Goal: Transaction & Acquisition: Book appointment/travel/reservation

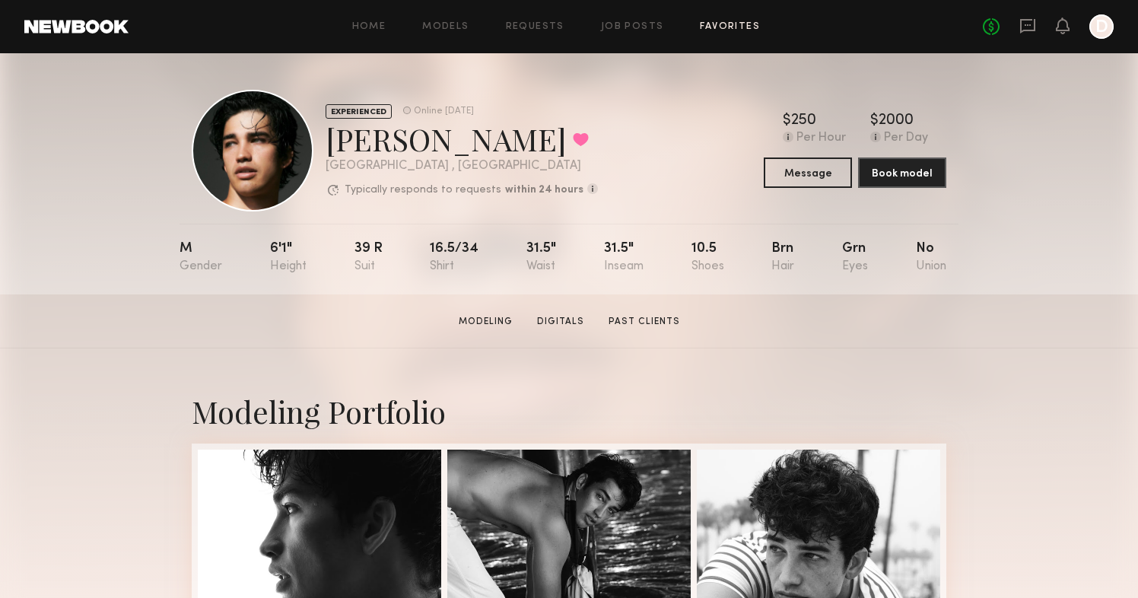
click at [735, 31] on link "Favorites" at bounding box center [730, 27] width 60 height 10
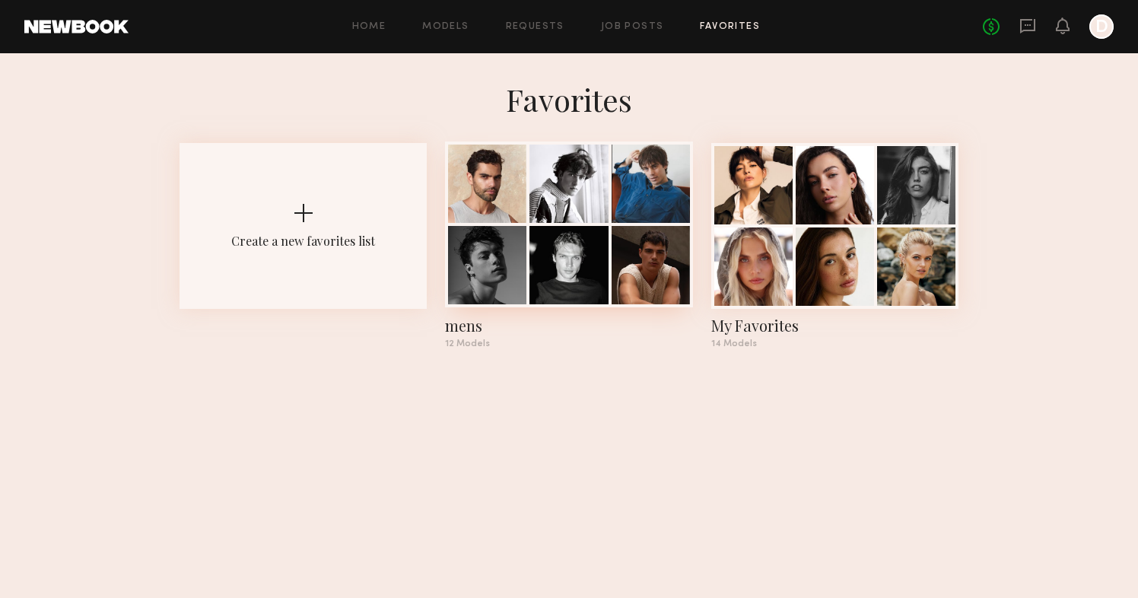
click at [474, 326] on div "mens" at bounding box center [568, 325] width 247 height 21
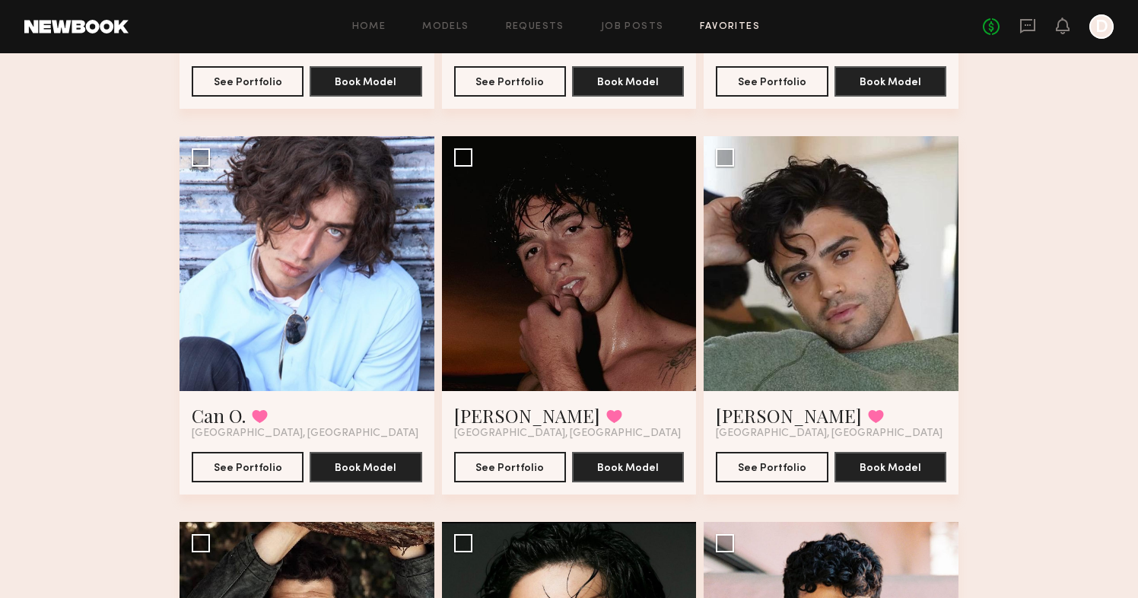
scroll to position [832, 0]
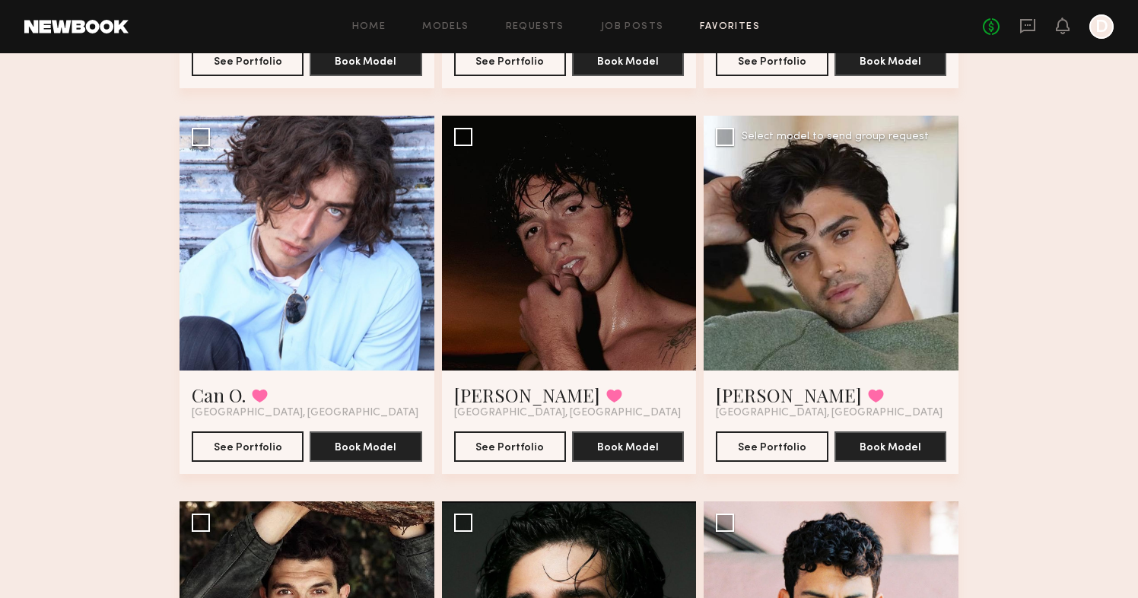
click at [898, 276] on div at bounding box center [830, 243] width 255 height 255
click at [770, 394] on link "[PERSON_NAME]" at bounding box center [789, 395] width 146 height 24
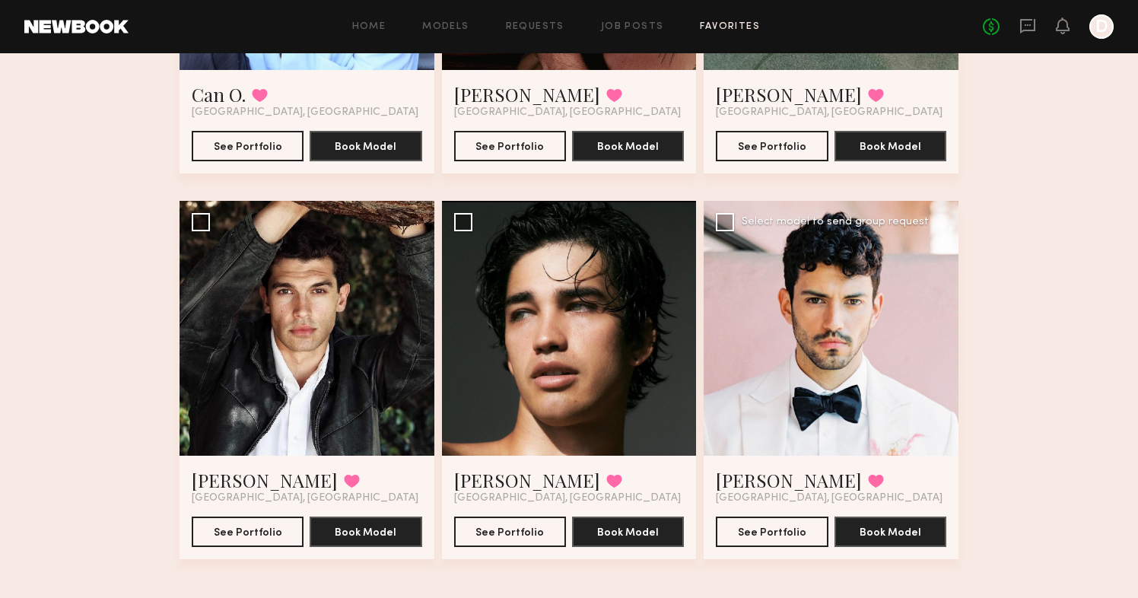
scroll to position [1132, 0]
click at [897, 355] on div at bounding box center [830, 328] width 255 height 255
click at [745, 481] on link "[PERSON_NAME]" at bounding box center [789, 480] width 146 height 24
click at [516, 482] on link "Jessey S." at bounding box center [527, 480] width 146 height 24
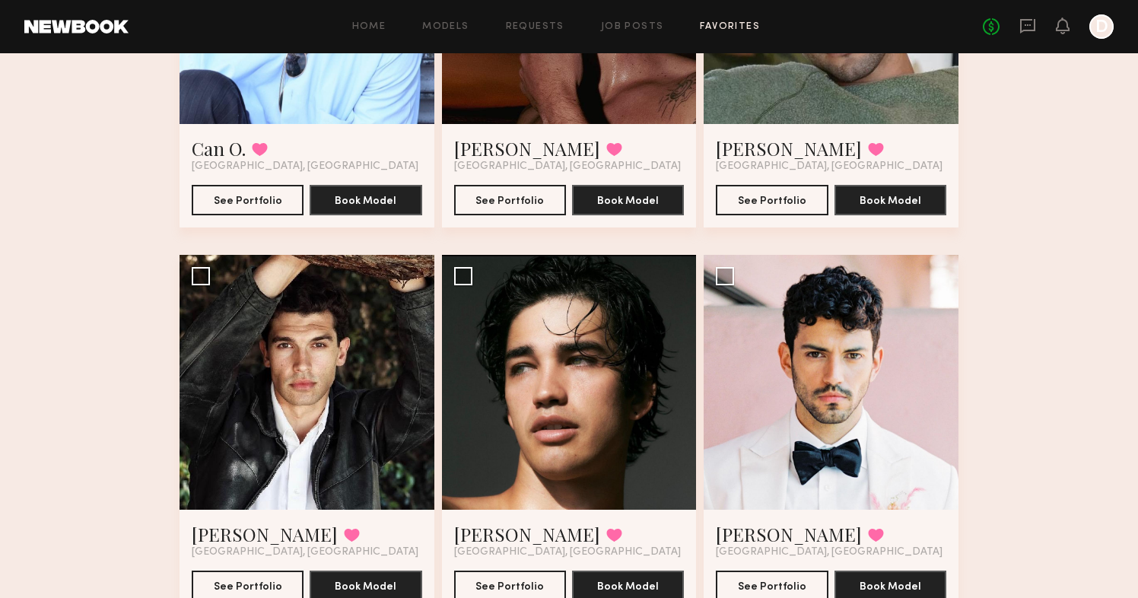
scroll to position [1130, 0]
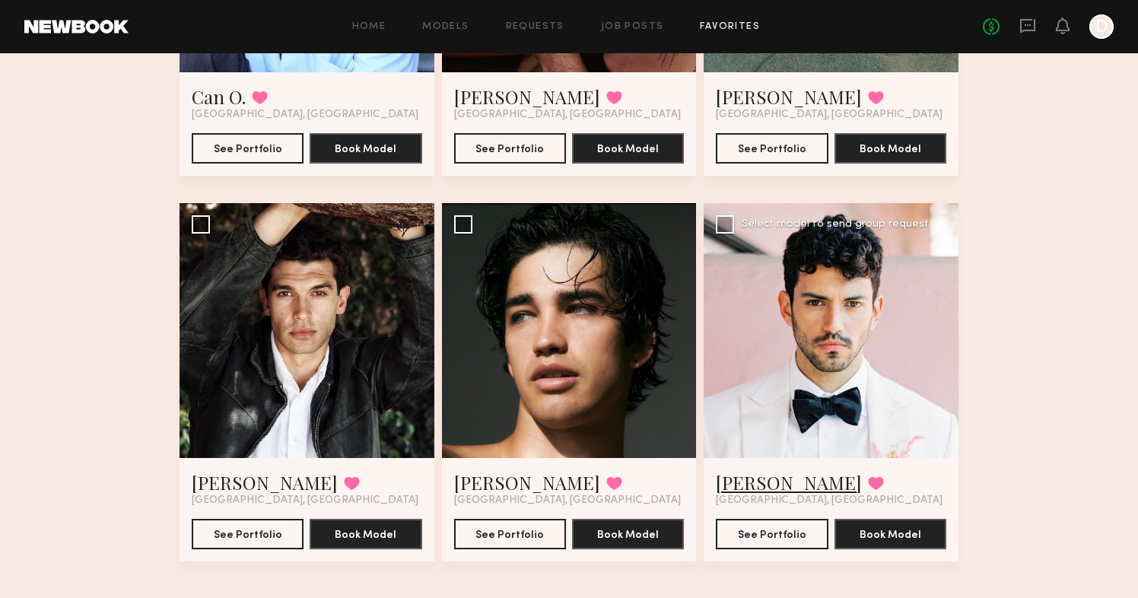
click at [732, 481] on link "Tyler A." at bounding box center [789, 482] width 146 height 24
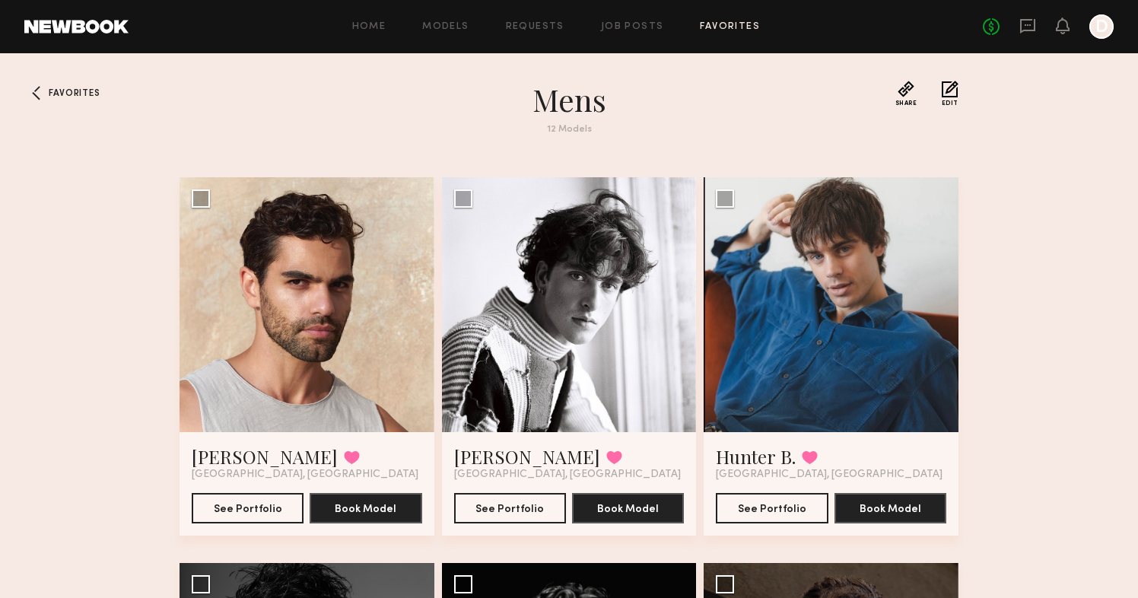
scroll to position [0, 0]
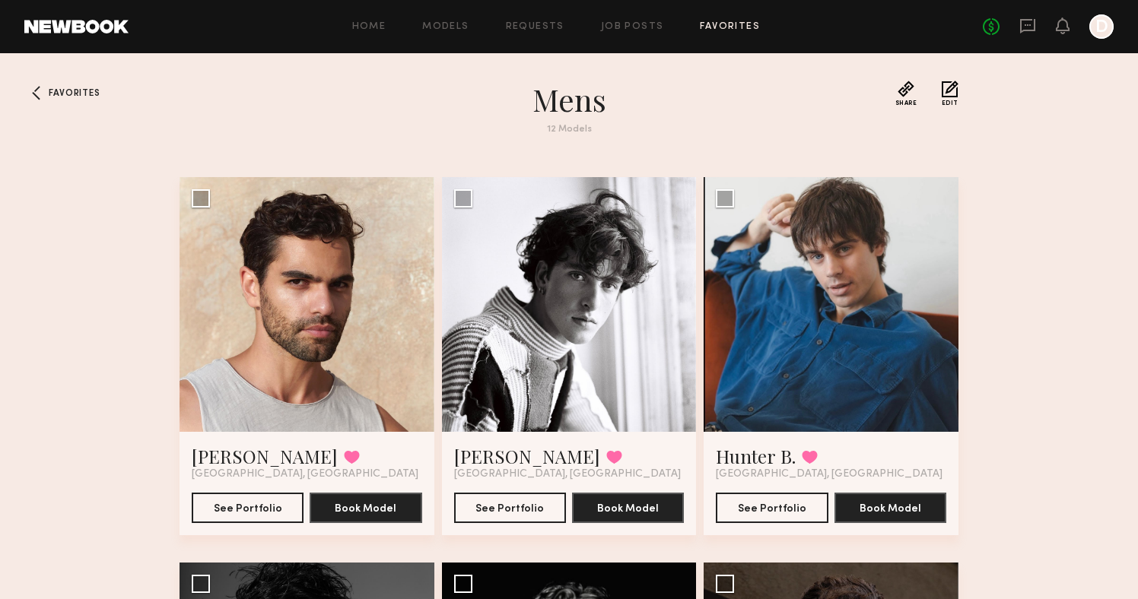
scroll to position [75, 0]
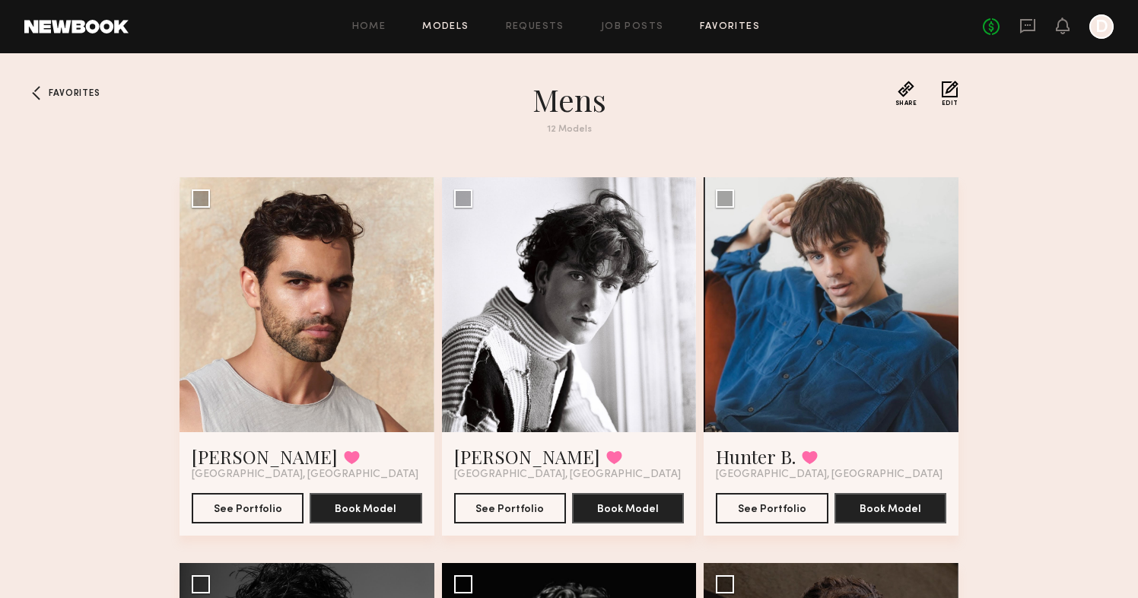
click at [439, 27] on link "Models" at bounding box center [445, 27] width 46 height 10
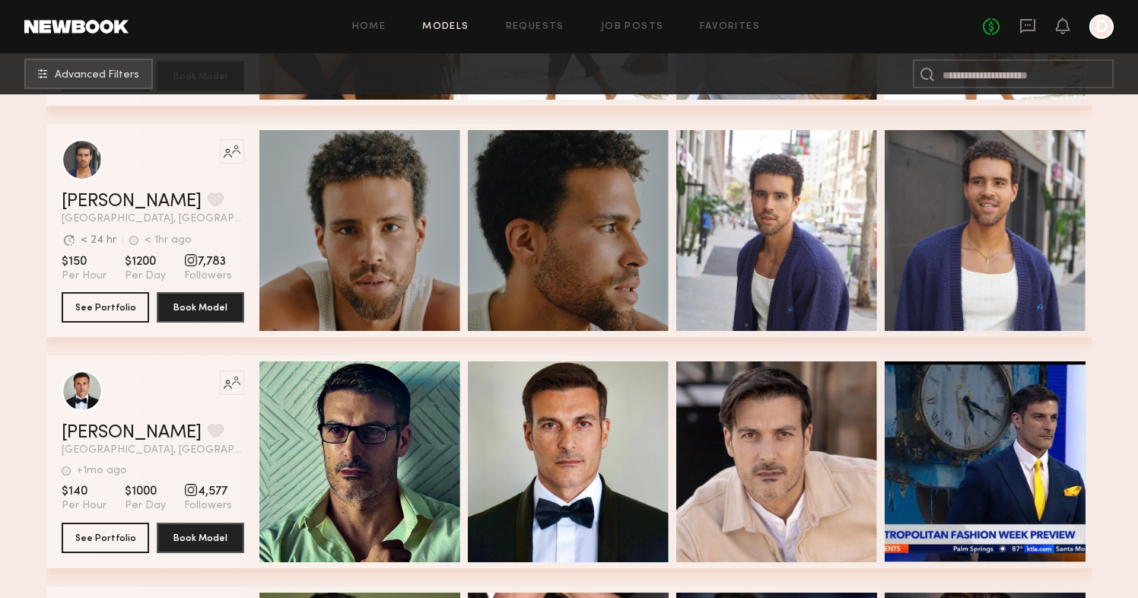
scroll to position [1473, 0]
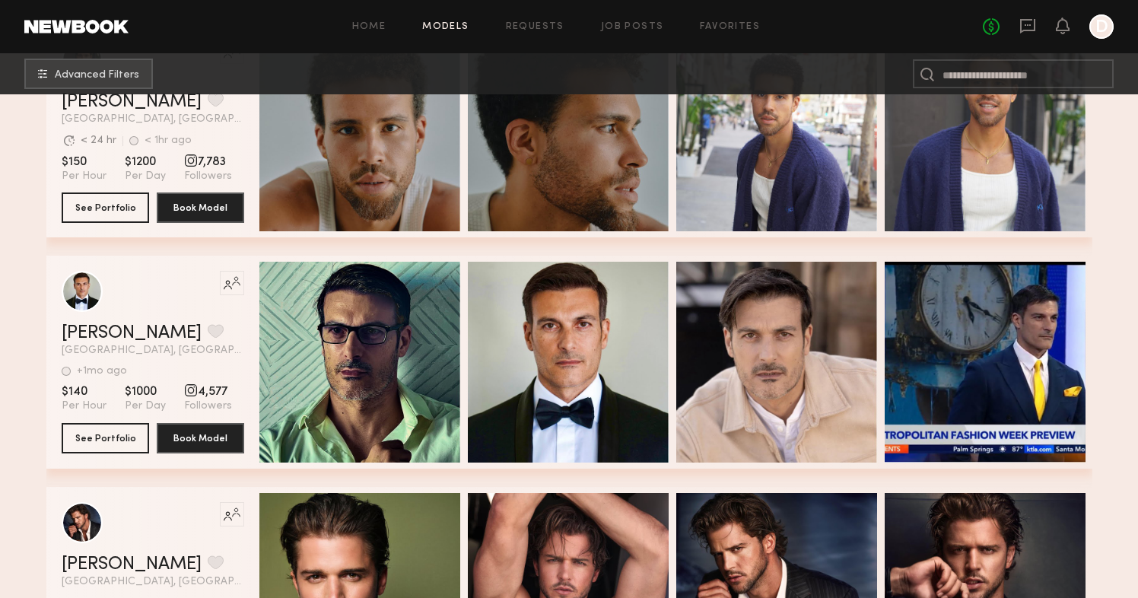
click at [17, 410] on section "Filter by Category beauty lifestyle e-comm UGC curve unique swimwear influencer…" at bounding box center [569, 131] width 1138 height 3021
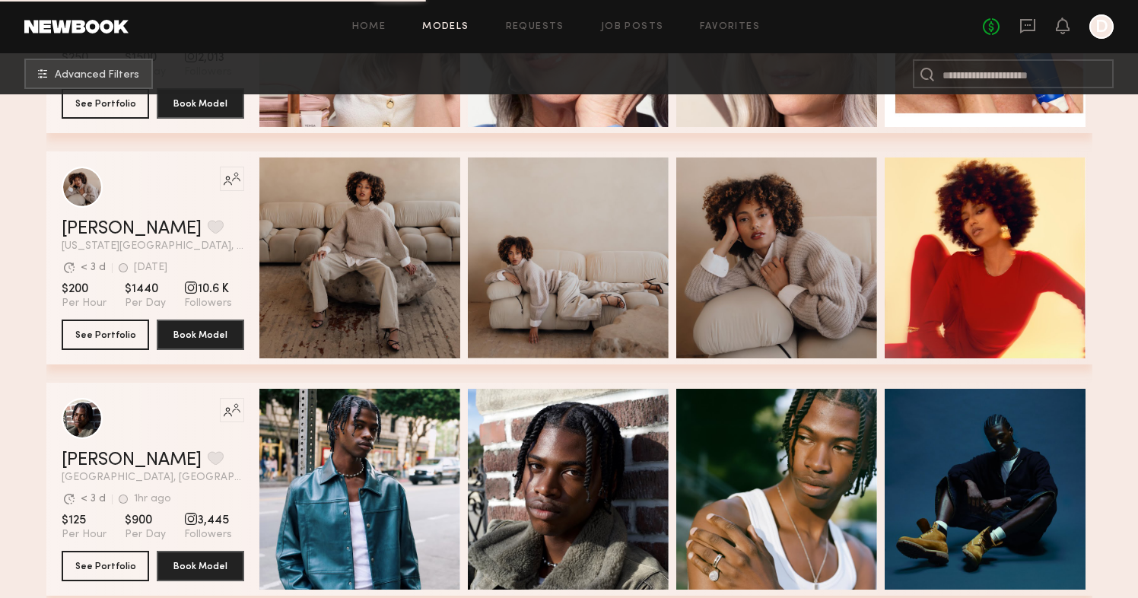
scroll to position [2502, 0]
click at [39, 355] on section "Filter by Category beauty lifestyle e-comm UGC curve unique swimwear influencer…" at bounding box center [569, 490] width 1138 height 5796
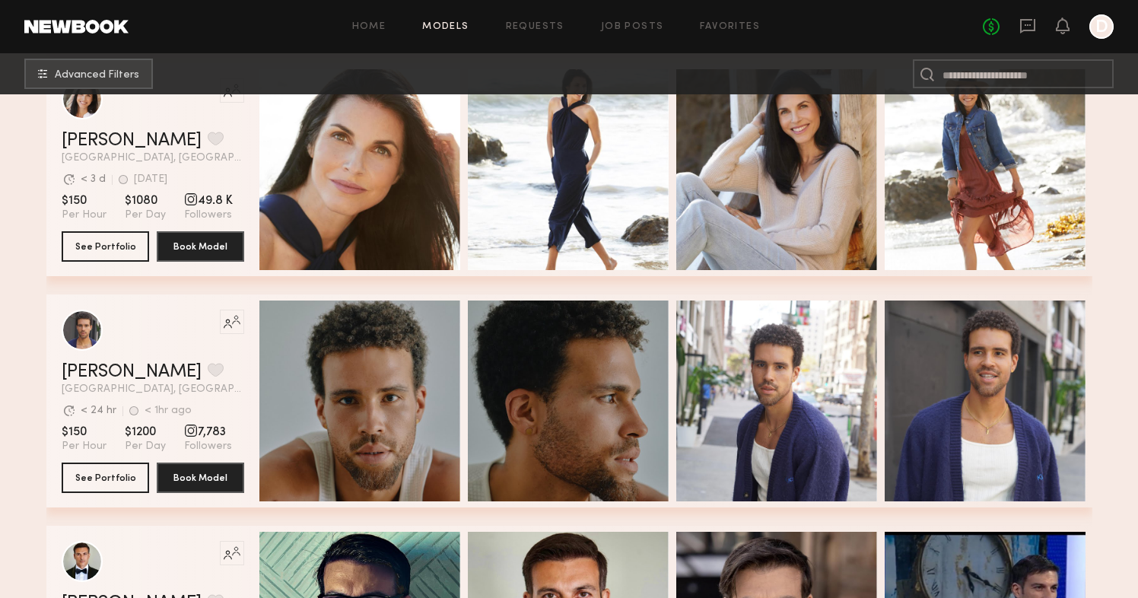
scroll to position [919, 0]
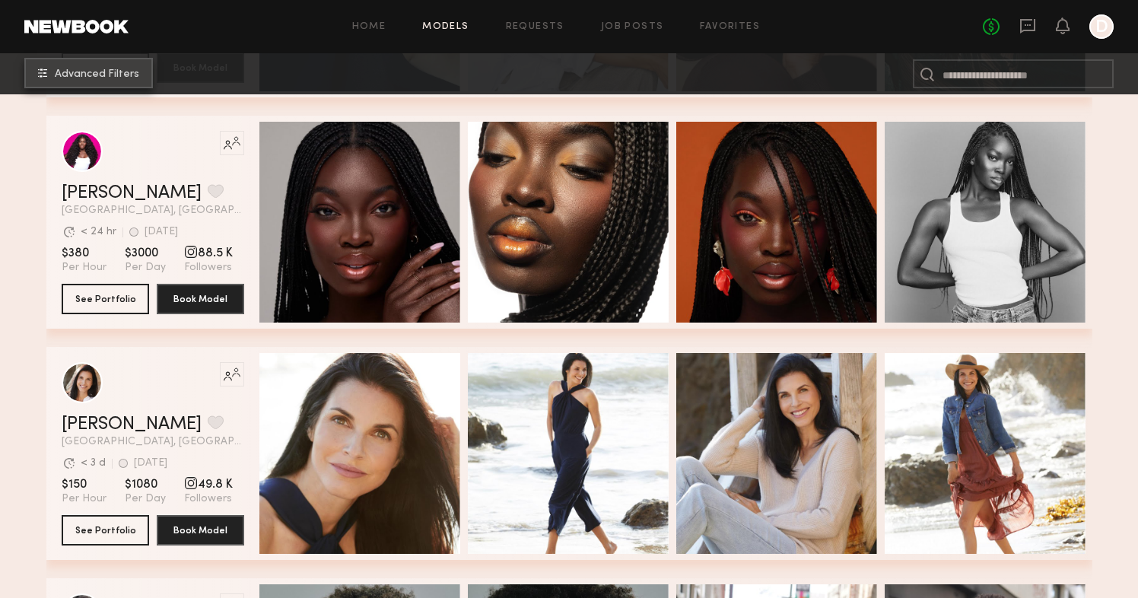
click at [89, 69] on span "Advanced Filters" at bounding box center [97, 74] width 84 height 11
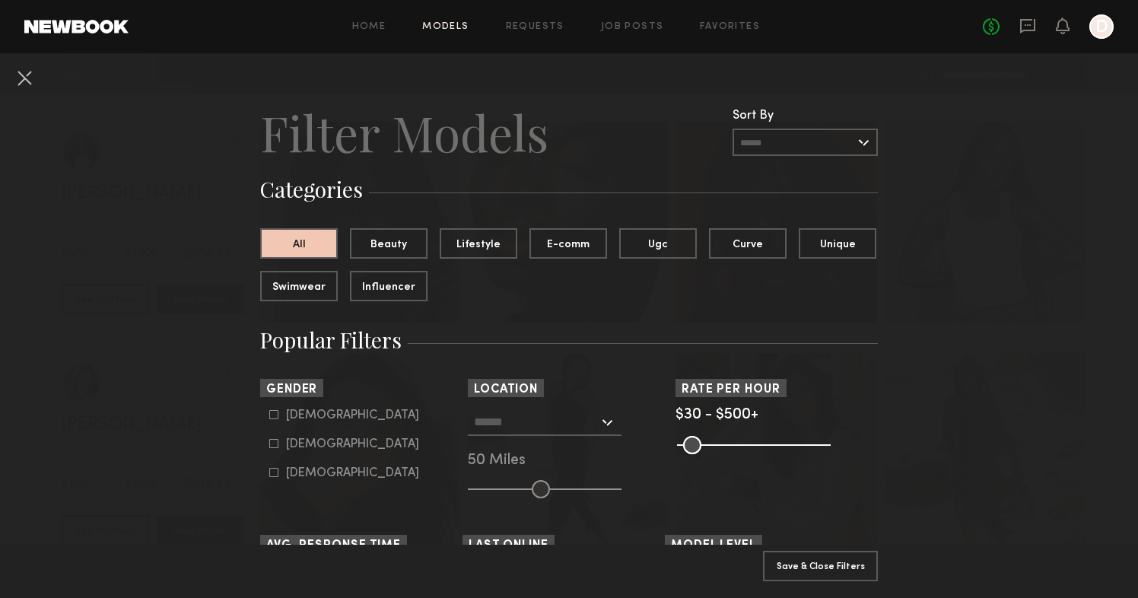
click at [306, 413] on div "Male" at bounding box center [352, 415] width 133 height 9
type input "*"
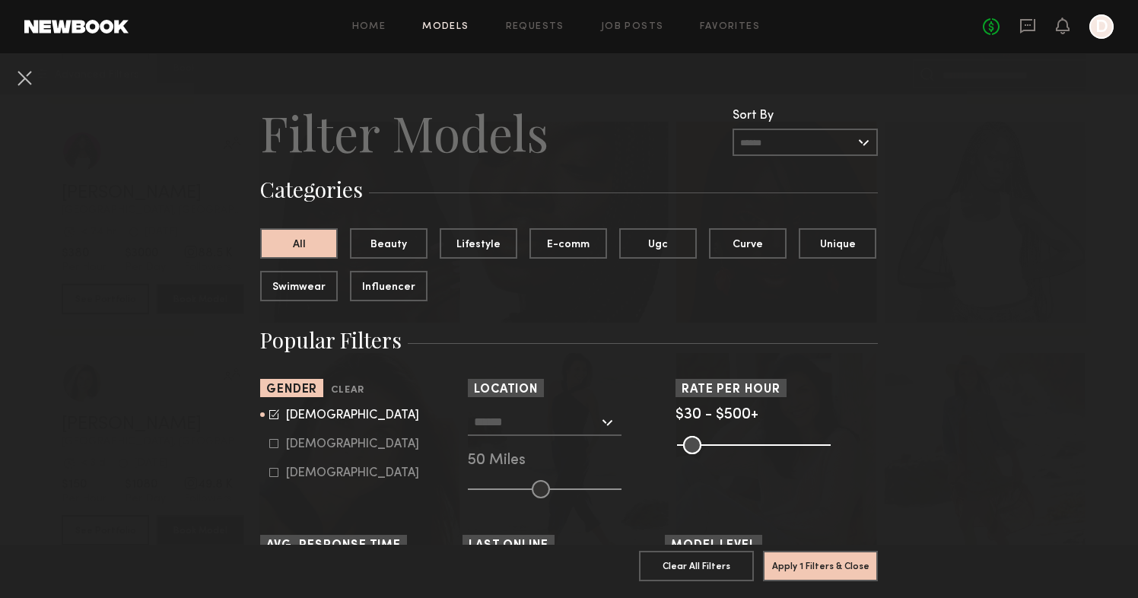
click at [537, 424] on input "text" at bounding box center [536, 421] width 125 height 26
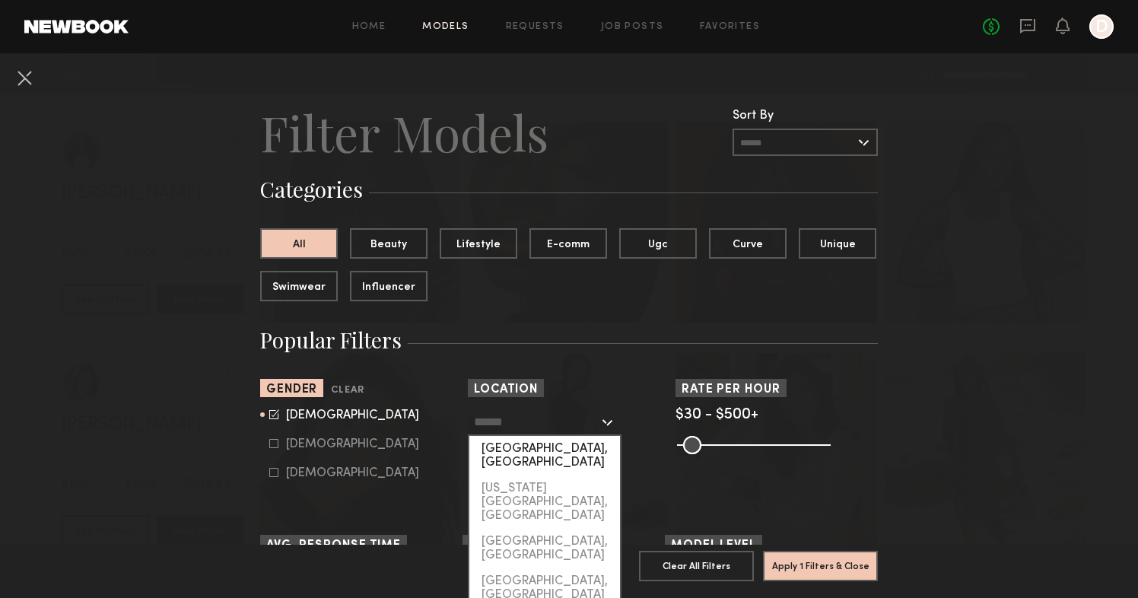
click at [555, 452] on div "[GEOGRAPHIC_DATA], [GEOGRAPHIC_DATA]" at bounding box center [544, 456] width 151 height 40
type input "**********"
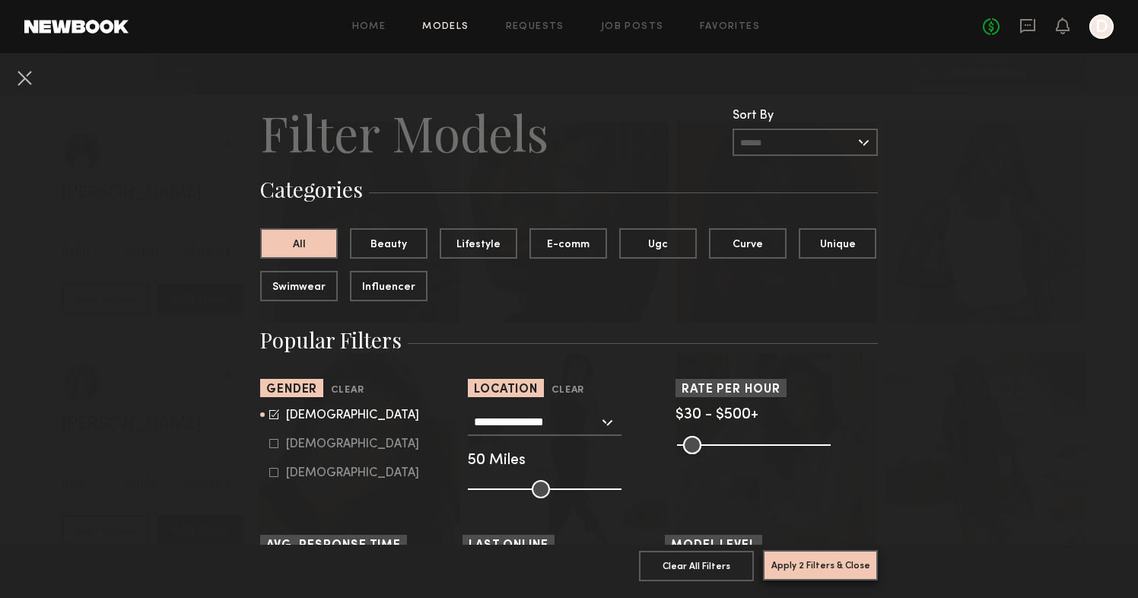
click at [840, 571] on button "Apply 2 Filters & Close" at bounding box center [820, 565] width 115 height 30
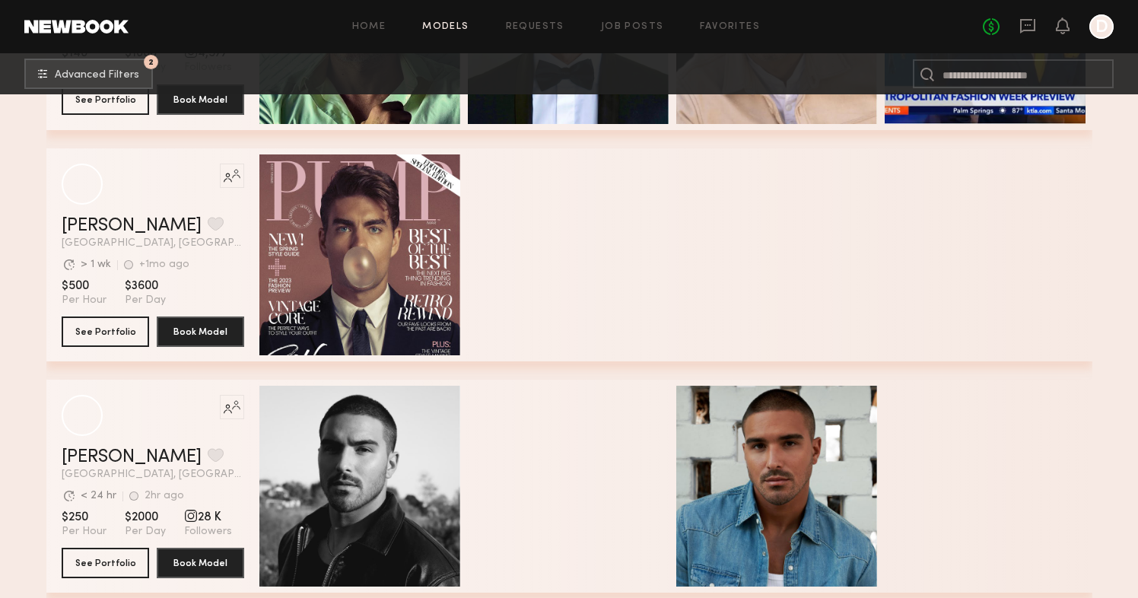
scroll to position [9013, 0]
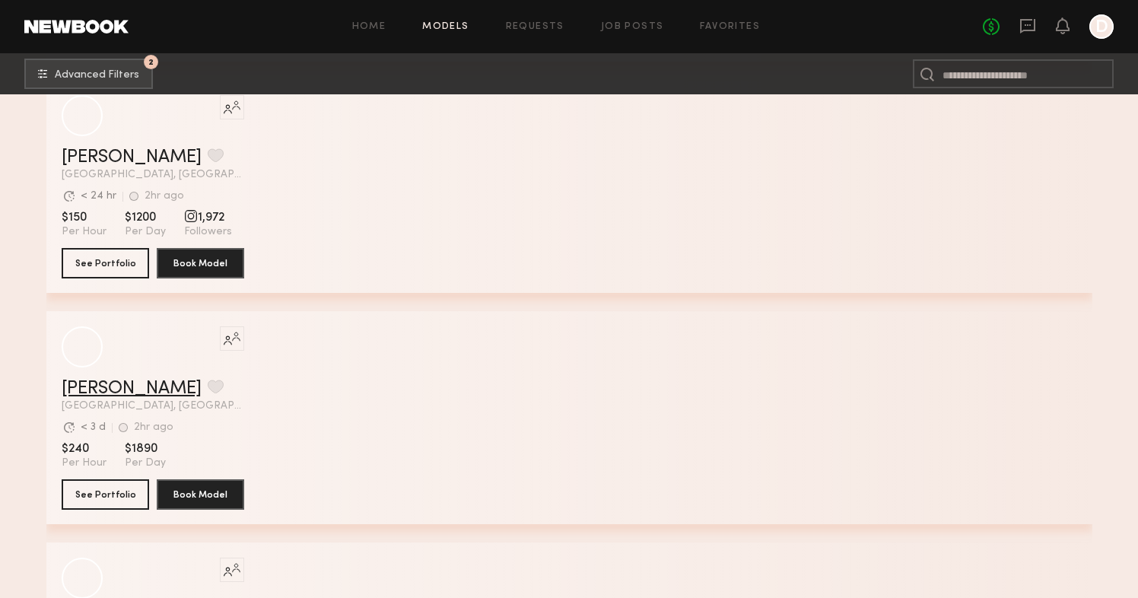
scroll to position [13891, 0]
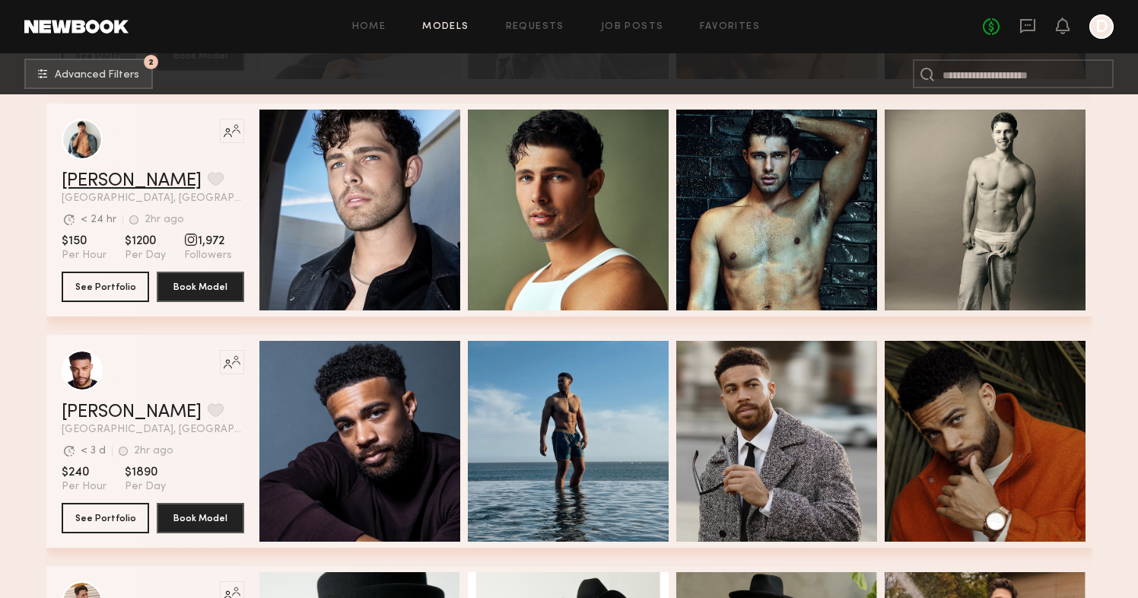
click at [93, 182] on link "Dylan W." at bounding box center [132, 181] width 140 height 18
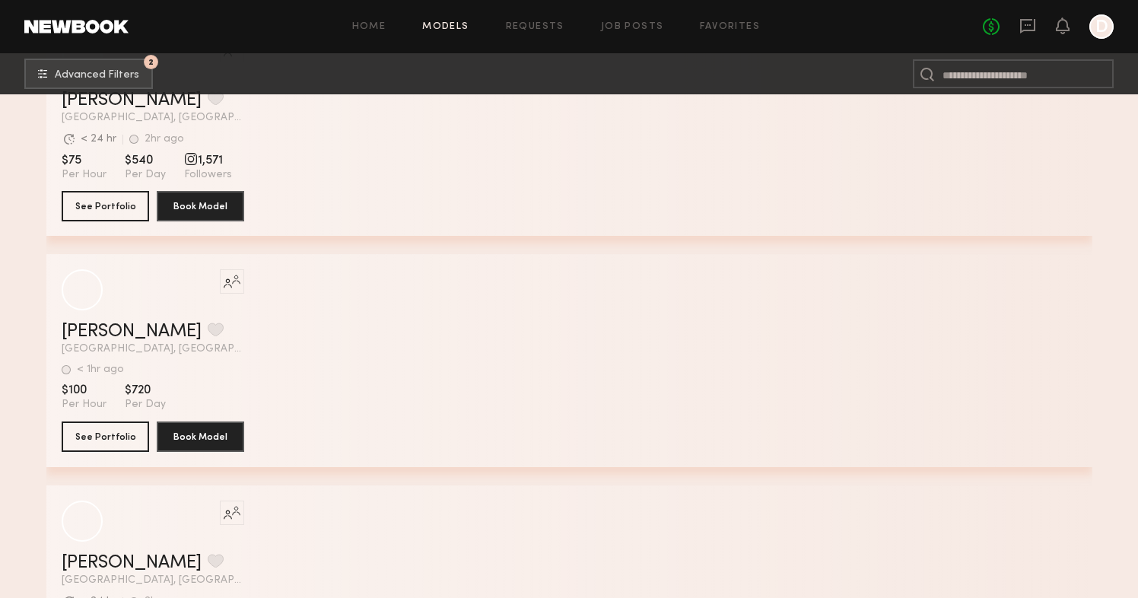
scroll to position [20214, 0]
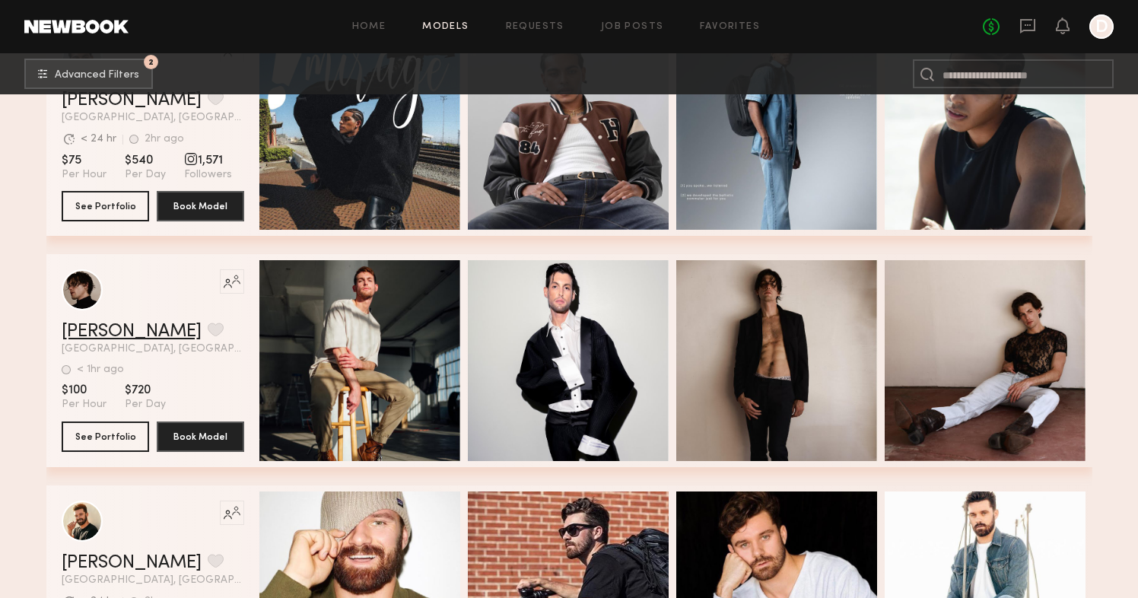
click at [108, 331] on link "Walter R." at bounding box center [132, 331] width 140 height 18
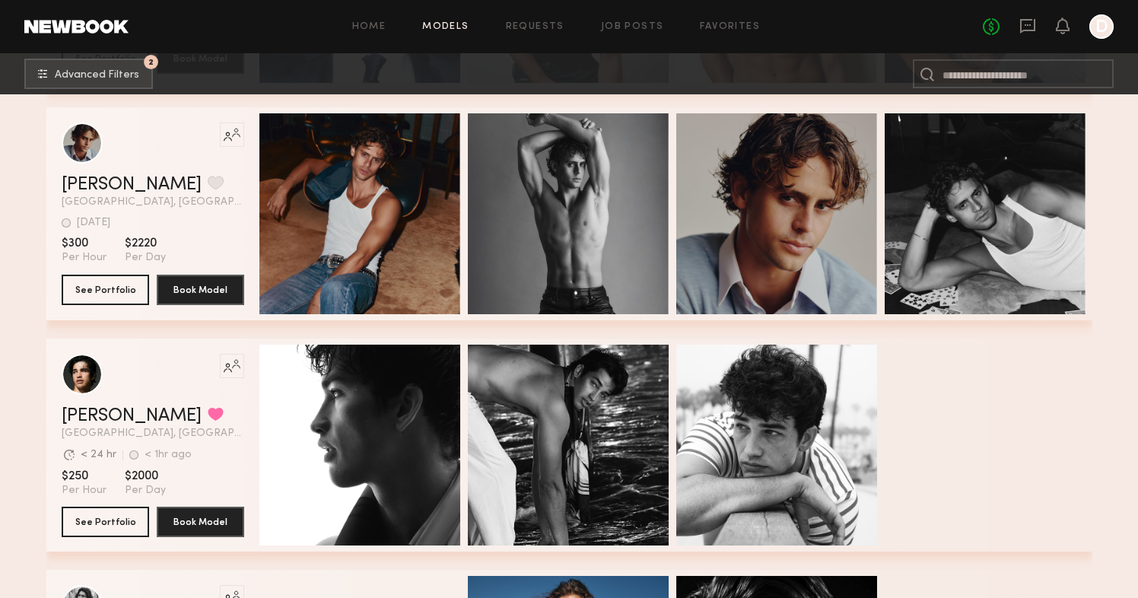
scroll to position [30772, 0]
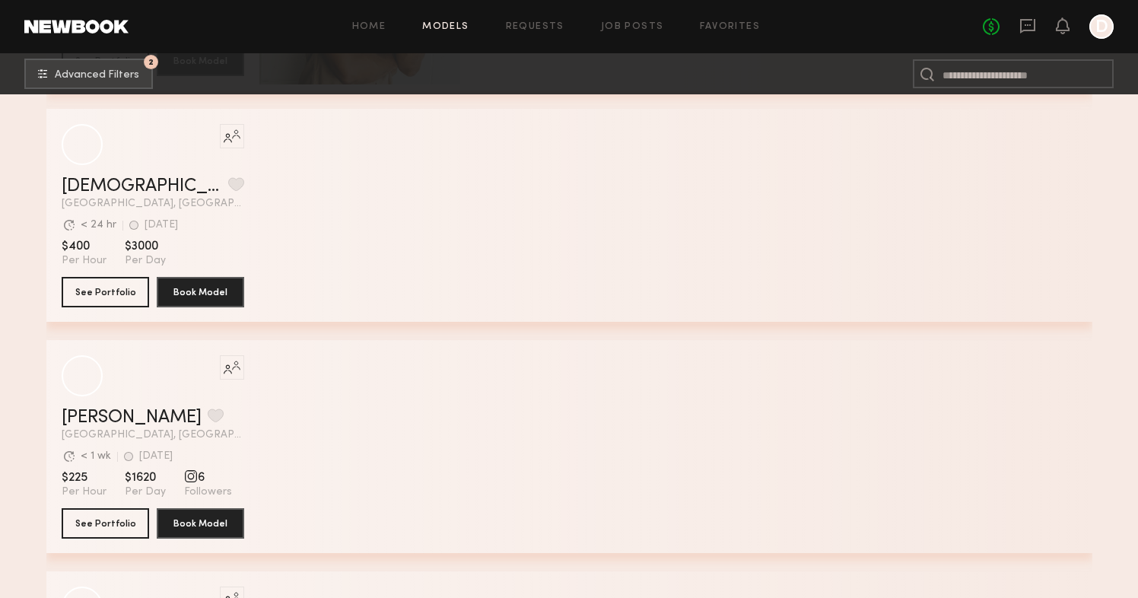
scroll to position [39549, 0]
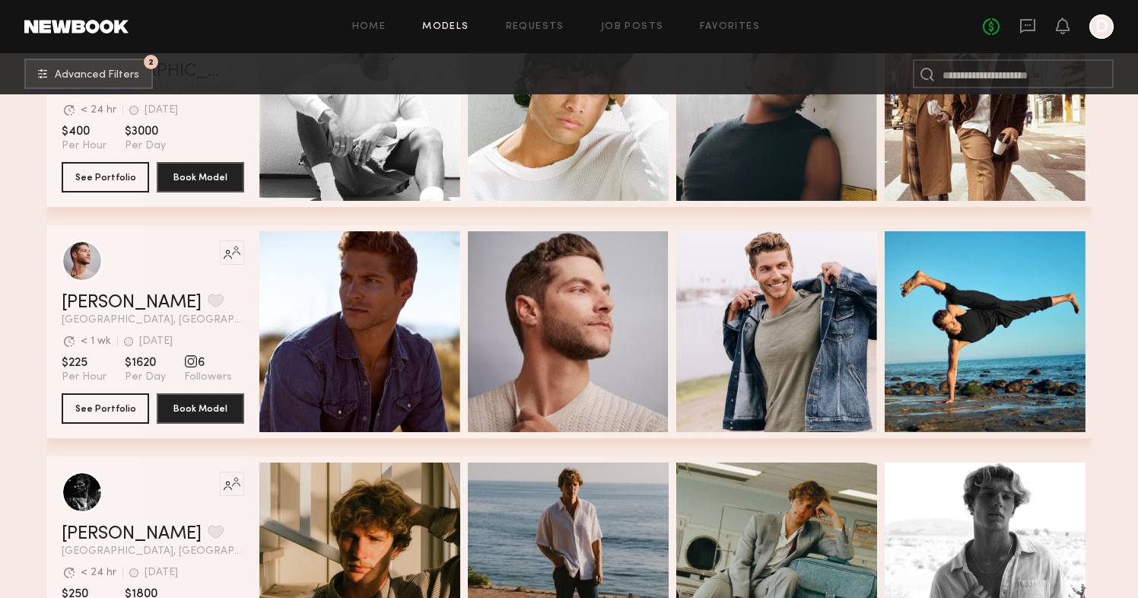
scroll to position [39677, 0]
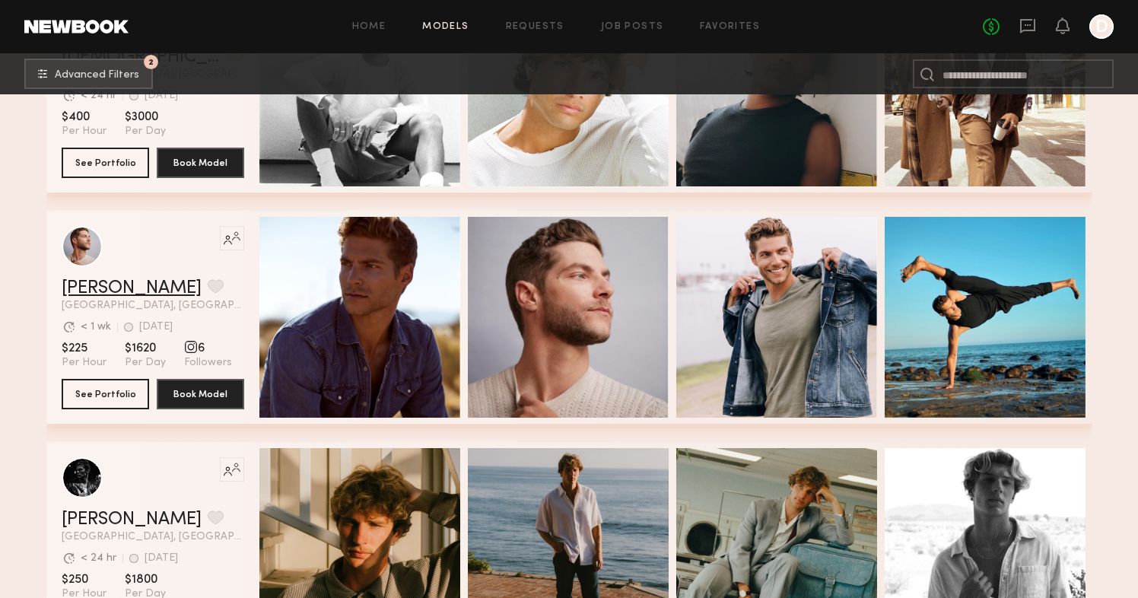
click at [86, 286] on link "Joseph S." at bounding box center [132, 288] width 140 height 18
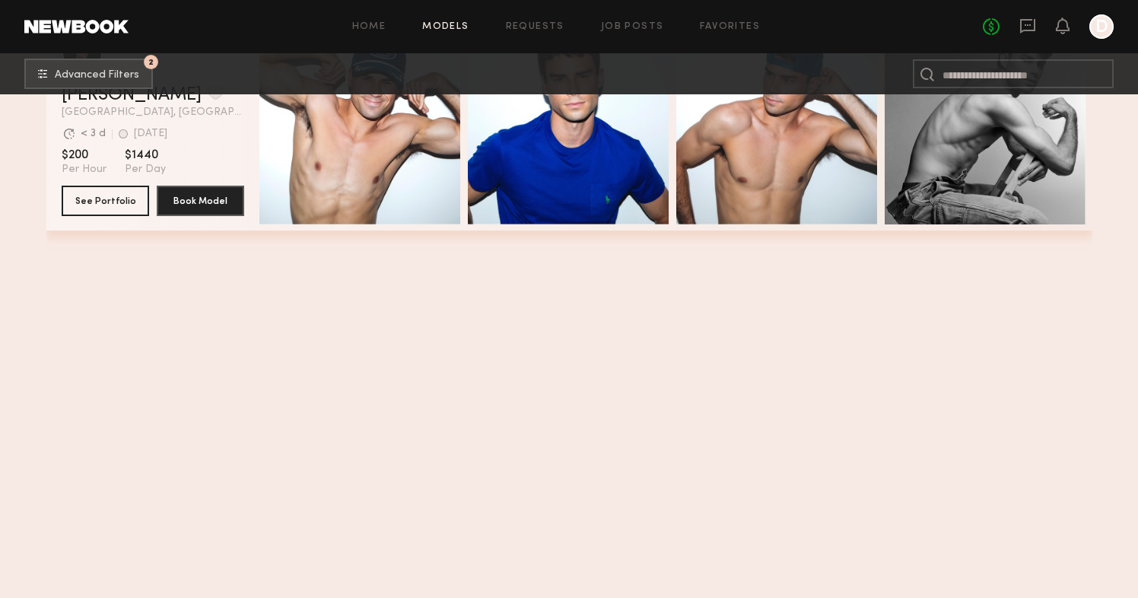
scroll to position [39773, 0]
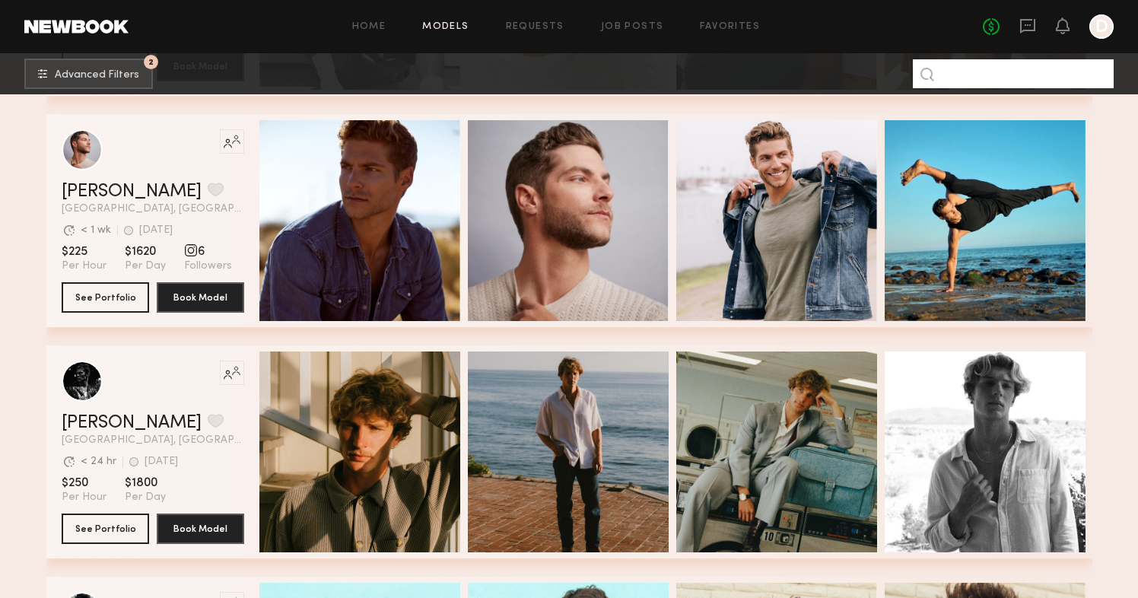
click at [979, 76] on input at bounding box center [1013, 73] width 201 height 29
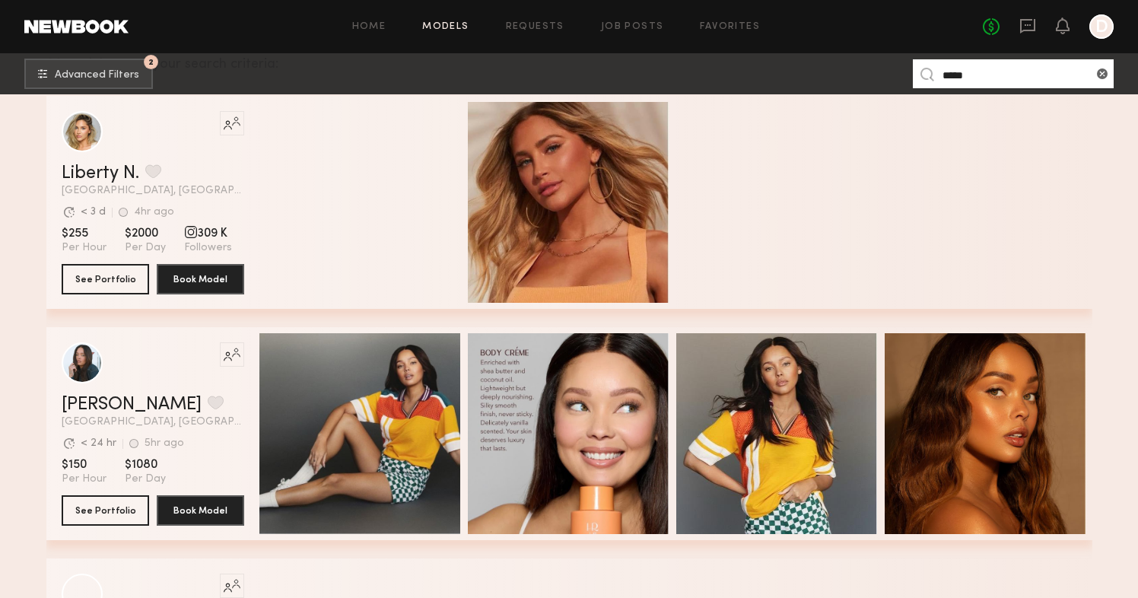
scroll to position [0, 0]
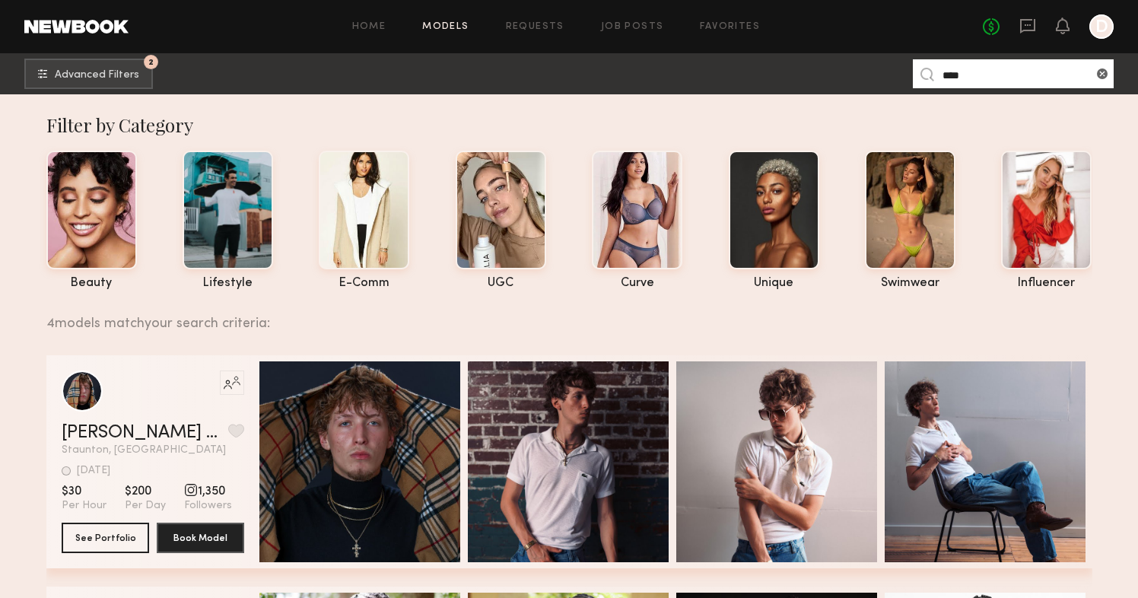
click at [964, 75] on input "****" at bounding box center [1013, 73] width 201 height 29
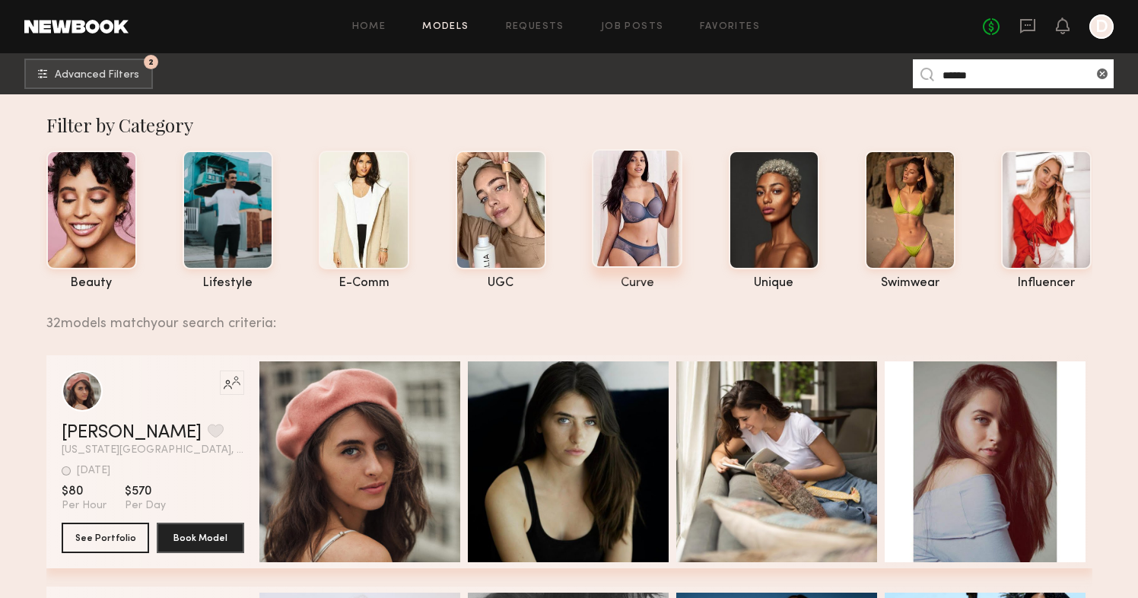
type input "******"
drag, startPoint x: 676, startPoint y: 233, endPoint x: 29, endPoint y: 343, distance: 656.4
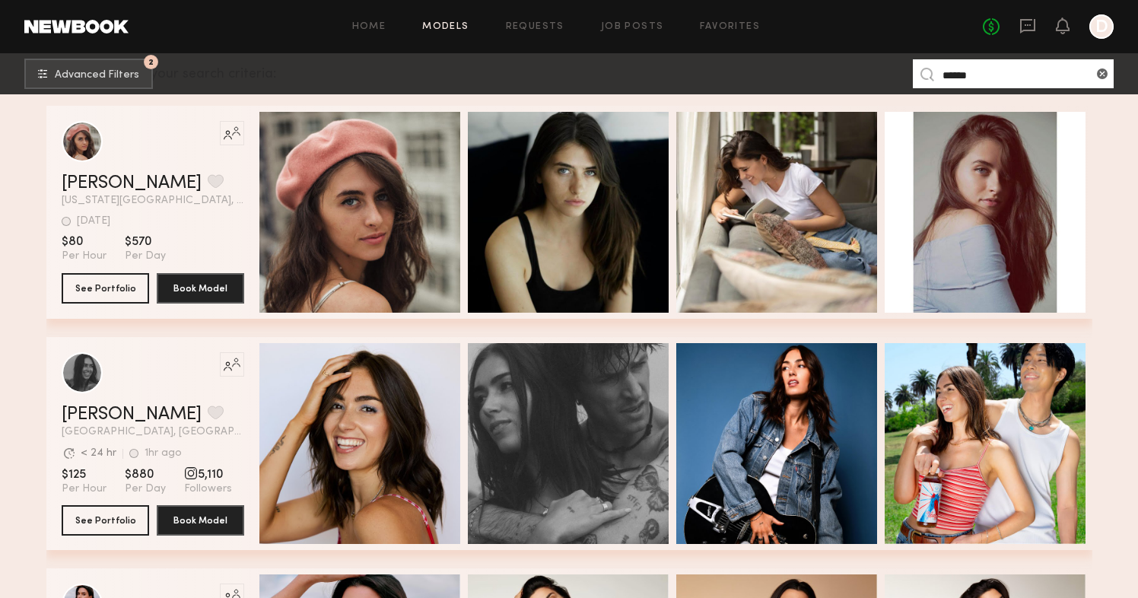
scroll to position [182, 0]
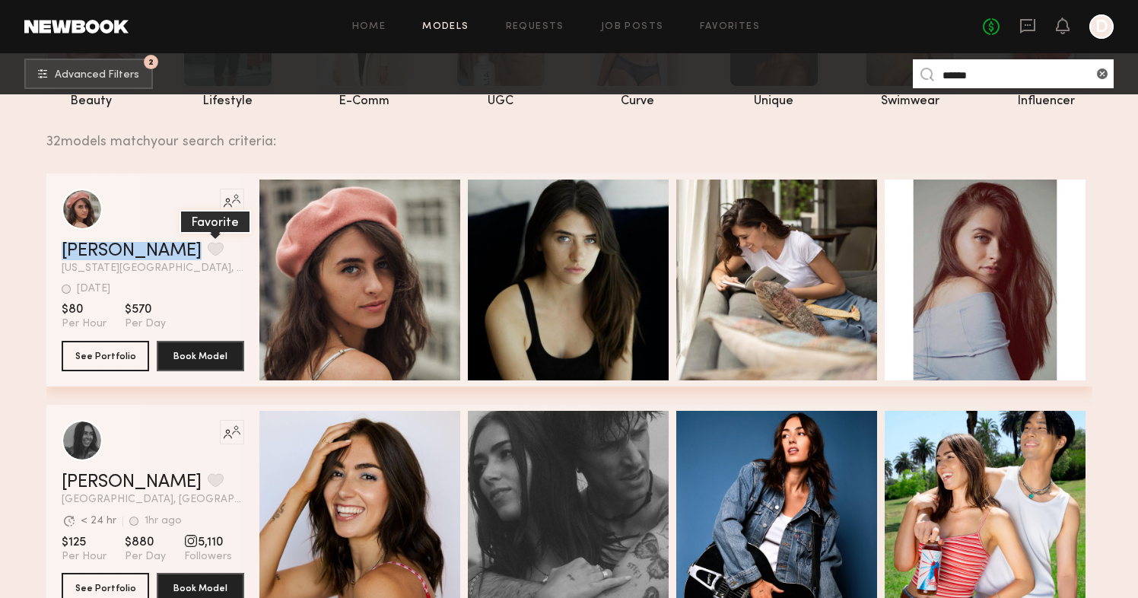
drag, startPoint x: 52, startPoint y: 252, endPoint x: 154, endPoint y: 256, distance: 101.2
click at [154, 256] on div "Like this model’s look? Tap to explore similar talent profiles. Lauren B. Favor…" at bounding box center [569, 279] width 1046 height 213
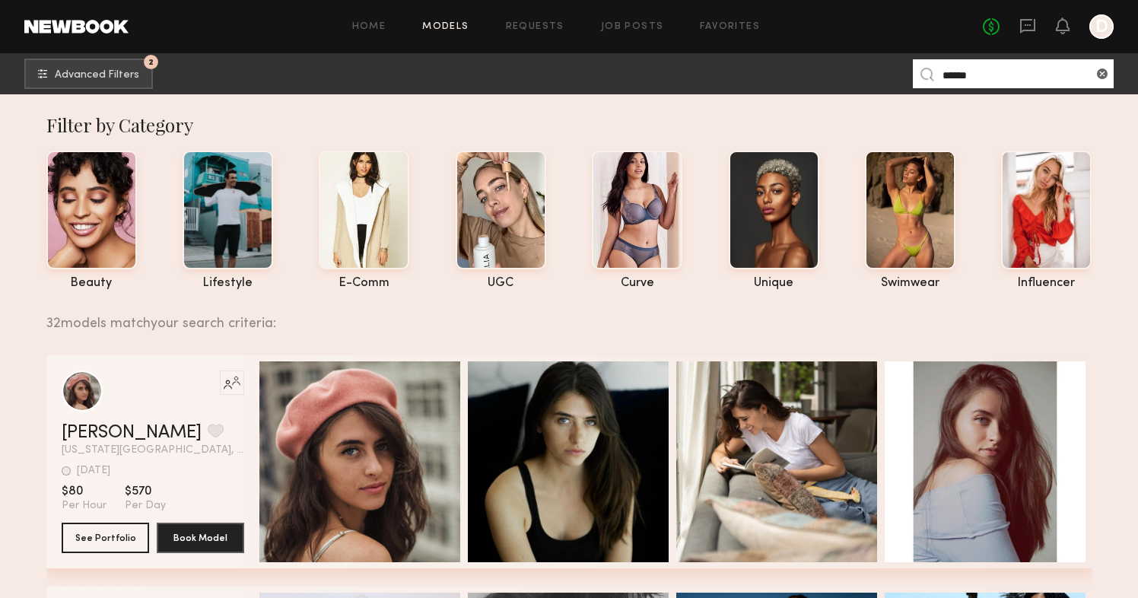
scroll to position [0, 0]
click at [488, 184] on div at bounding box center [501, 208] width 90 height 119
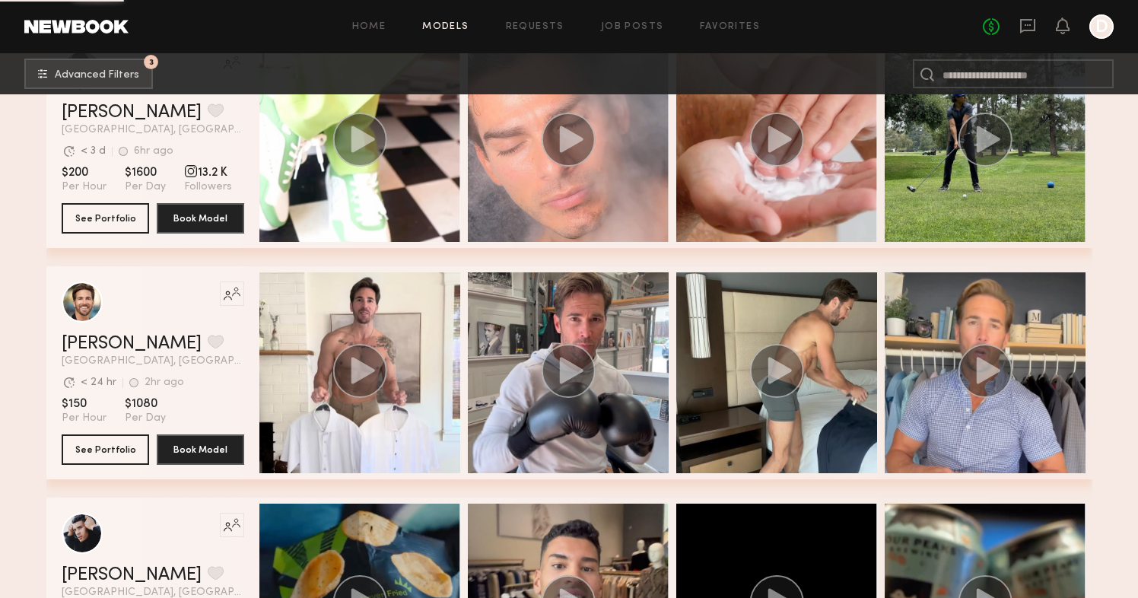
scroll to position [2305, 0]
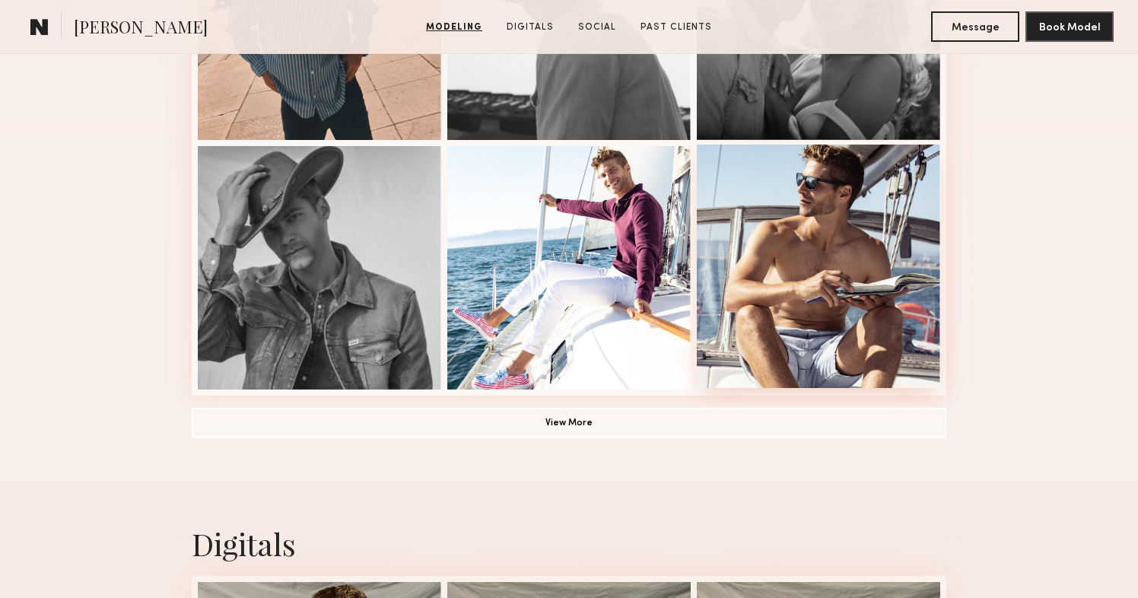
scroll to position [1052, 0]
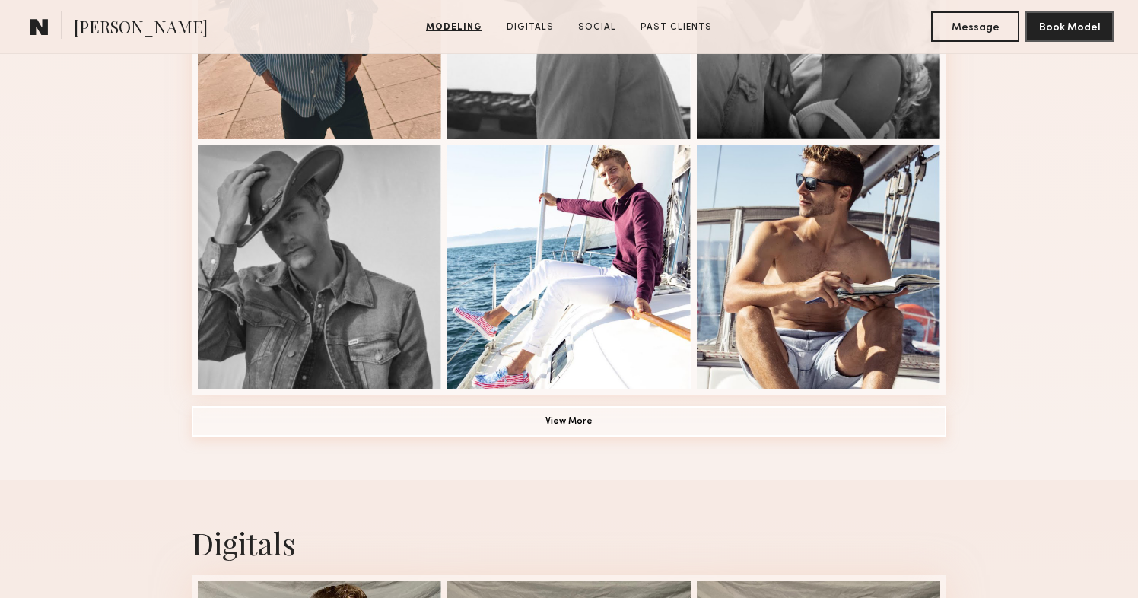
click at [576, 424] on button "View More" at bounding box center [569, 421] width 754 height 30
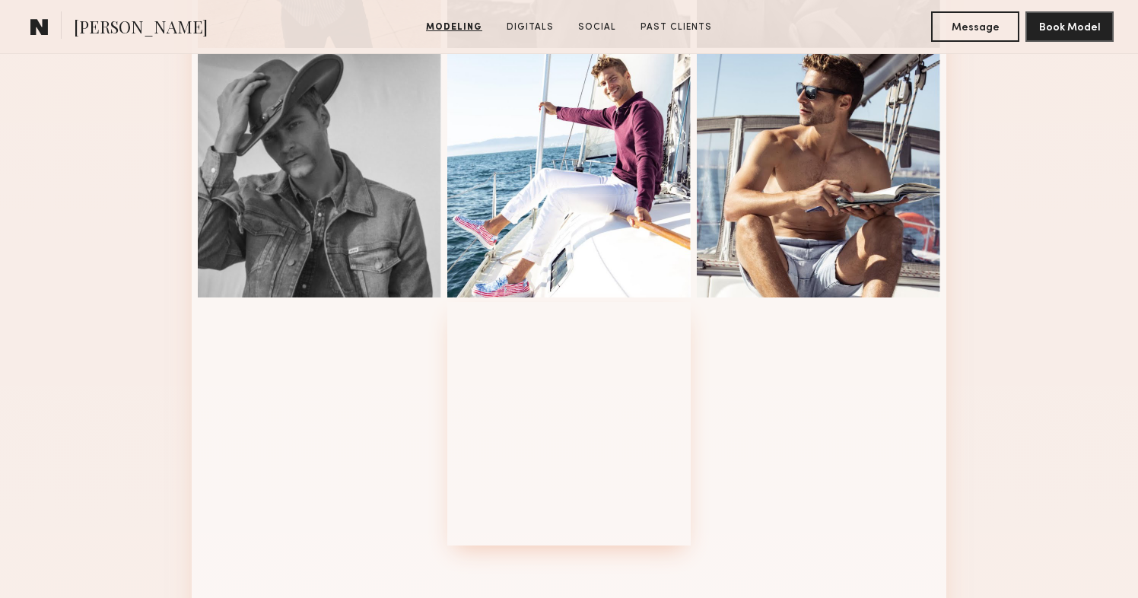
scroll to position [1096, 0]
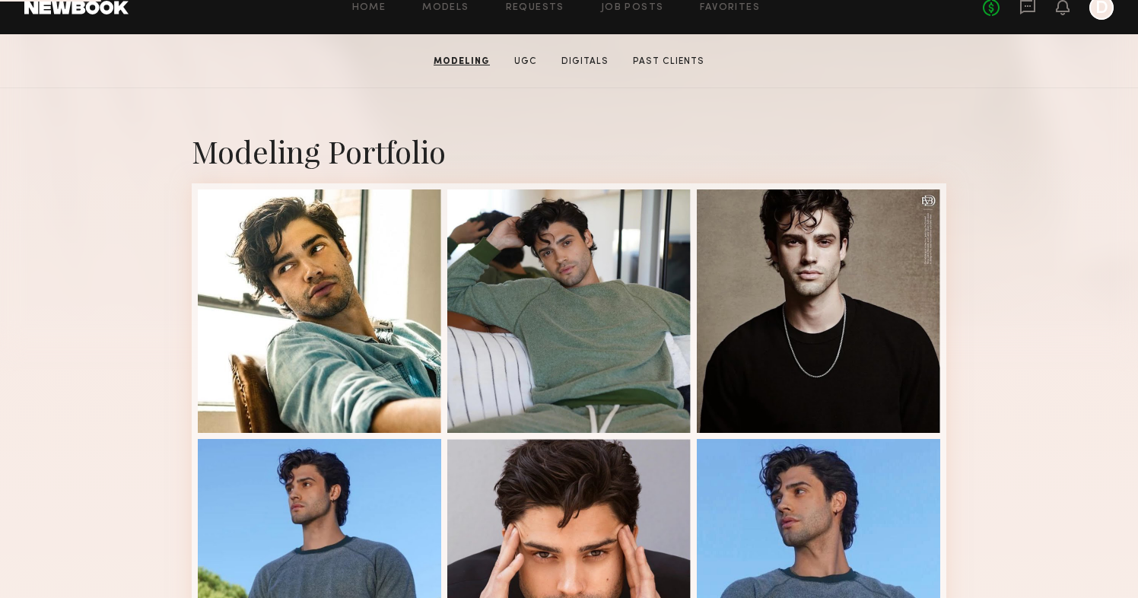
scroll to position [363, 0]
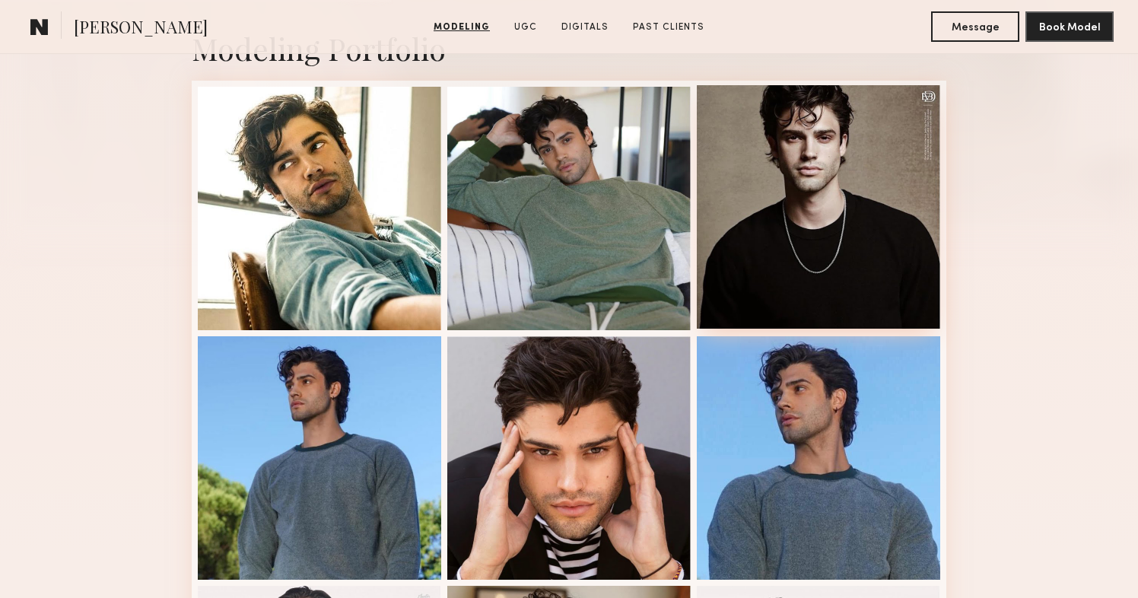
click at [855, 183] on div at bounding box center [818, 206] width 243 height 243
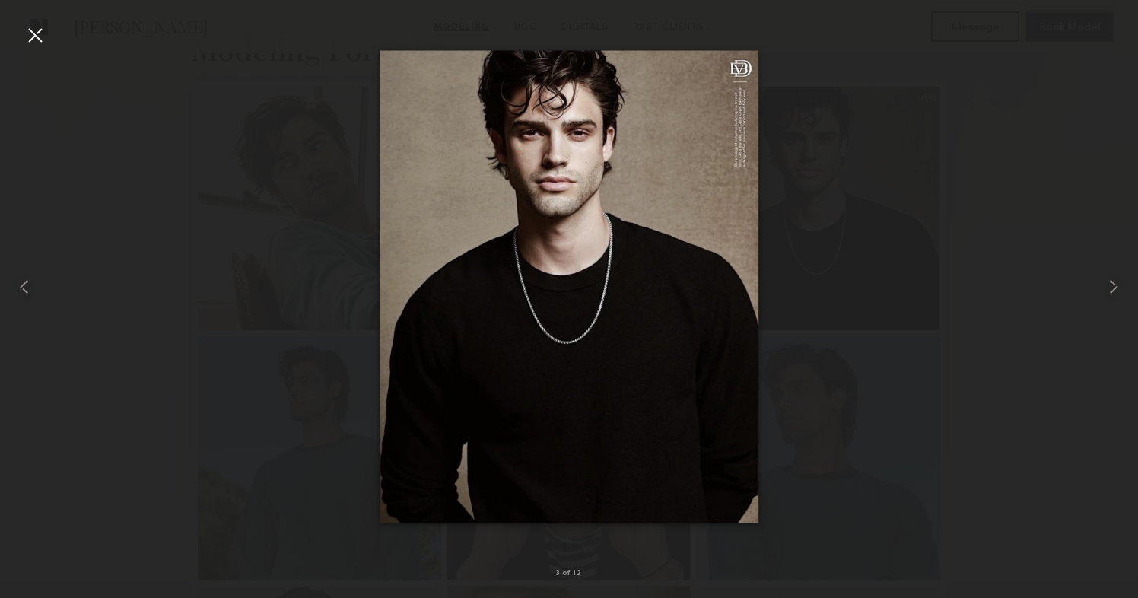
click at [37, 39] on div at bounding box center [35, 35] width 24 height 24
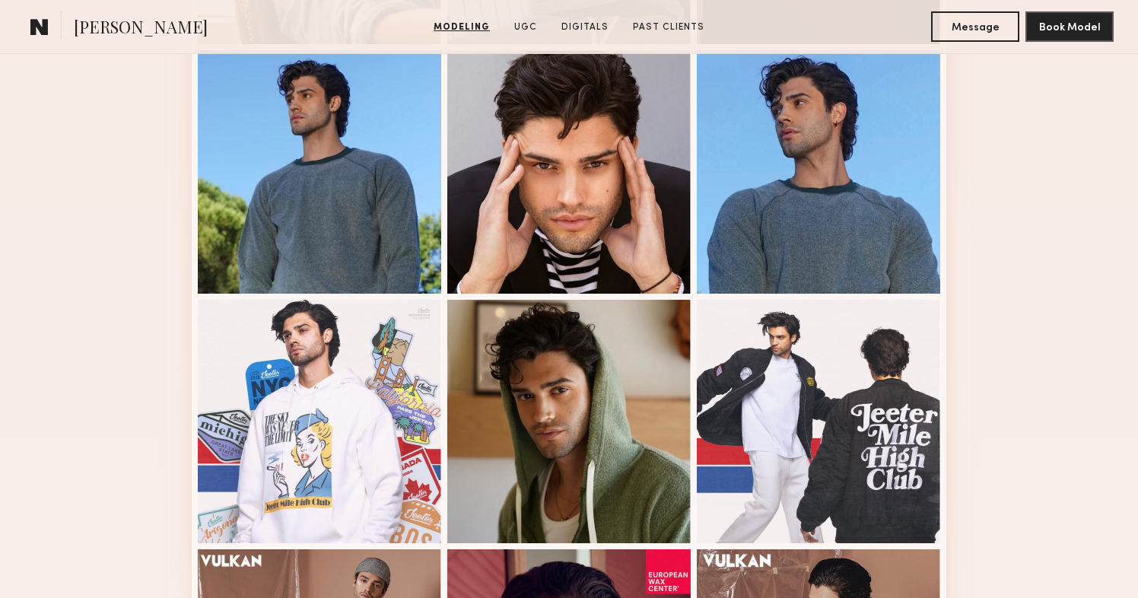
scroll to position [647, 0]
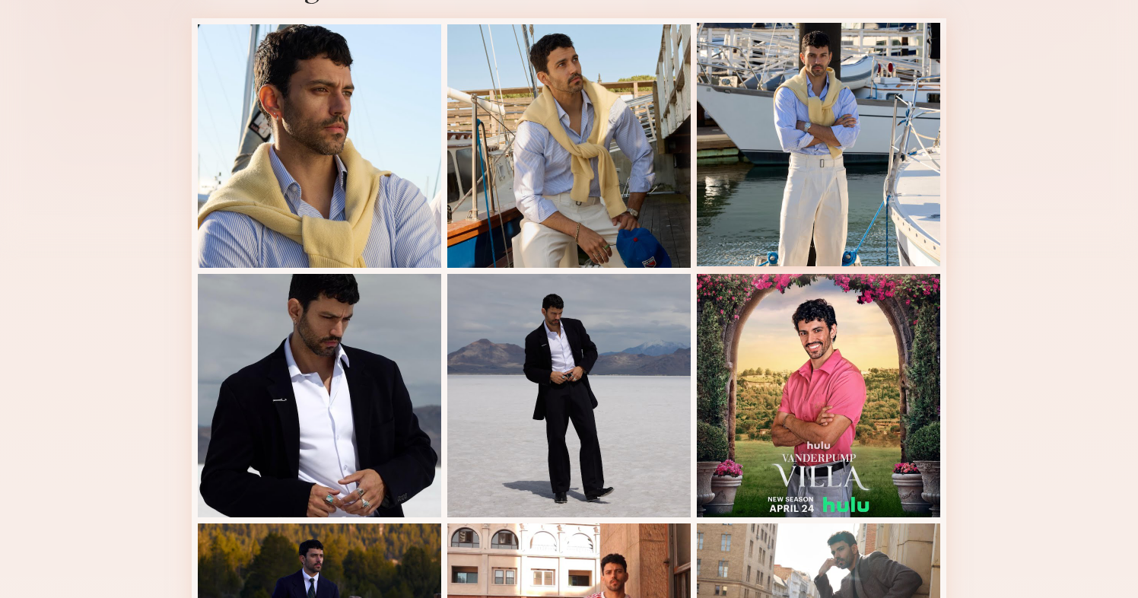
scroll to position [373, 0]
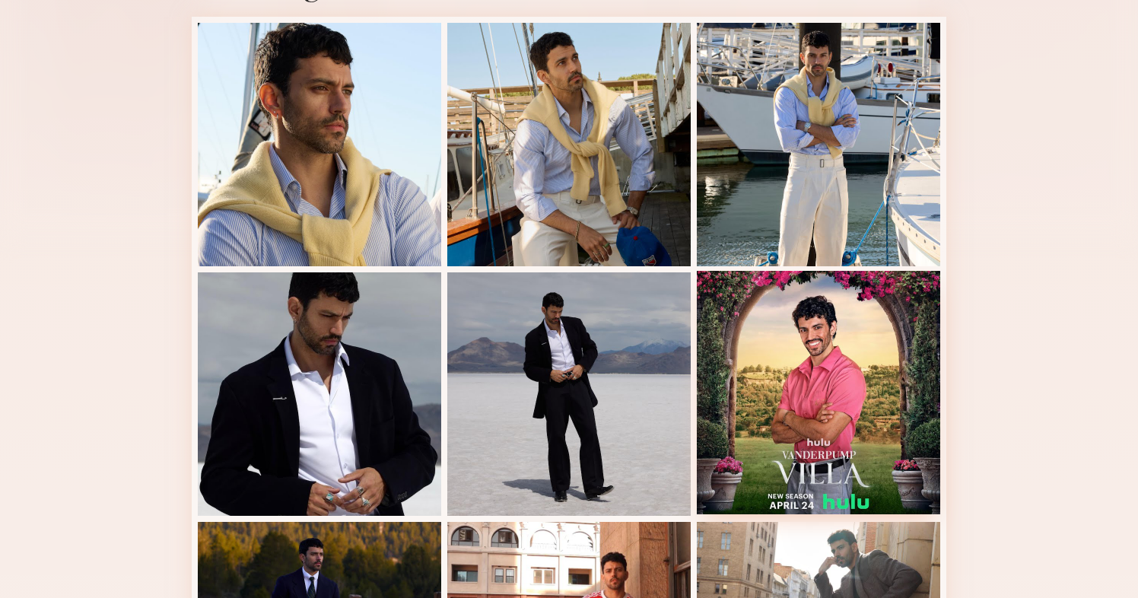
click at [818, 382] on div at bounding box center [818, 392] width 243 height 243
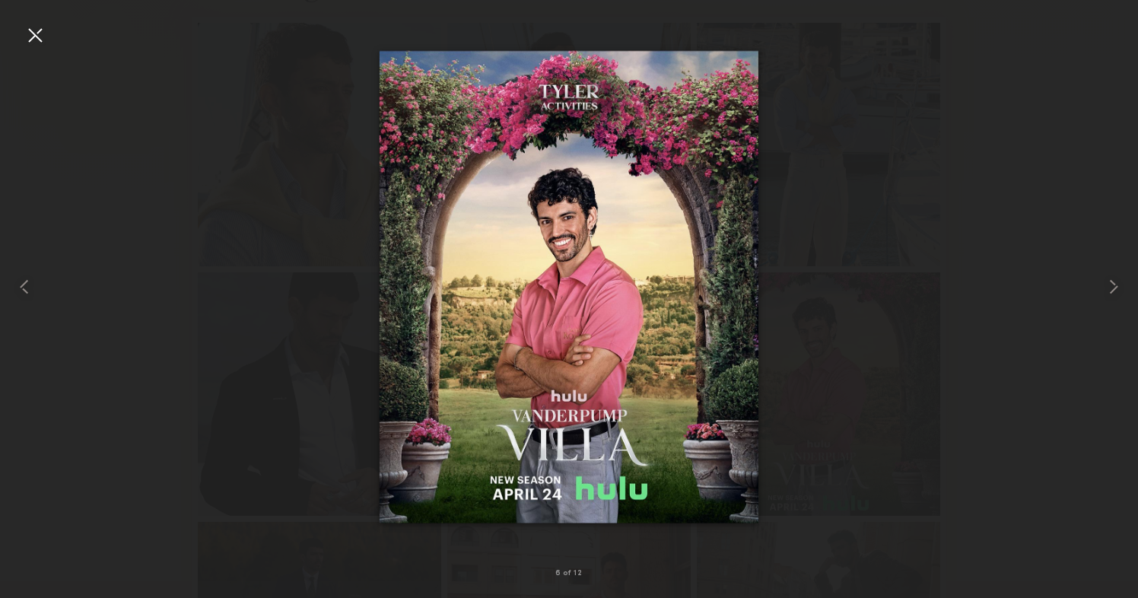
click at [26, 31] on div at bounding box center [35, 35] width 24 height 24
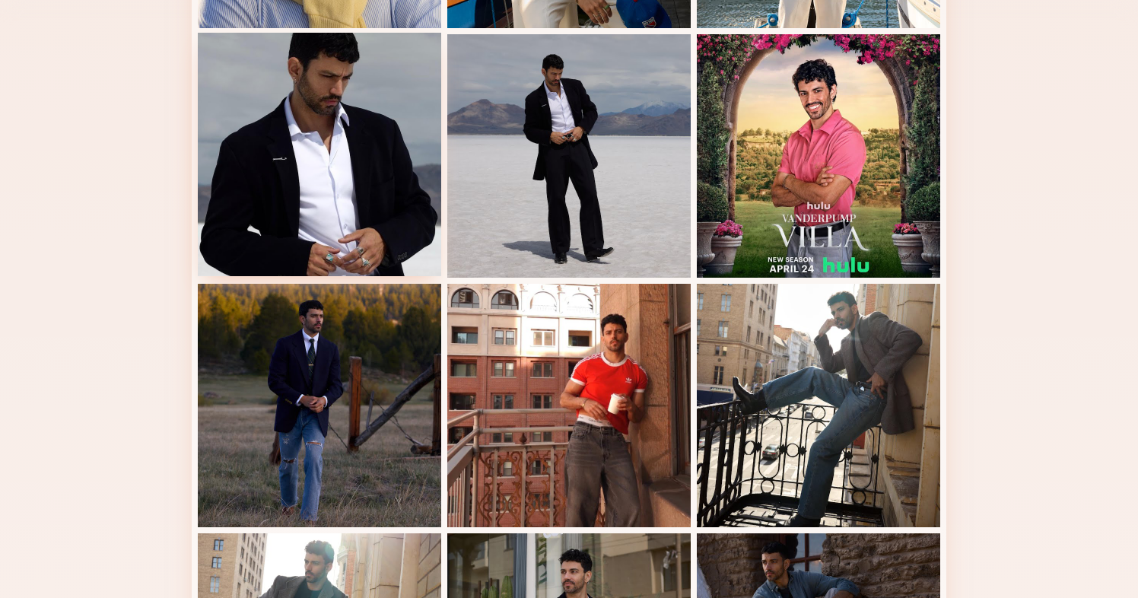
scroll to position [629, 0]
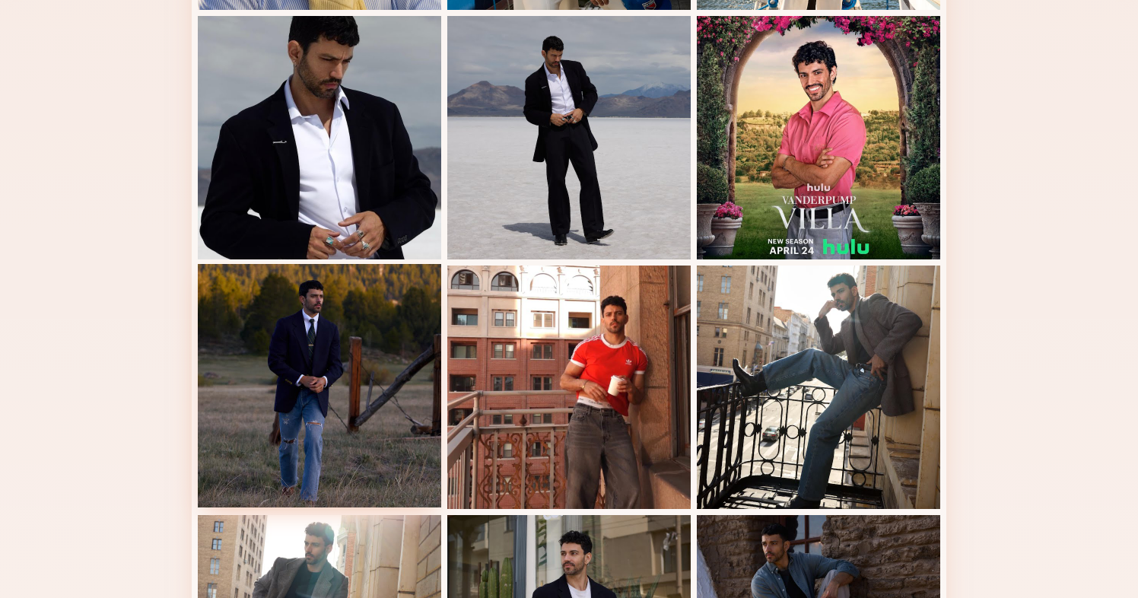
click at [329, 362] on div at bounding box center [319, 385] width 243 height 243
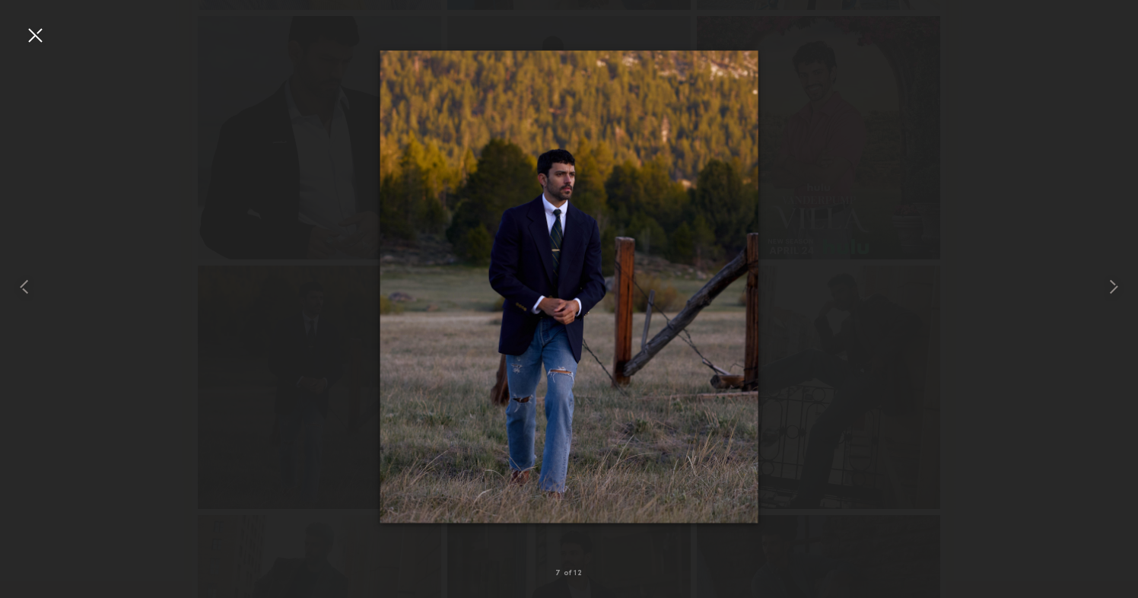
click at [43, 43] on div at bounding box center [35, 35] width 24 height 24
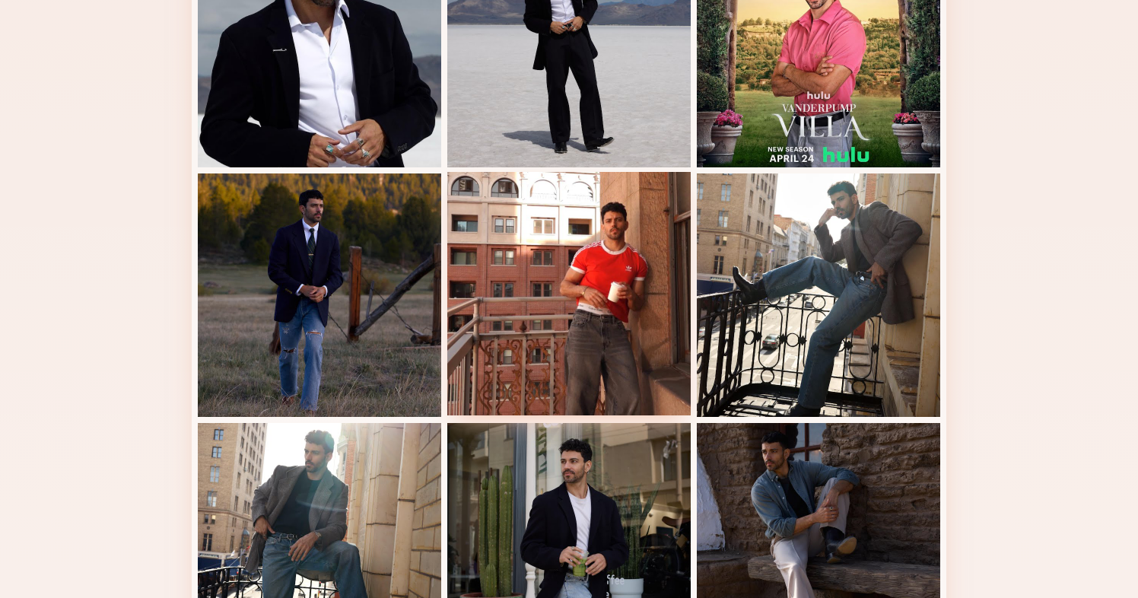
scroll to position [957, 0]
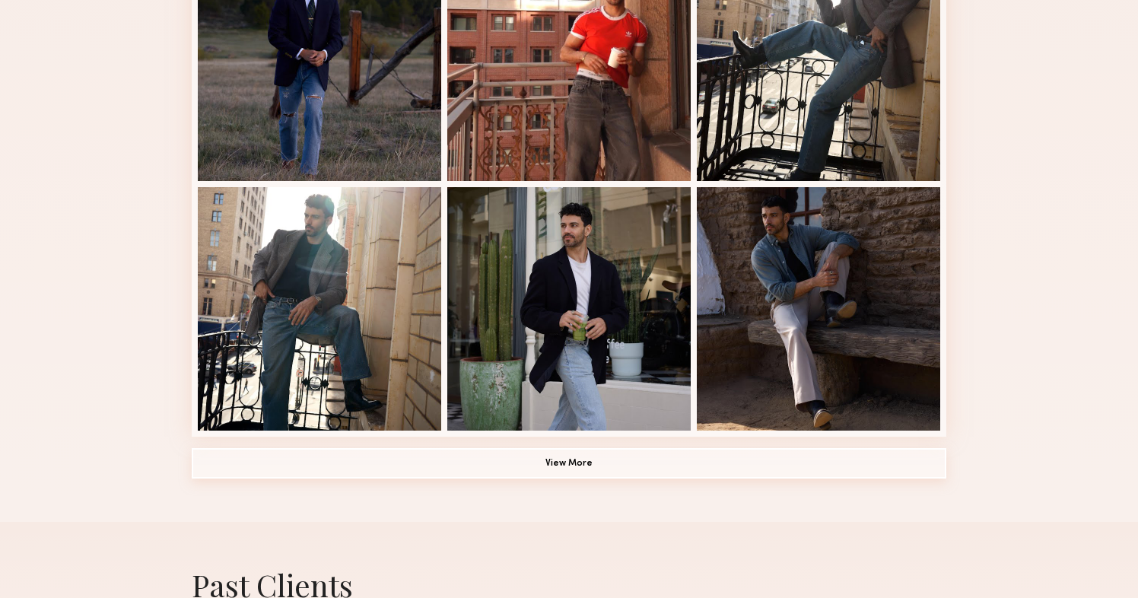
click at [583, 466] on button "View More" at bounding box center [569, 463] width 754 height 30
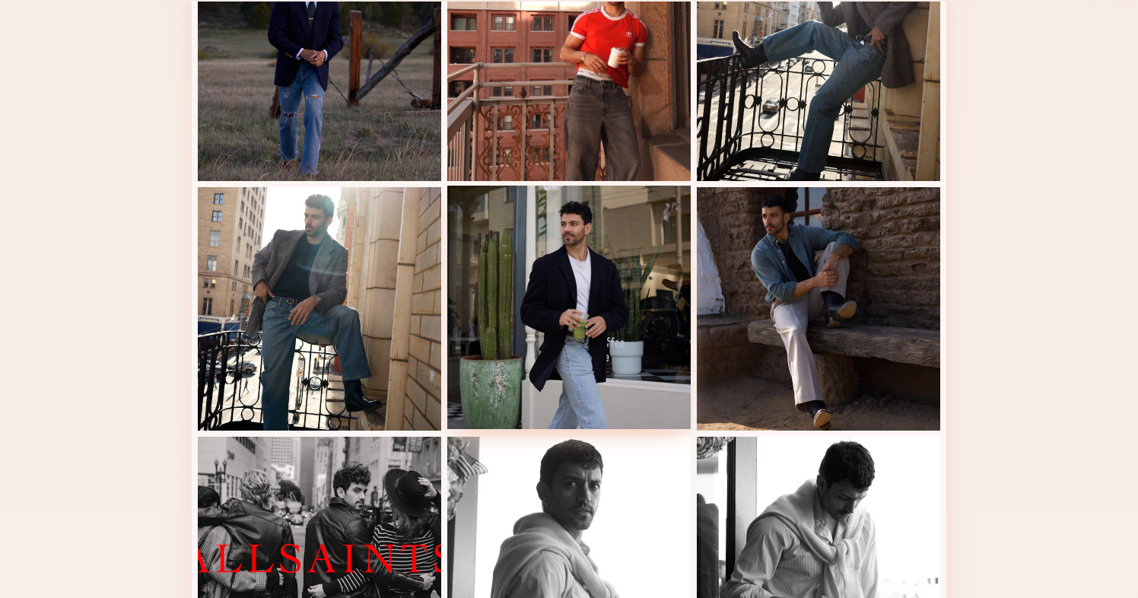
click at [571, 309] on div at bounding box center [568, 307] width 243 height 243
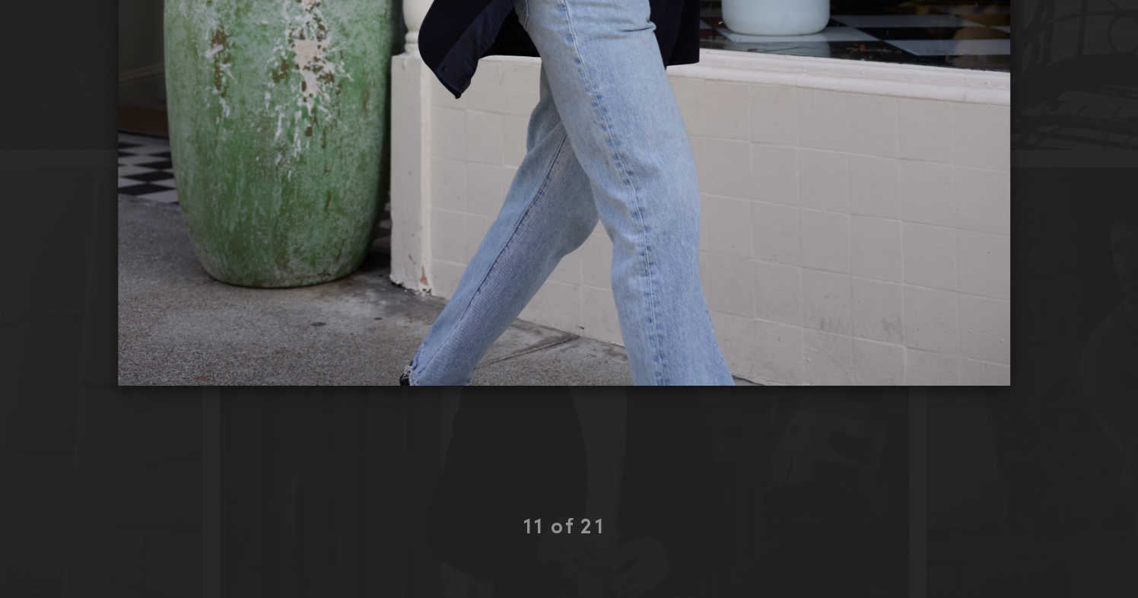
scroll to position [951, 0]
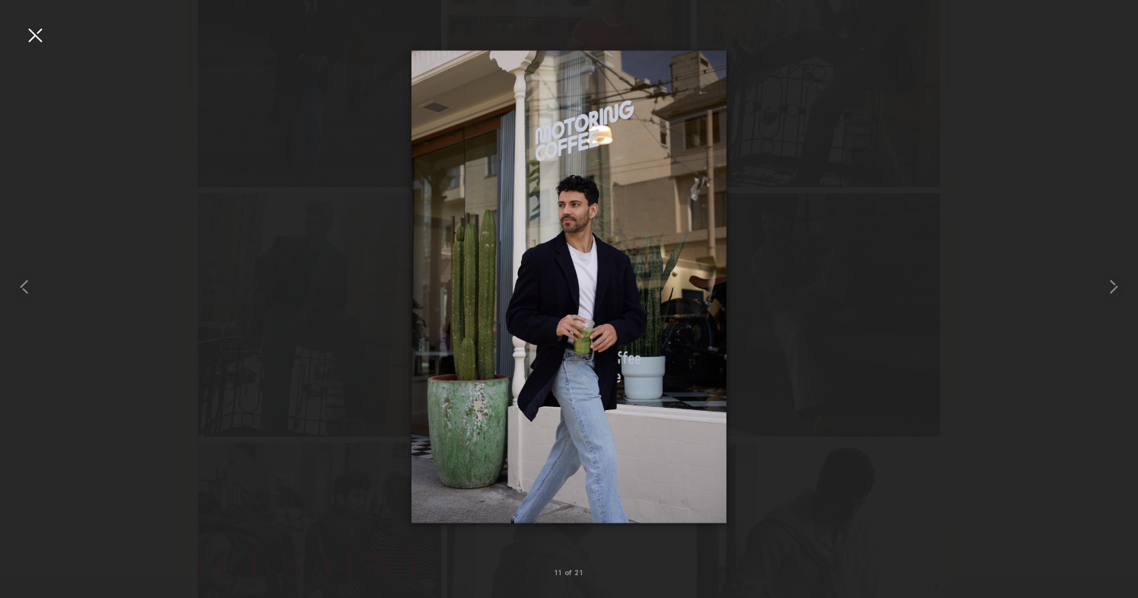
click at [34, 39] on div at bounding box center [35, 35] width 24 height 24
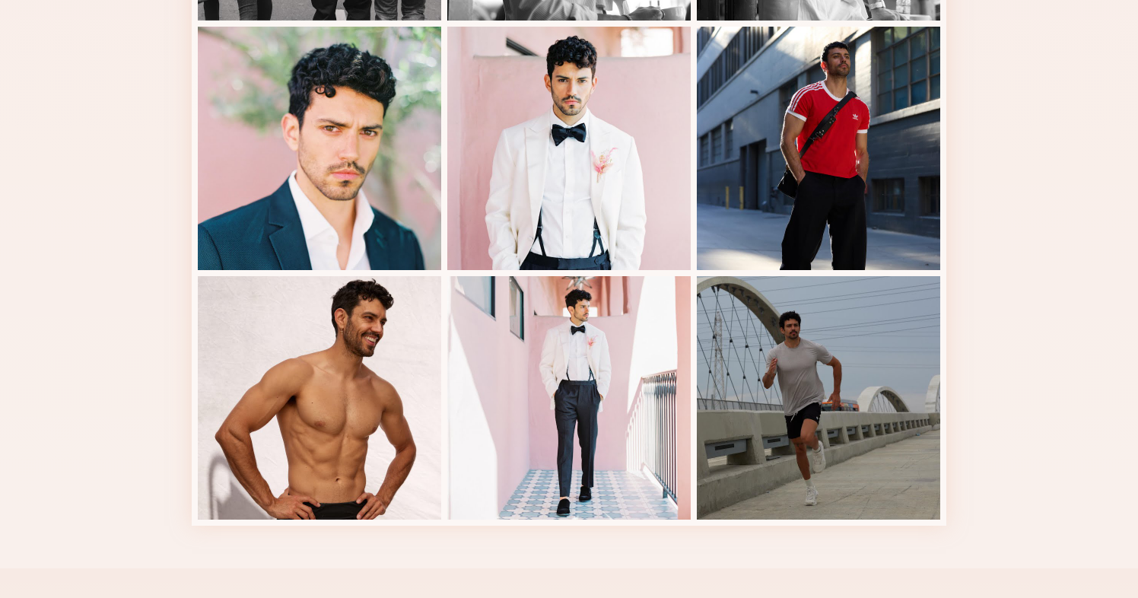
scroll to position [1620, 0]
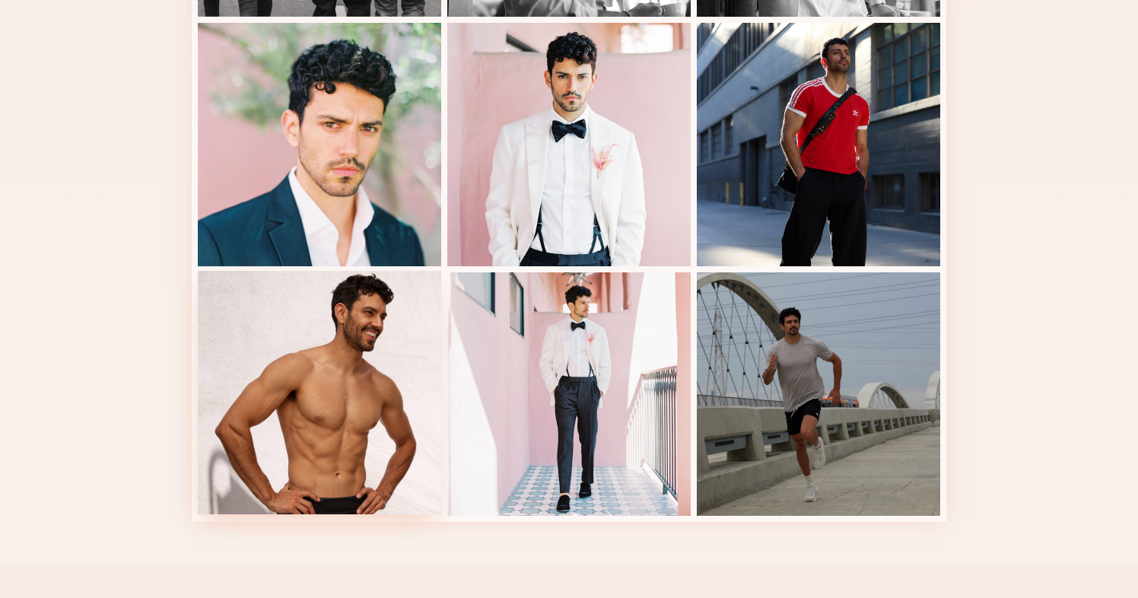
click at [345, 304] on div at bounding box center [319, 392] width 243 height 243
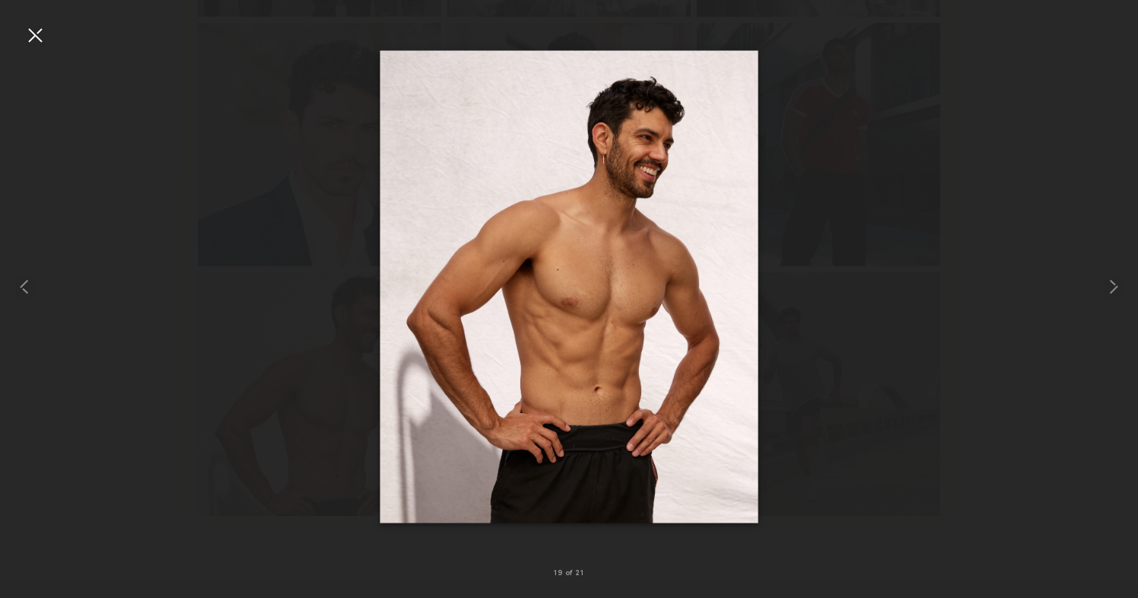
click at [46, 33] on div at bounding box center [35, 35] width 24 height 24
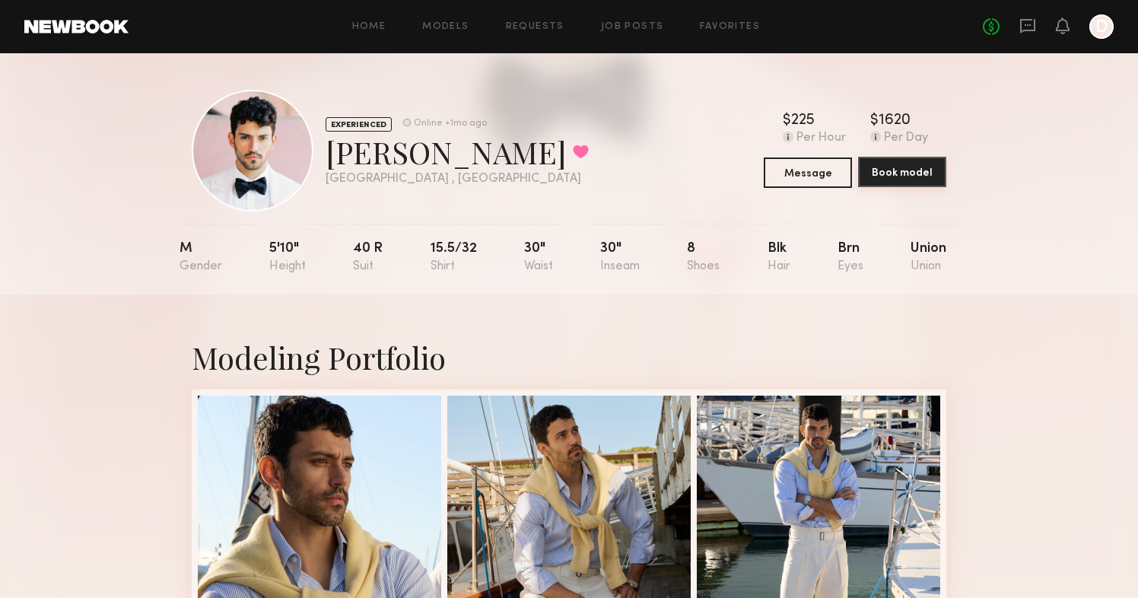
scroll to position [0, 0]
click at [903, 173] on button "Book model" at bounding box center [902, 172] width 88 height 30
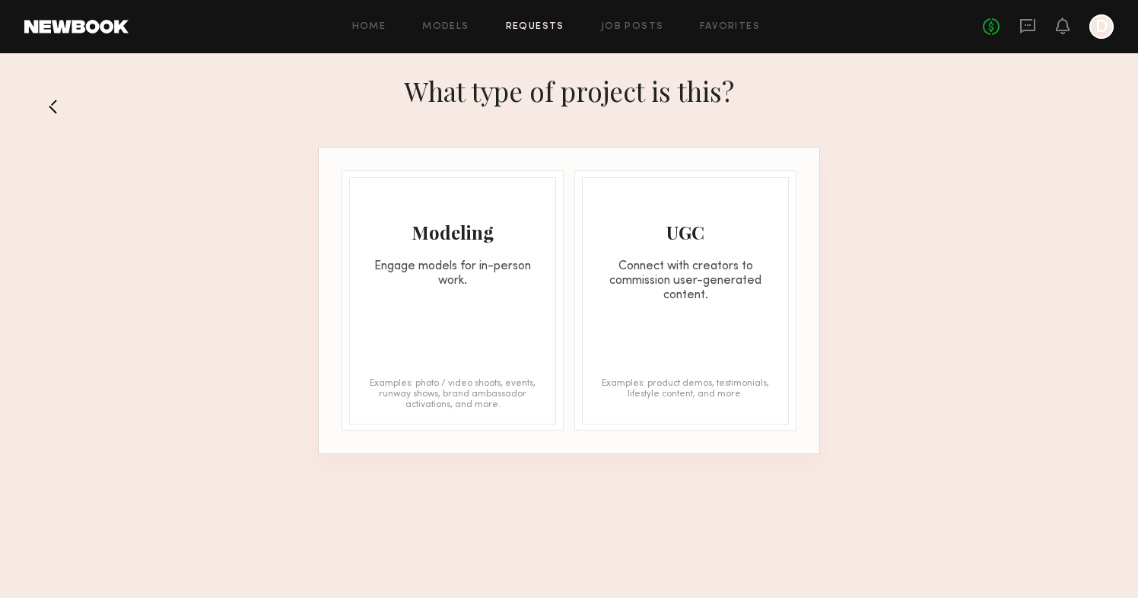
click at [491, 241] on div "Modeling" at bounding box center [452, 232] width 205 height 24
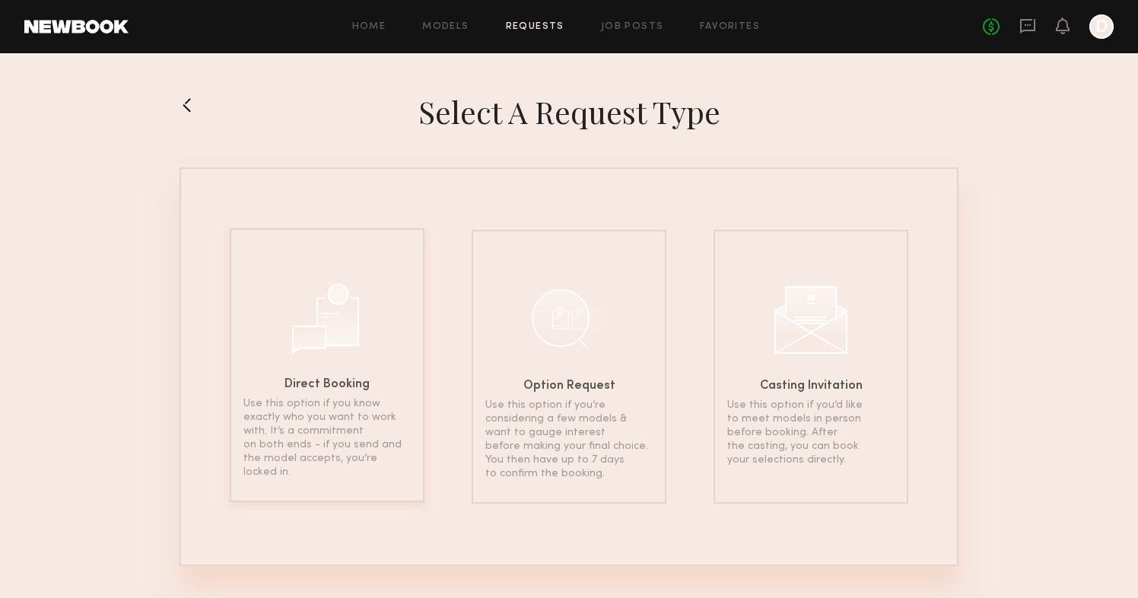
click at [390, 303] on div "Direct Booking Use this option if you know exactly who you want to work with. I…" at bounding box center [327, 365] width 195 height 274
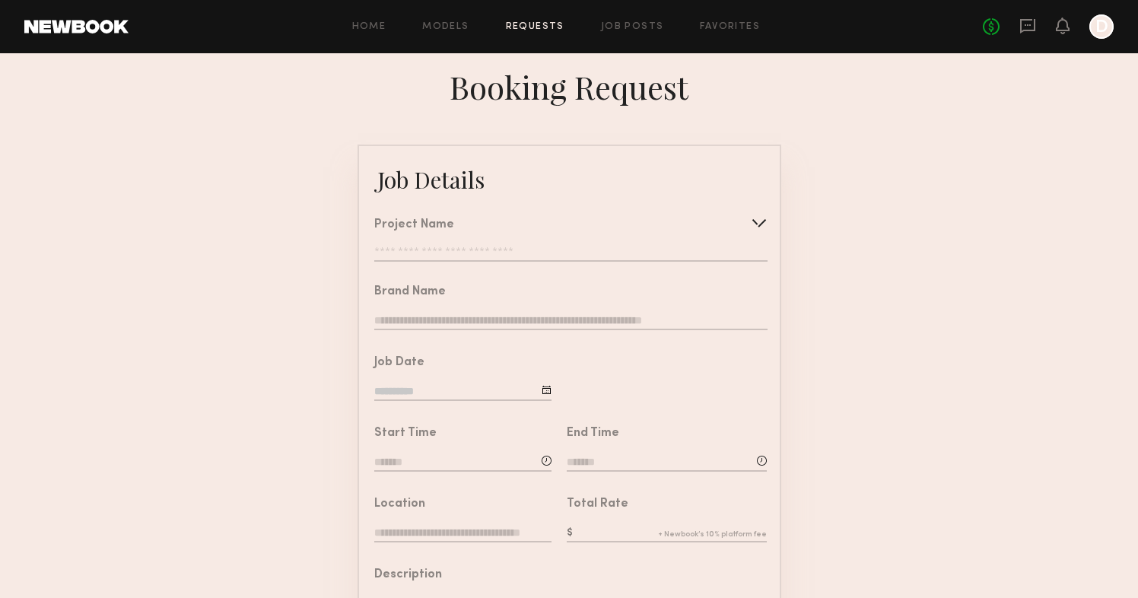
click at [476, 249] on input "text" at bounding box center [570, 253] width 392 height 15
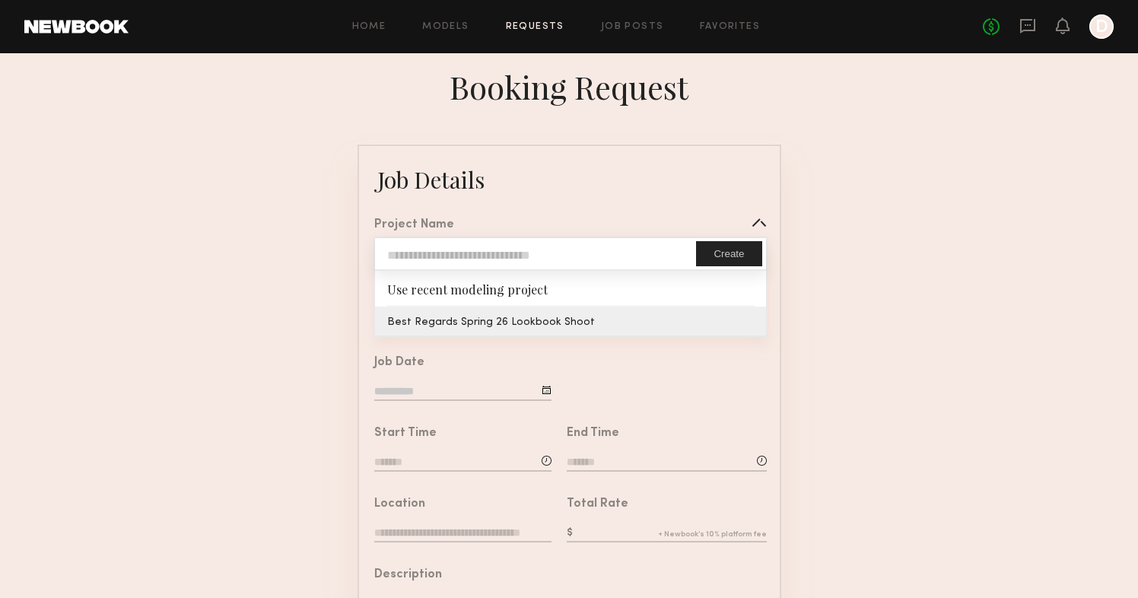
type input "**********"
type textarea "**********"
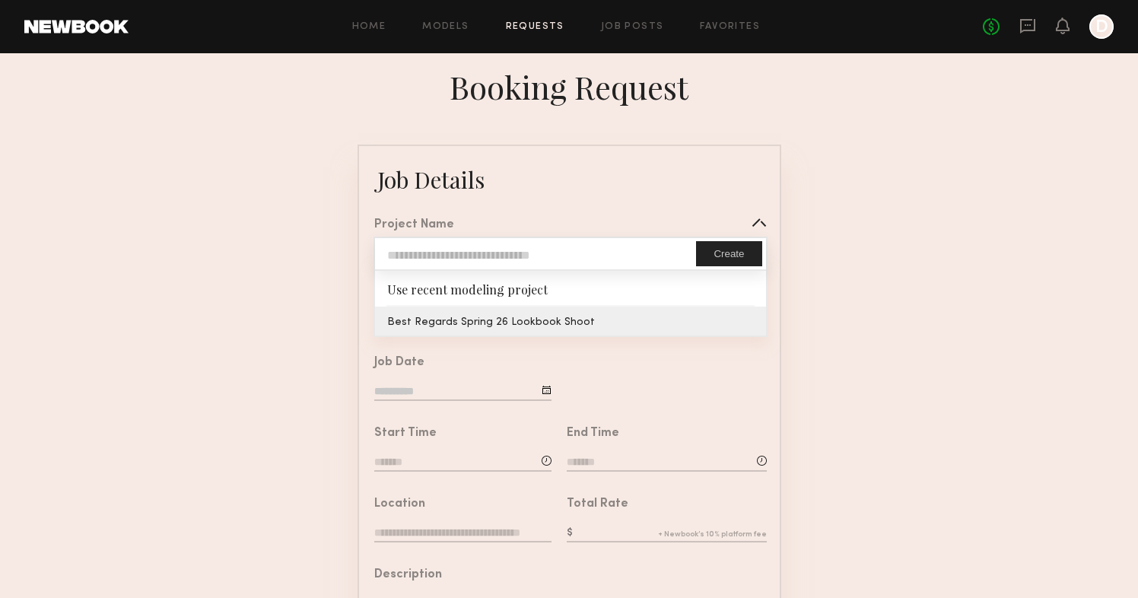
type textarea "**********"
click at [502, 312] on common-border "**********" at bounding box center [569, 568] width 424 height 849
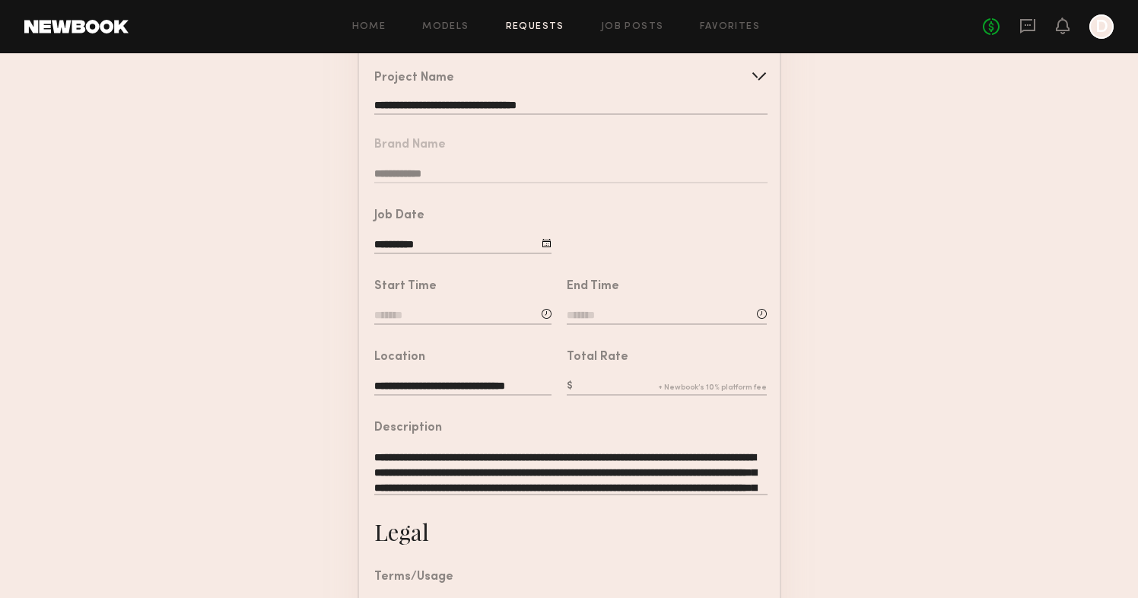
scroll to position [148, 0]
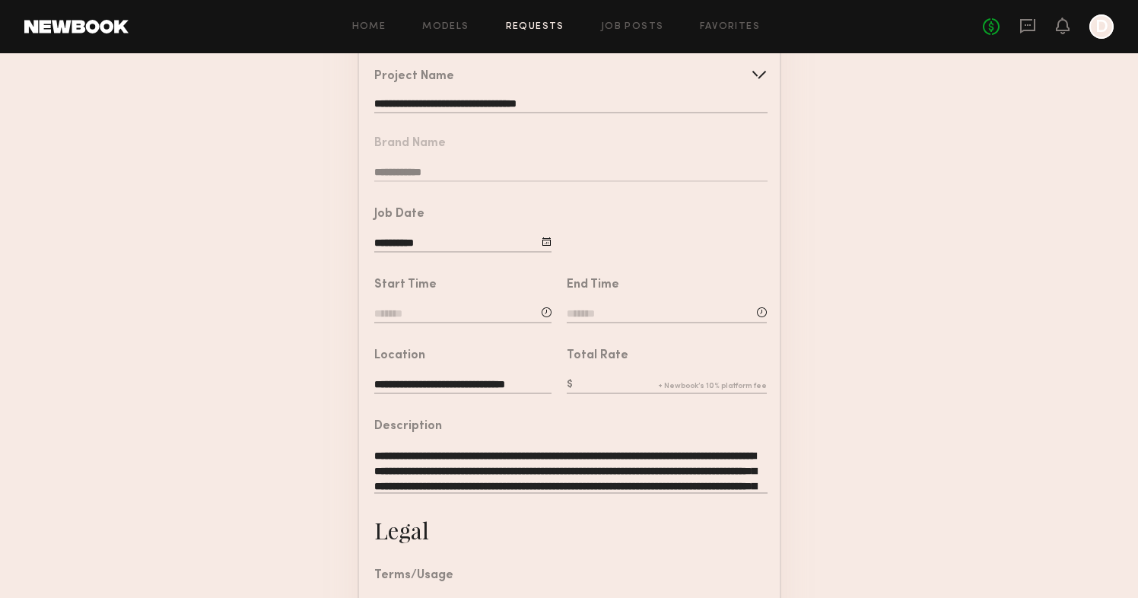
click at [441, 459] on textarea "**********" at bounding box center [570, 471] width 392 height 46
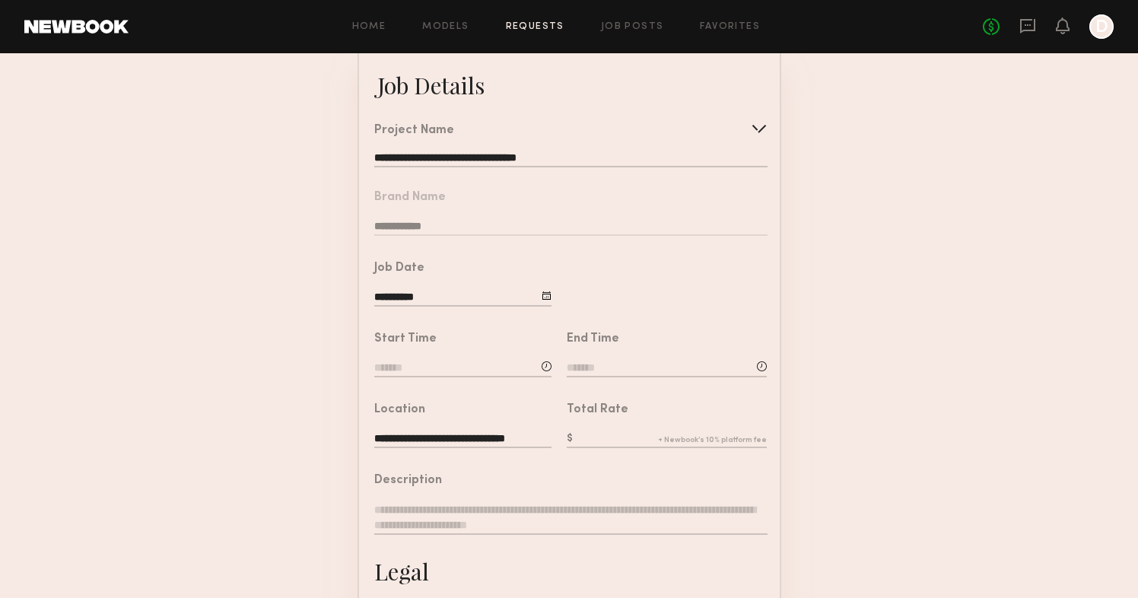
scroll to position [94, 0]
click at [469, 141] on div "**********" at bounding box center [570, 146] width 392 height 43
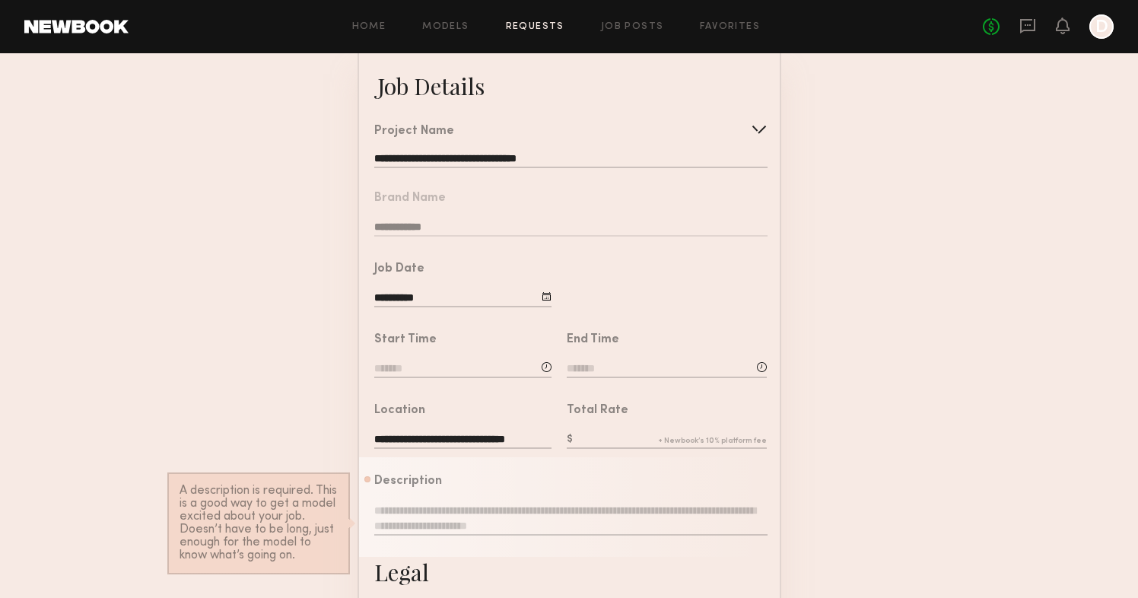
click at [469, 150] on div "**********" at bounding box center [570, 146] width 392 height 43
click at [509, 149] on div "**********" at bounding box center [570, 146] width 392 height 43
click at [756, 122] on div at bounding box center [759, 129] width 24 height 24
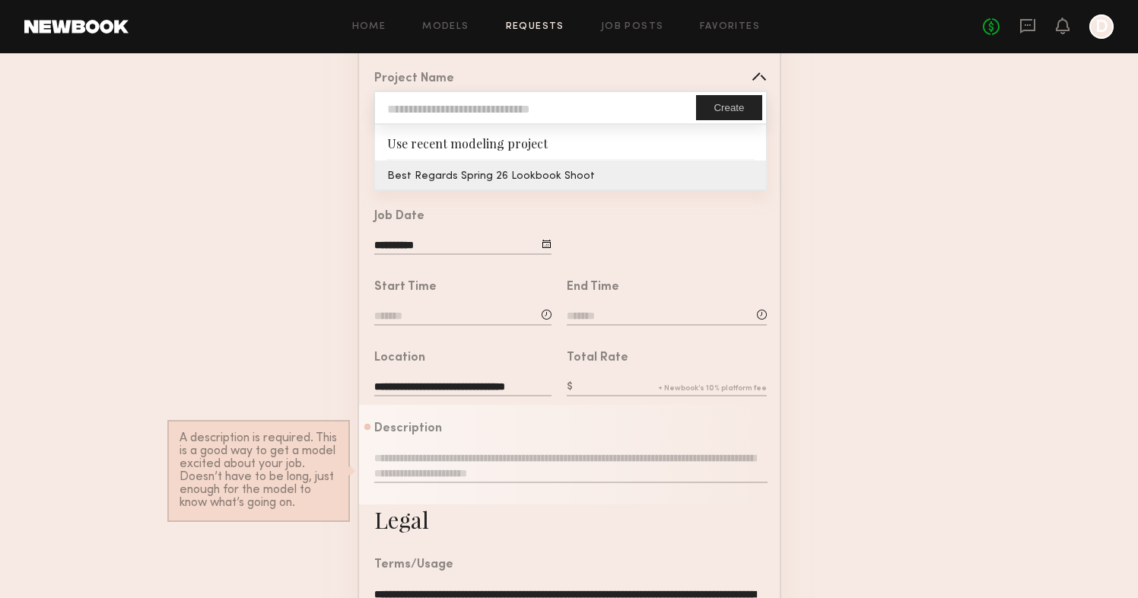
scroll to position [148, 0]
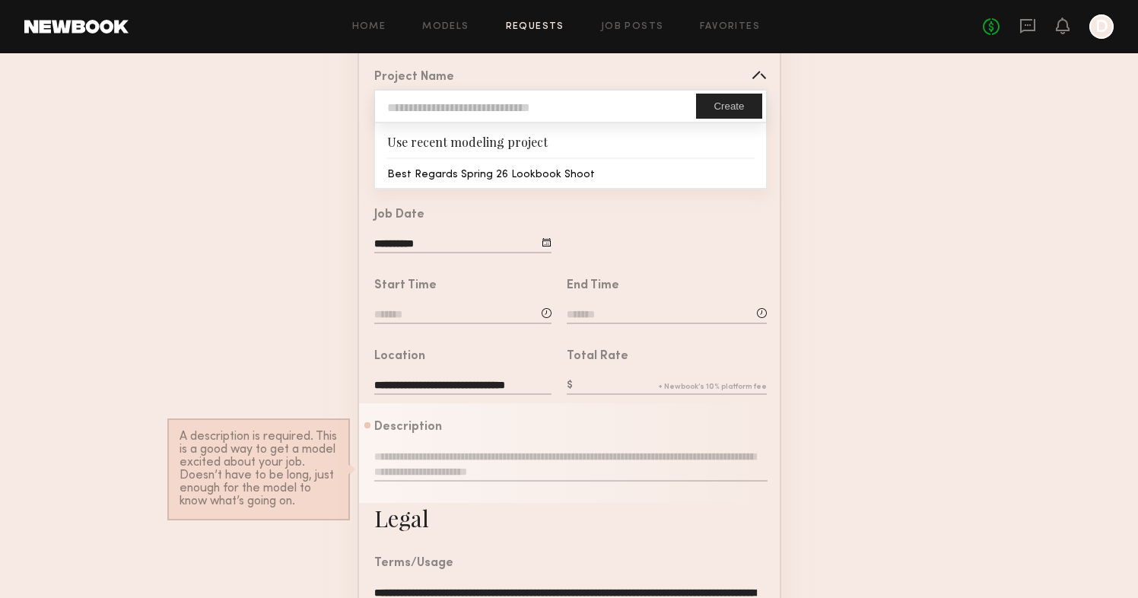
click at [929, 237] on form "**********" at bounding box center [569, 415] width 1138 height 836
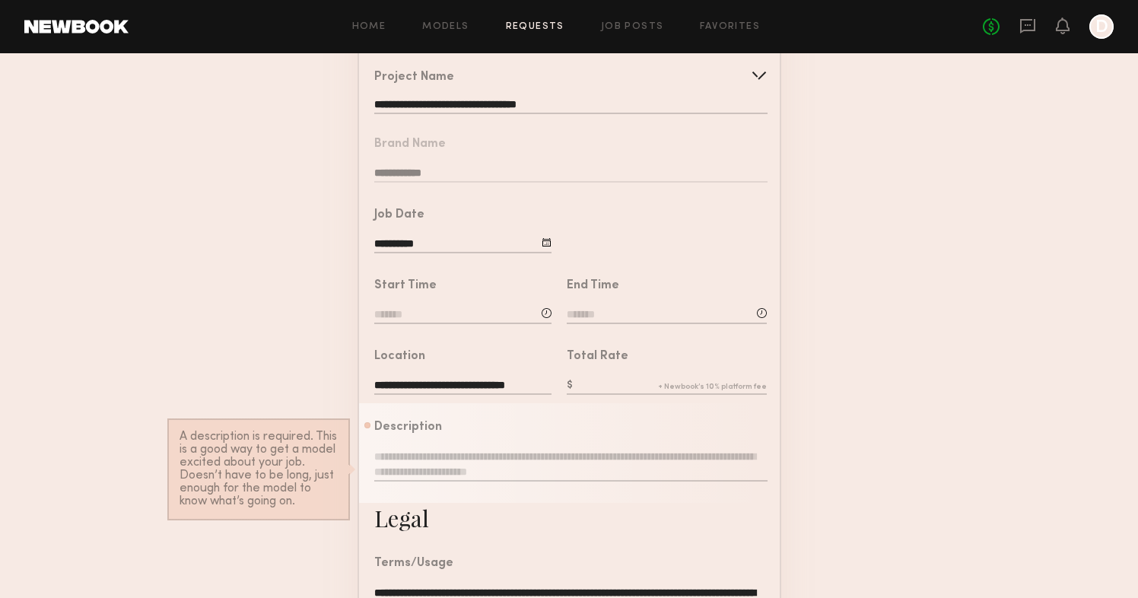
click at [556, 233] on div at bounding box center [665, 226] width 228 height 71
click at [551, 233] on div at bounding box center [665, 226] width 228 height 71
click at [545, 245] on div at bounding box center [546, 242] width 10 height 10
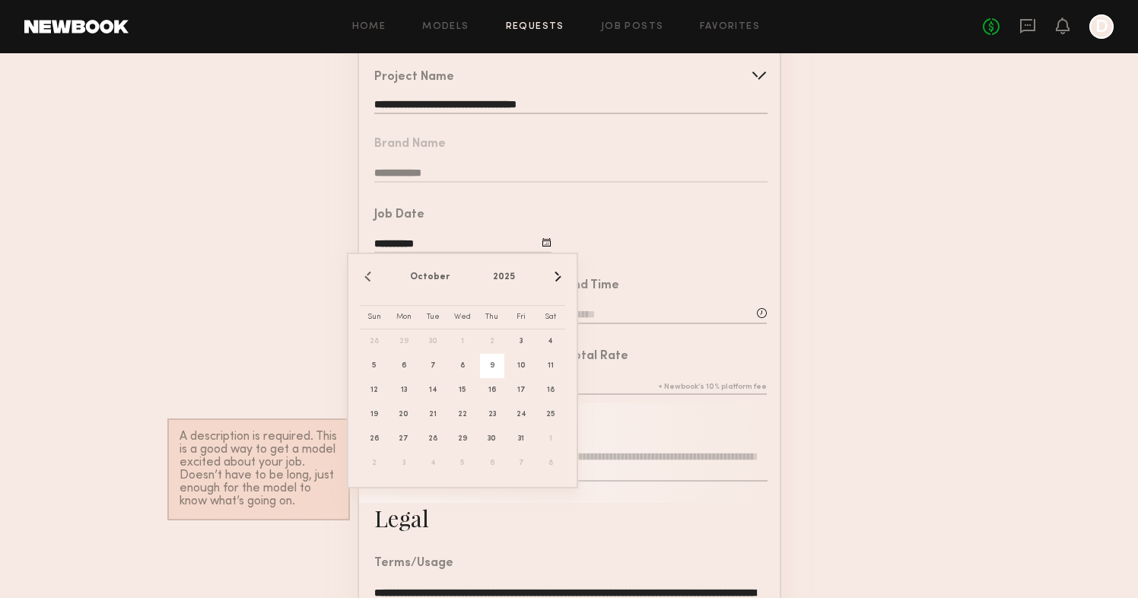
click at [493, 368] on span "9" at bounding box center [492, 366] width 24 height 24
type input "**********"
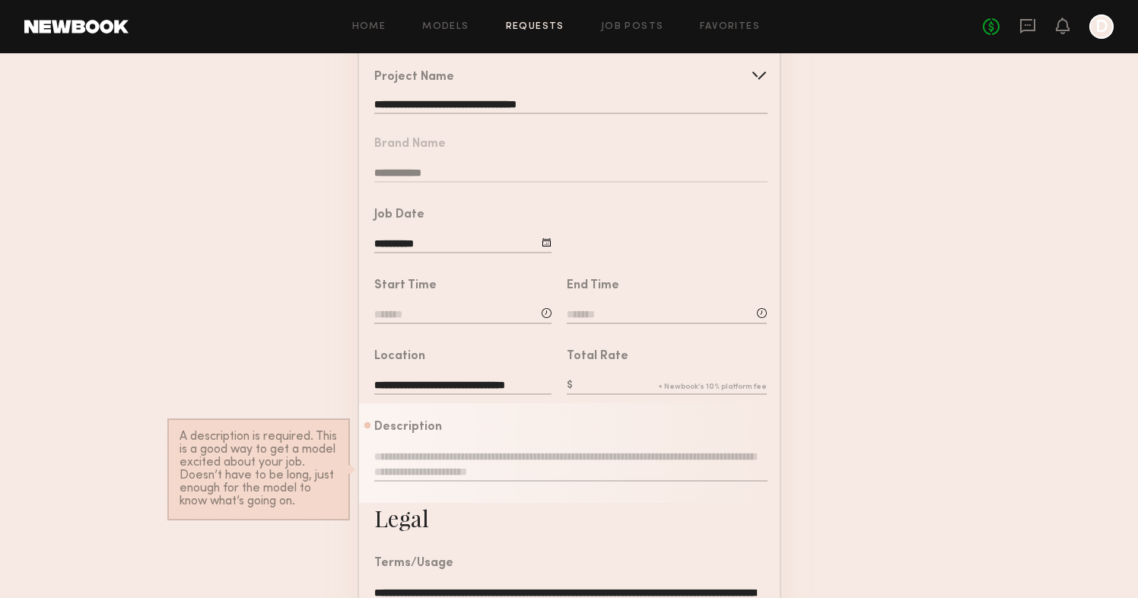
click at [456, 307] on input at bounding box center [462, 315] width 177 height 17
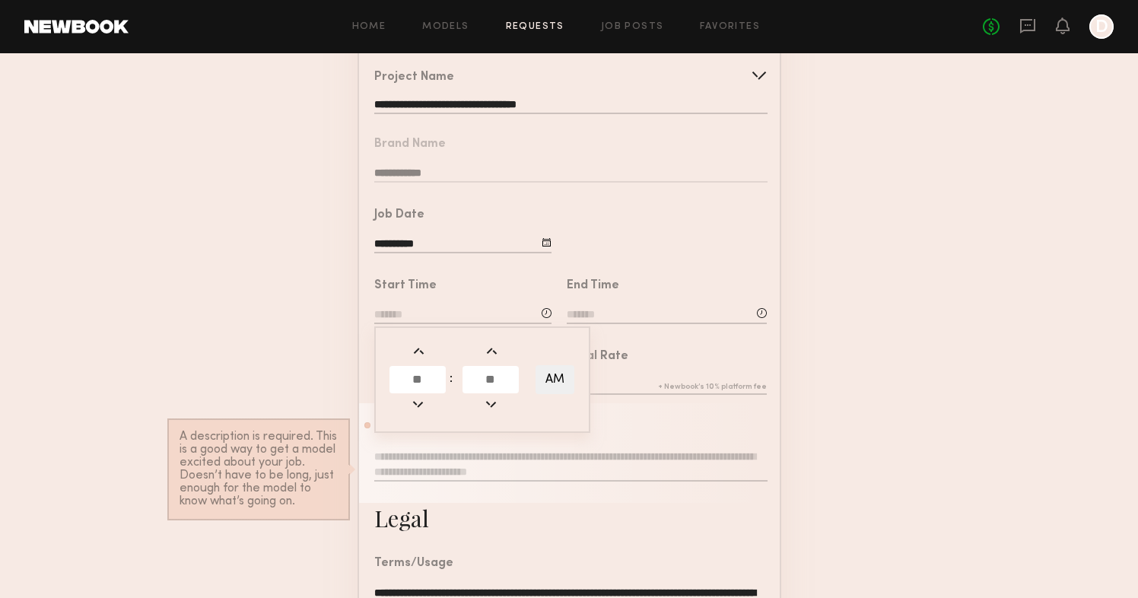
click at [420, 379] on input "text" at bounding box center [417, 379] width 56 height 27
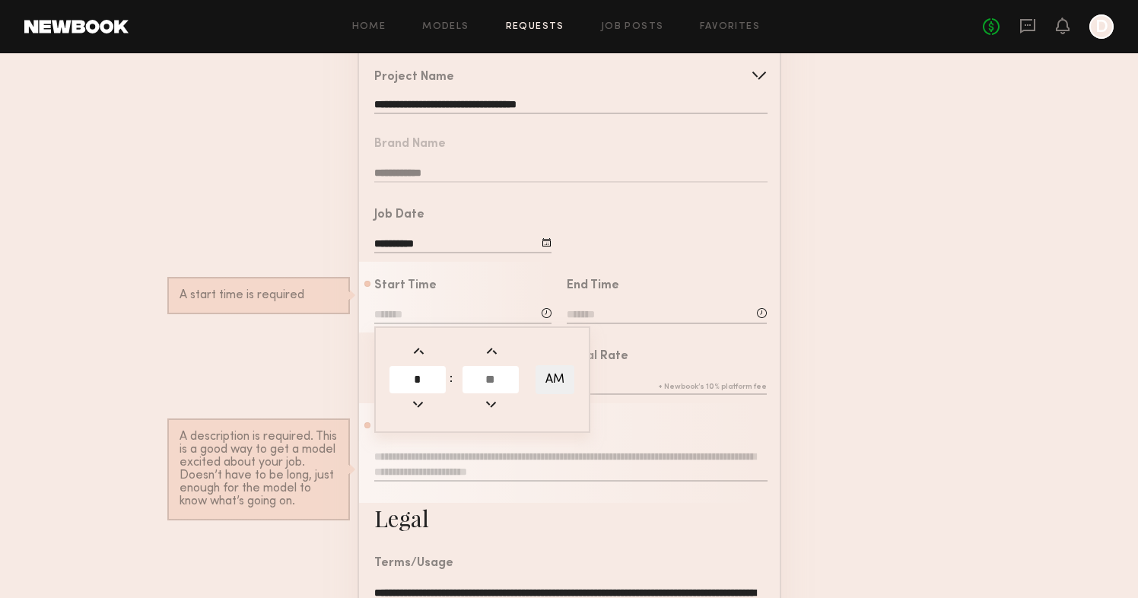
type input "*"
click at [506, 378] on input "text" at bounding box center [490, 379] width 56 height 27
type input "**"
type input "*******"
type input "**"
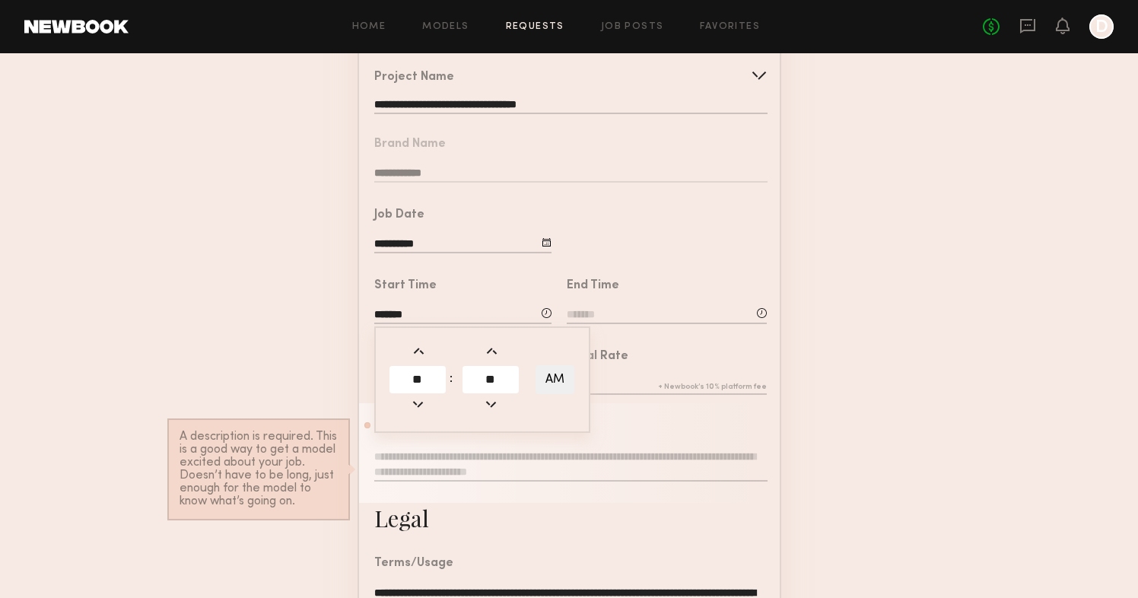
click at [325, 351] on form "**********" at bounding box center [569, 415] width 1138 height 836
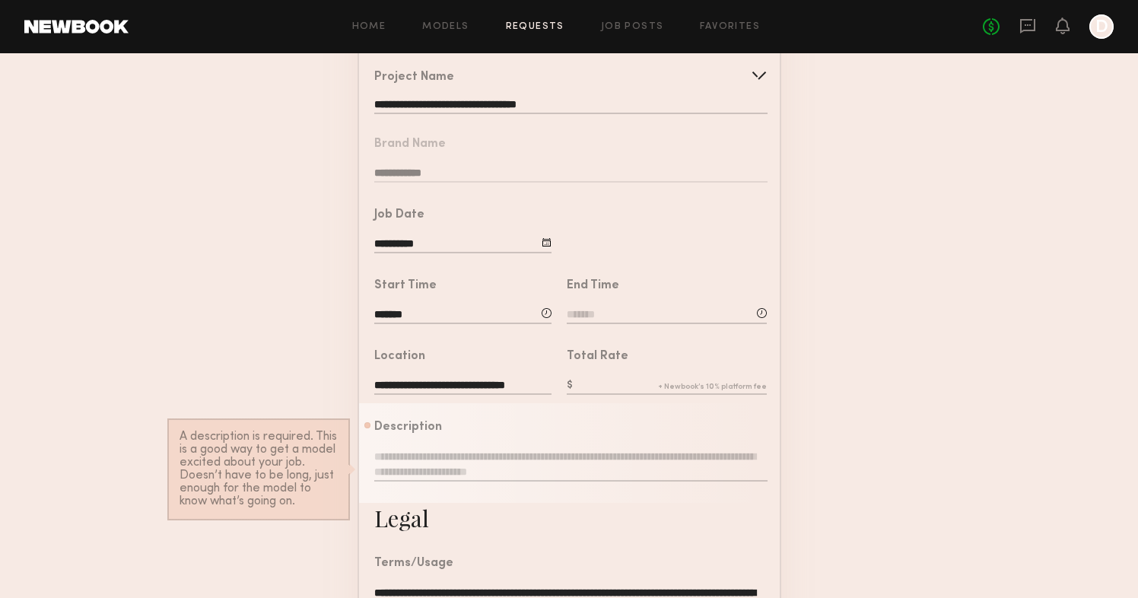
click at [614, 310] on input at bounding box center [667, 315] width 200 height 17
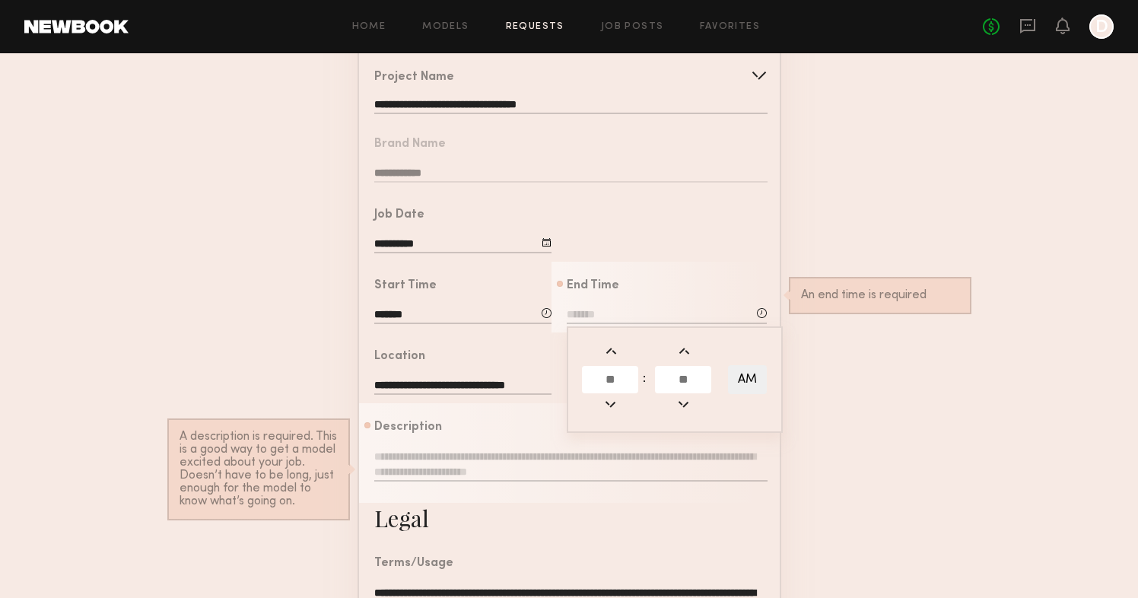
click at [627, 383] on input "text" at bounding box center [610, 379] width 56 height 27
type input "**"
click at [681, 378] on input "text" at bounding box center [683, 379] width 56 height 27
type input "**"
type input "********"
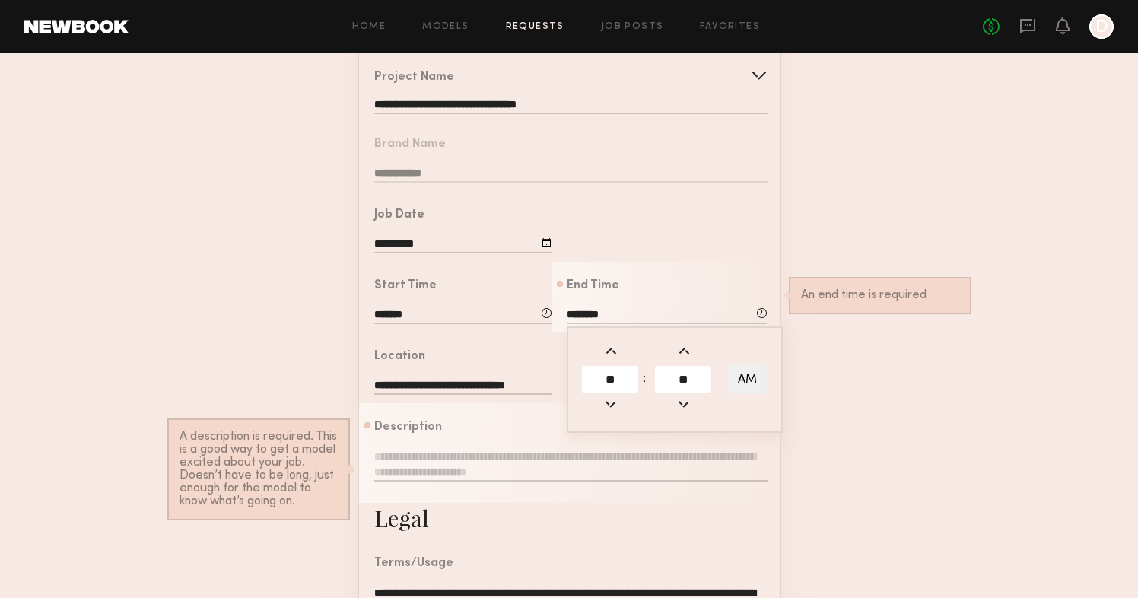
click at [799, 373] on form "**********" at bounding box center [569, 415] width 1138 height 836
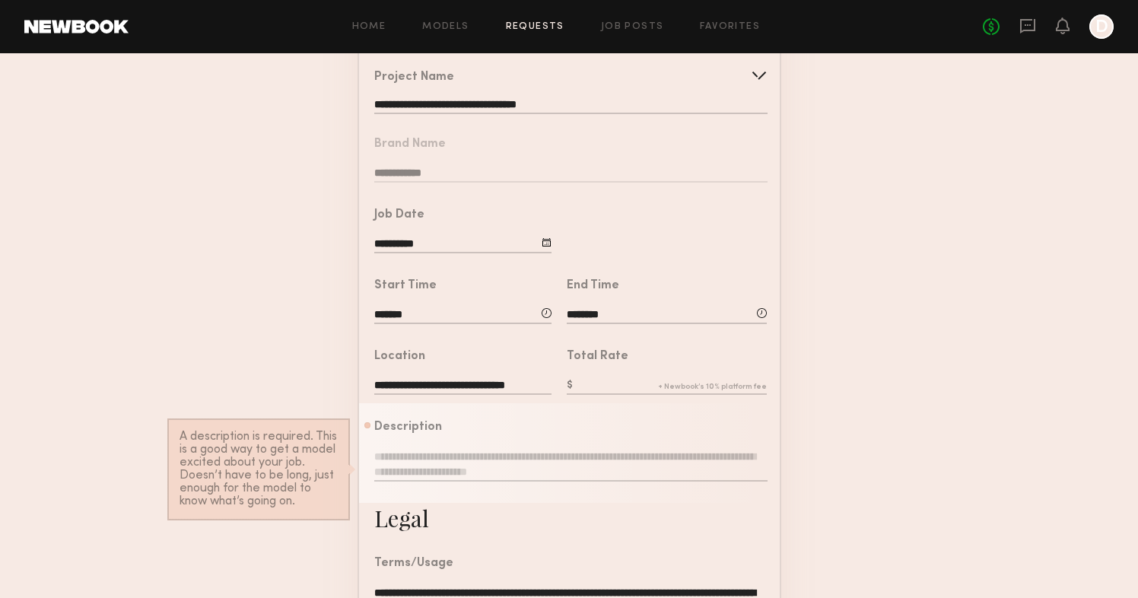
scroll to position [262, 0]
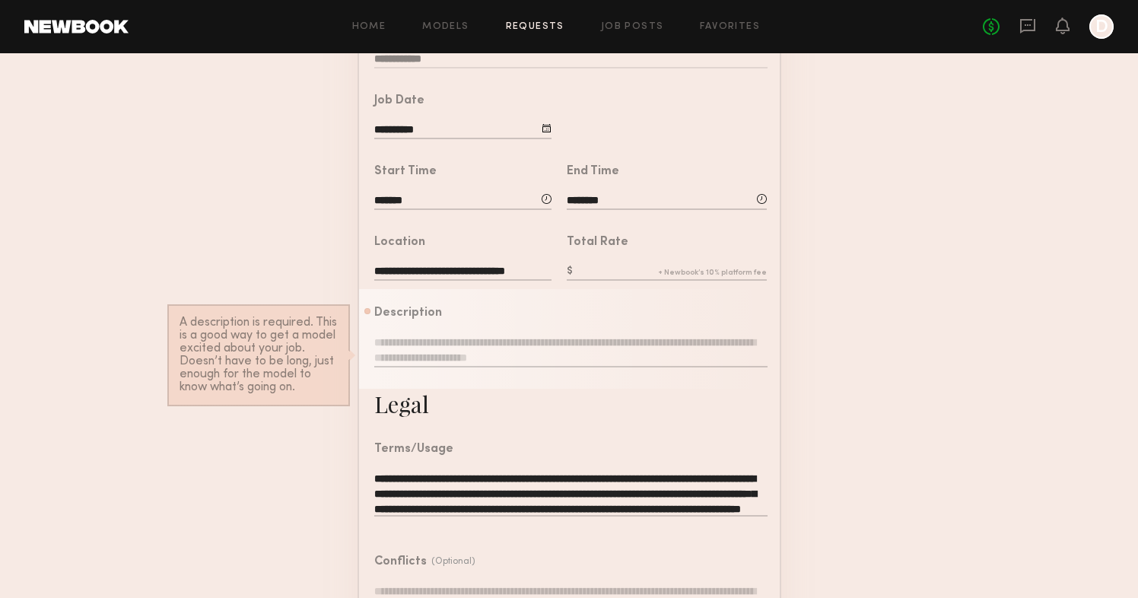
click at [481, 269] on input "**********" at bounding box center [462, 272] width 177 height 17
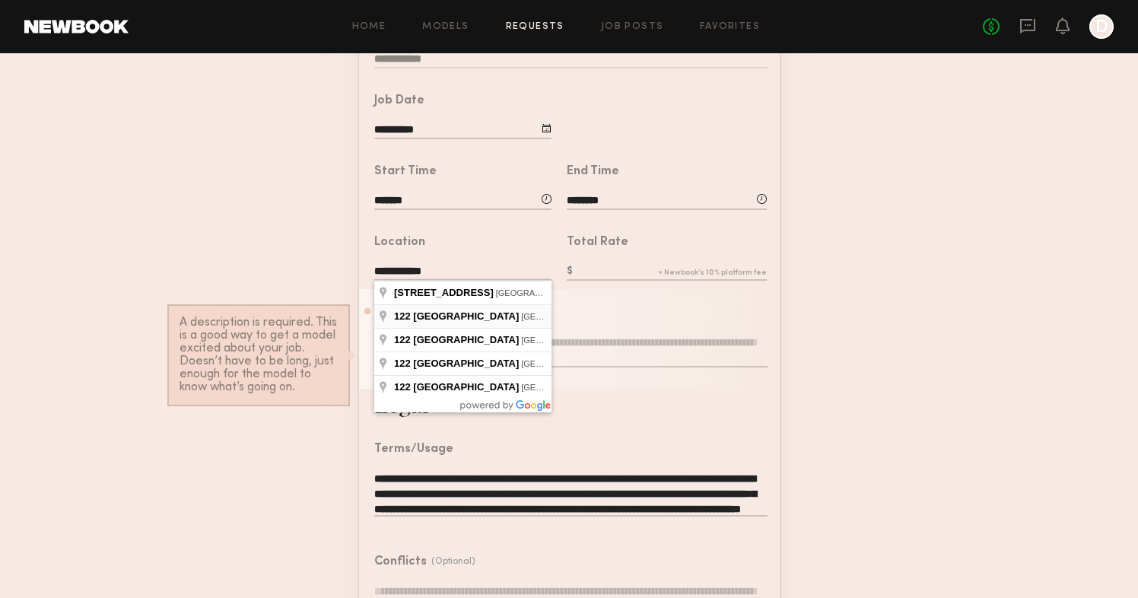
type input "**********"
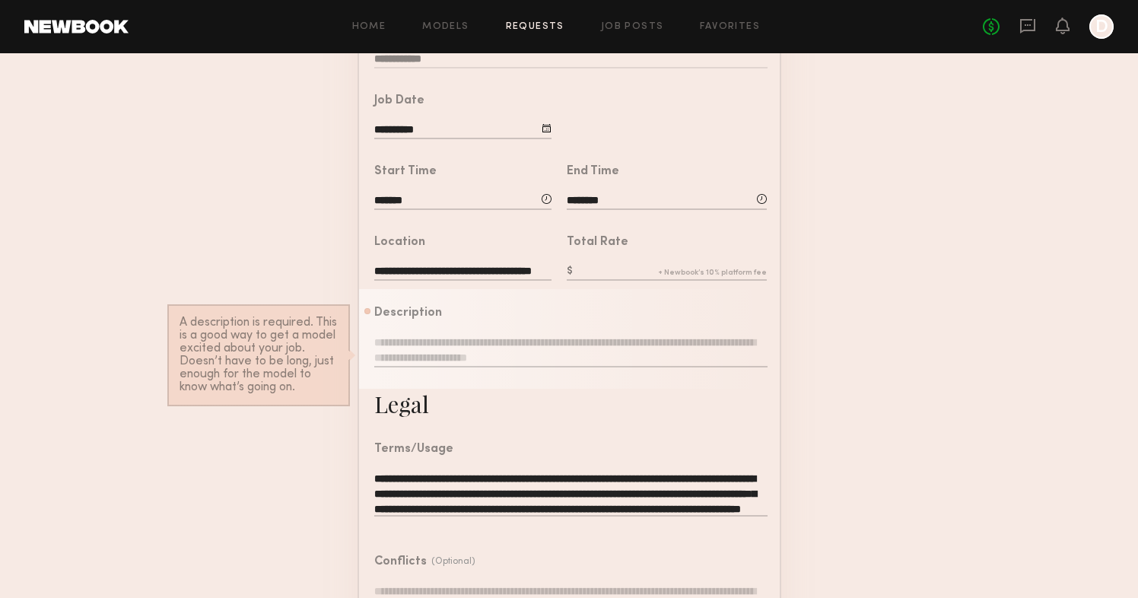
click at [589, 268] on input "text" at bounding box center [667, 272] width 200 height 17
type input "***"
click at [854, 304] on form "**********" at bounding box center [569, 301] width 1138 height 836
click at [564, 332] on div "Description A description is required. This is a good way to get a model excite…" at bounding box center [570, 344] width 392 height 75
click at [551, 337] on textarea at bounding box center [570, 351] width 392 height 33
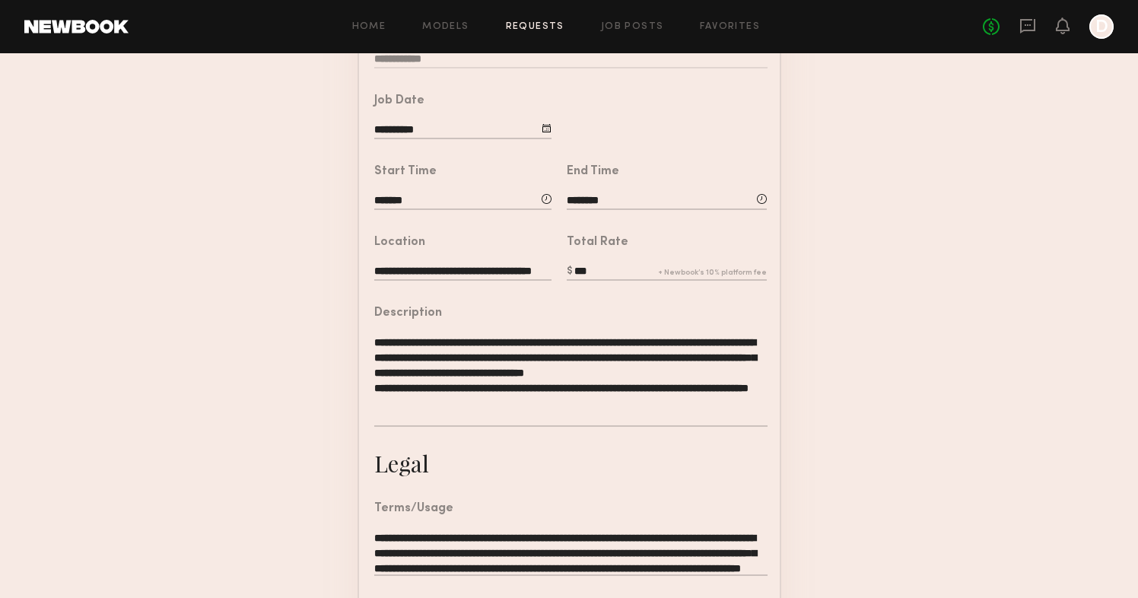
click at [468, 343] on textarea "**********" at bounding box center [570, 381] width 392 height 92
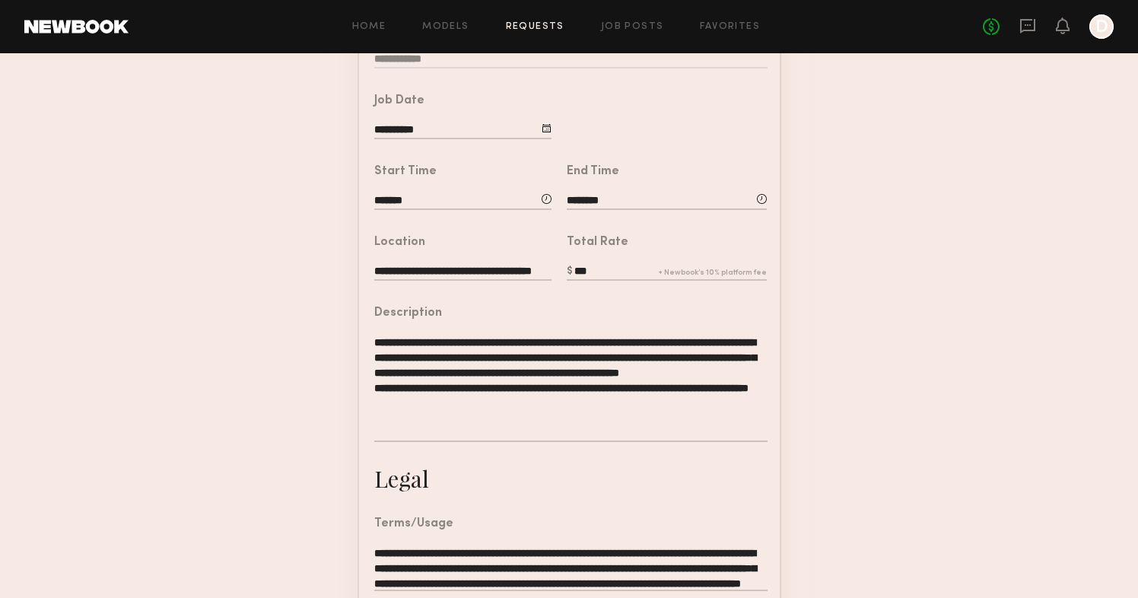
click at [519, 342] on textarea "**********" at bounding box center [570, 388] width 392 height 107
click at [587, 340] on textarea "**********" at bounding box center [570, 388] width 392 height 107
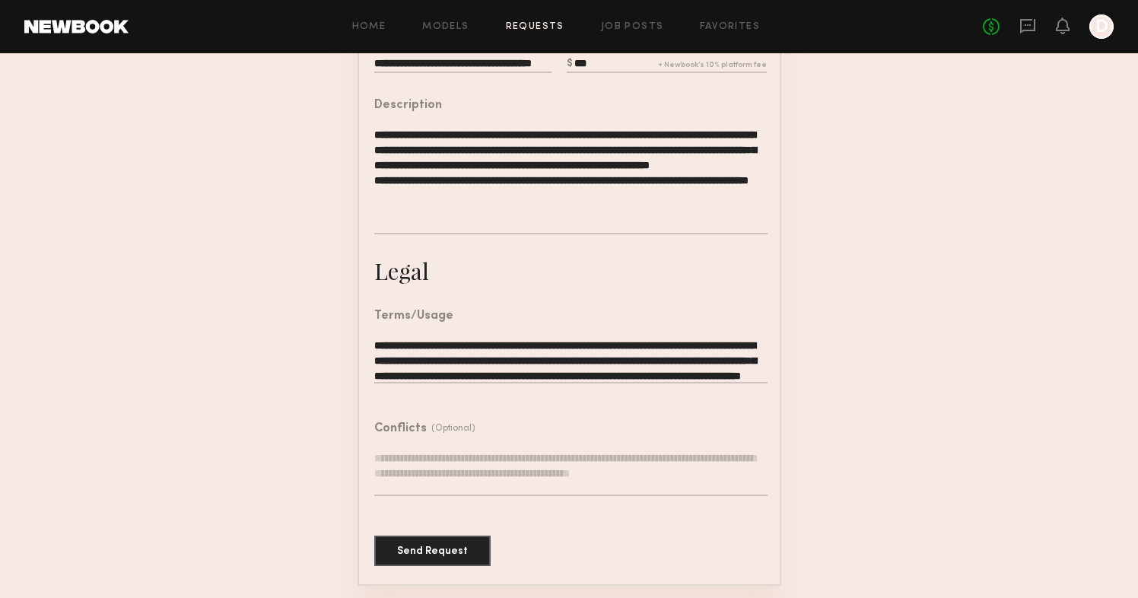
scroll to position [468, 0]
type textarea "**********"
click at [754, 373] on textarea "**********" at bounding box center [570, 361] width 392 height 46
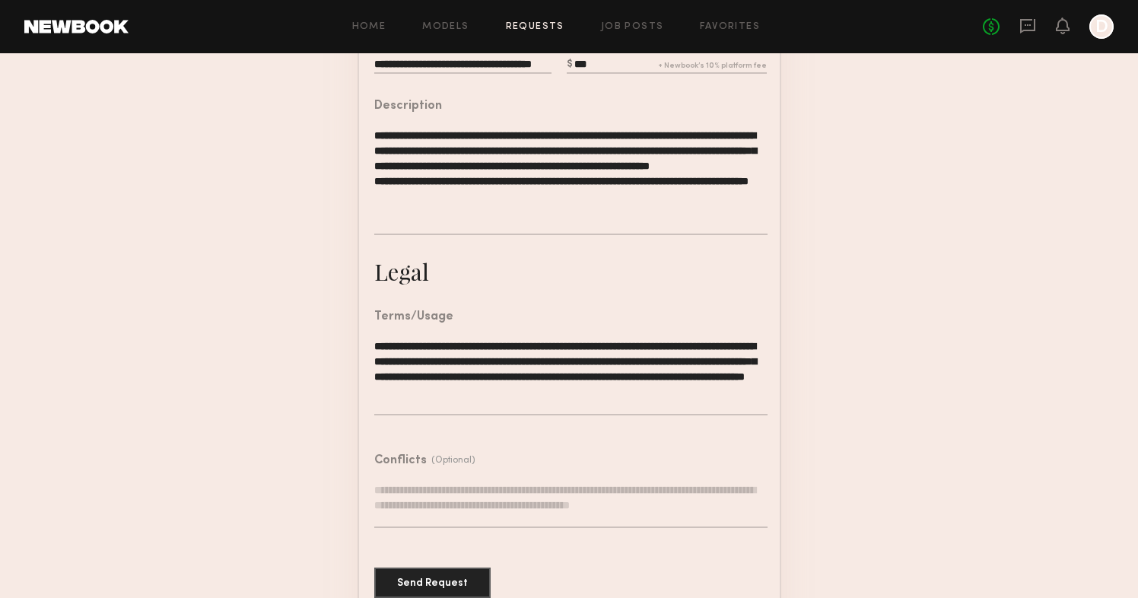
type textarea "**********"
click at [824, 370] on form "**********" at bounding box center [569, 146] width 1138 height 941
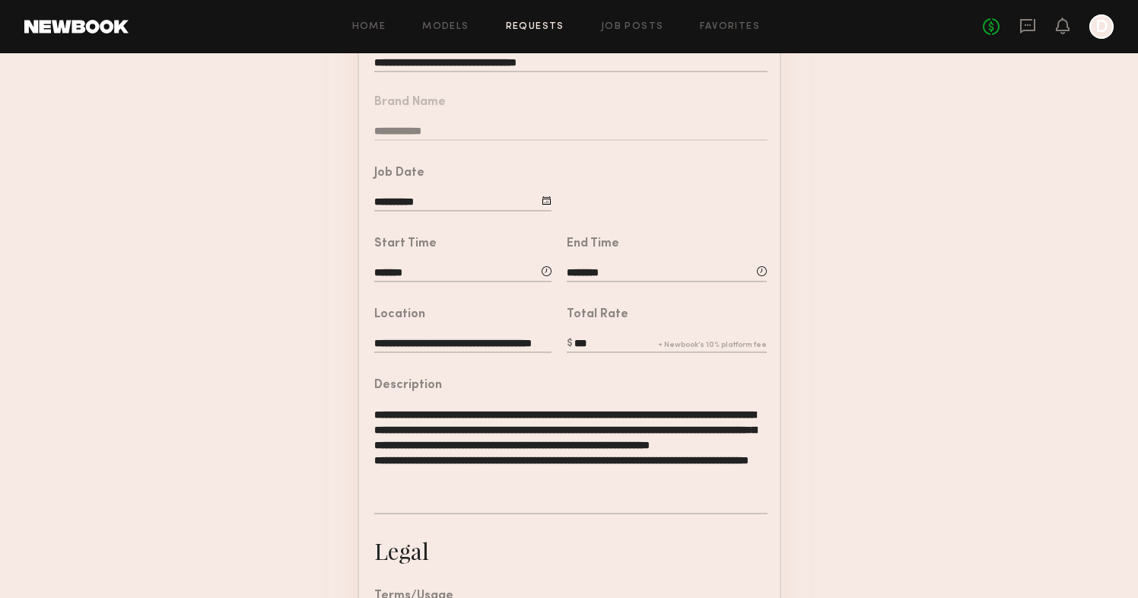
scroll to position [153, 0]
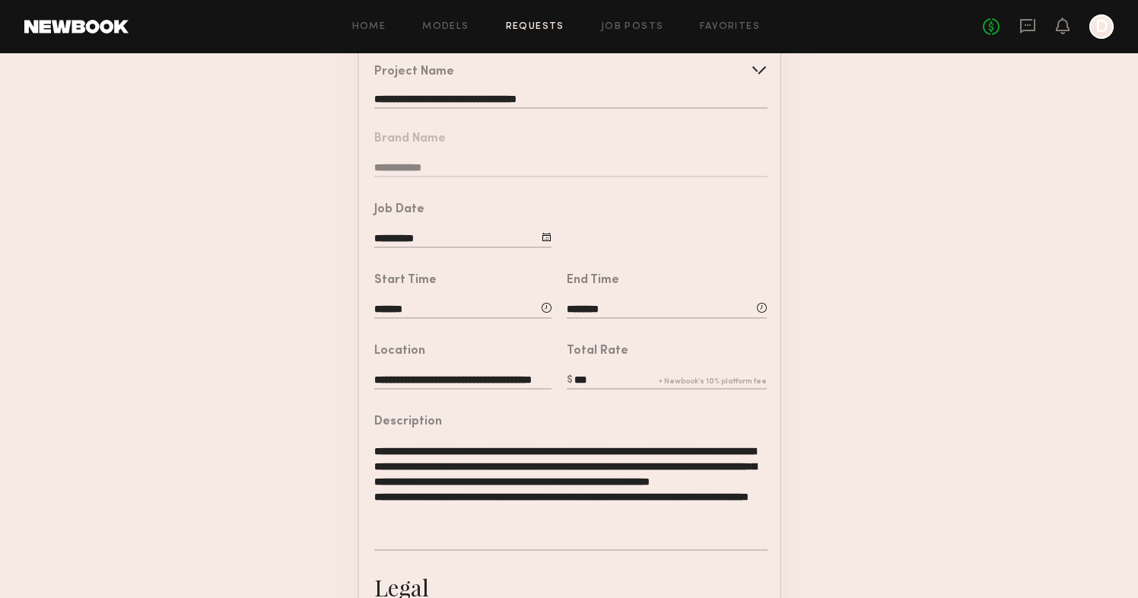
click at [500, 237] on input "**********" at bounding box center [462, 239] width 177 height 17
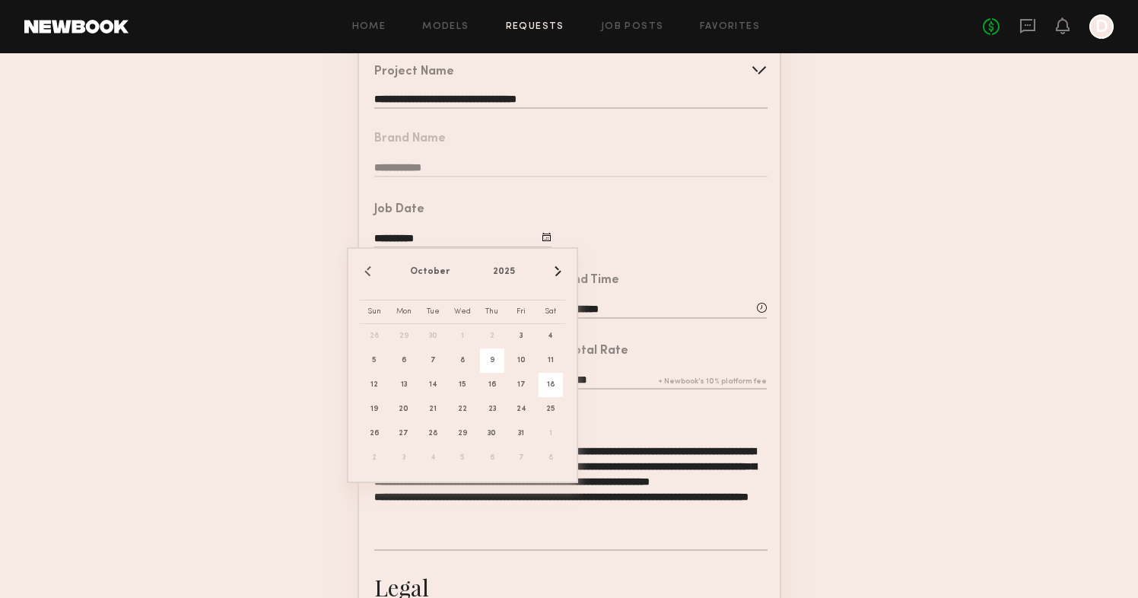
click at [840, 349] on form "**********" at bounding box center [569, 462] width 1138 height 941
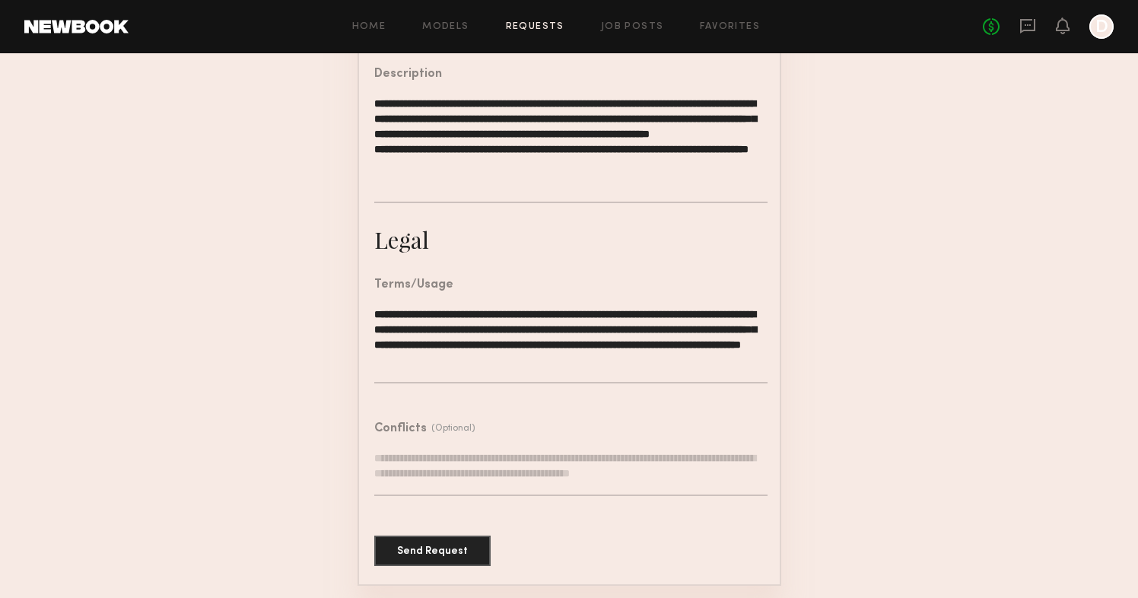
scroll to position [500, 0]
click at [478, 548] on button "Send Request" at bounding box center [432, 550] width 116 height 30
type input "**********"
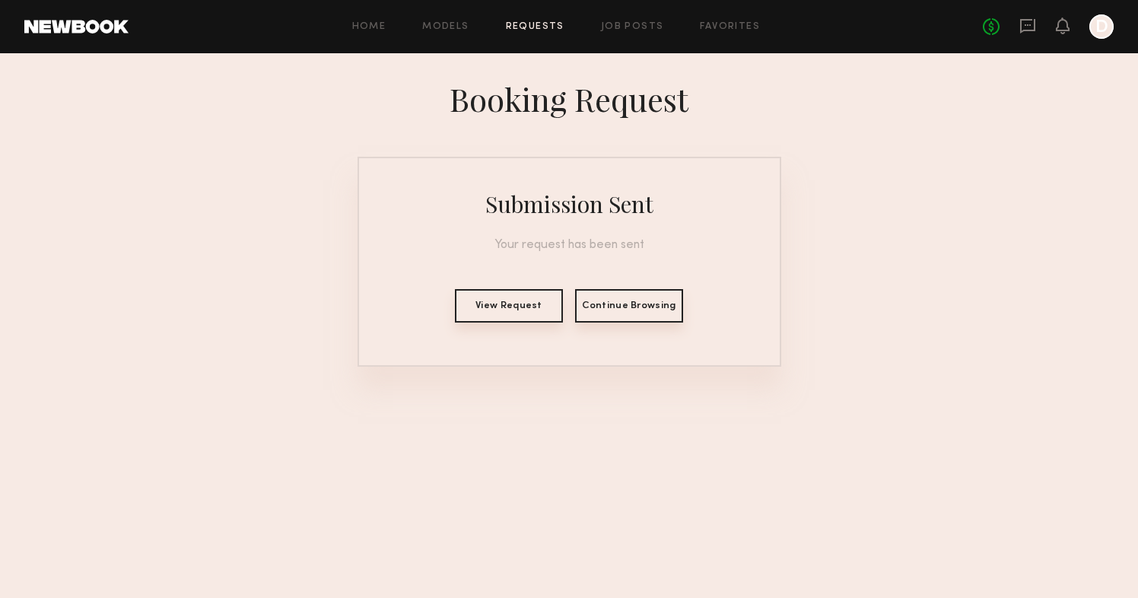
click at [706, 18] on div "Home Models Requests Job Posts Favorites Sign Out No fees up to $5,000 D" at bounding box center [621, 26] width 985 height 24
click at [708, 33] on div "Home Models Requests Job Posts Favorites Sign Out No fees up to $5,000 D" at bounding box center [621, 26] width 985 height 24
click at [721, 27] on link "Favorites" at bounding box center [730, 27] width 60 height 10
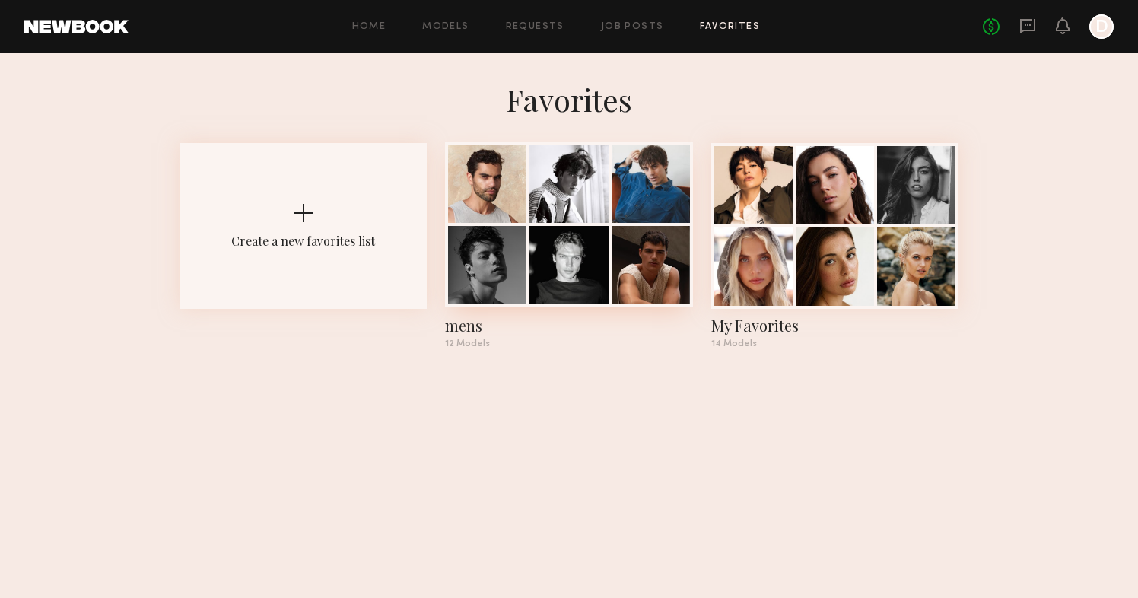
click at [460, 328] on div "mens" at bounding box center [568, 325] width 247 height 21
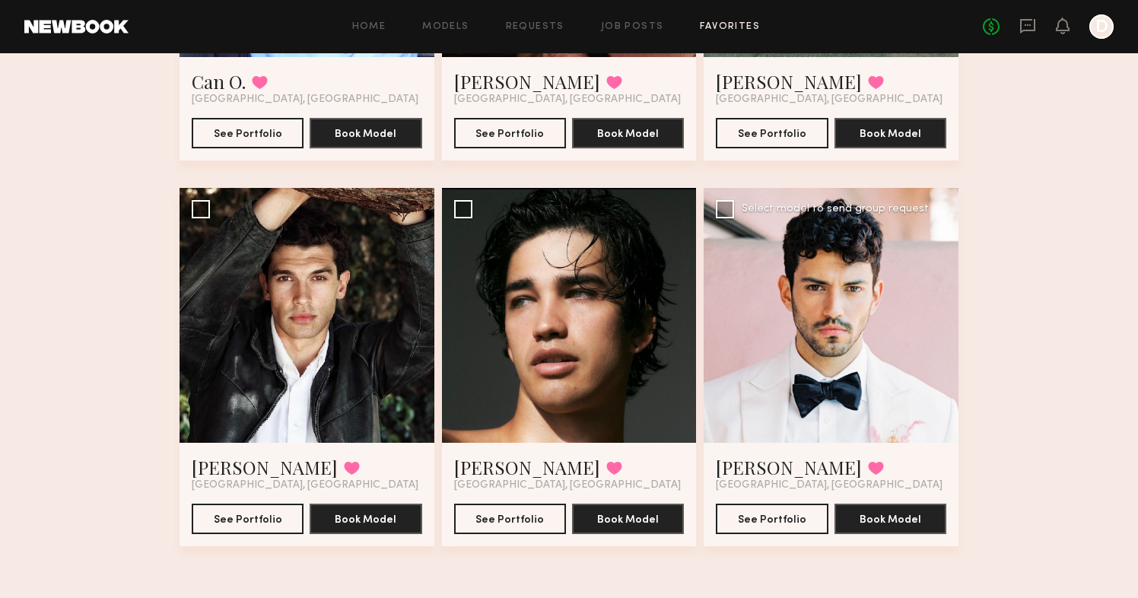
scroll to position [1145, 0]
click at [756, 468] on link "Tyler A." at bounding box center [789, 467] width 146 height 24
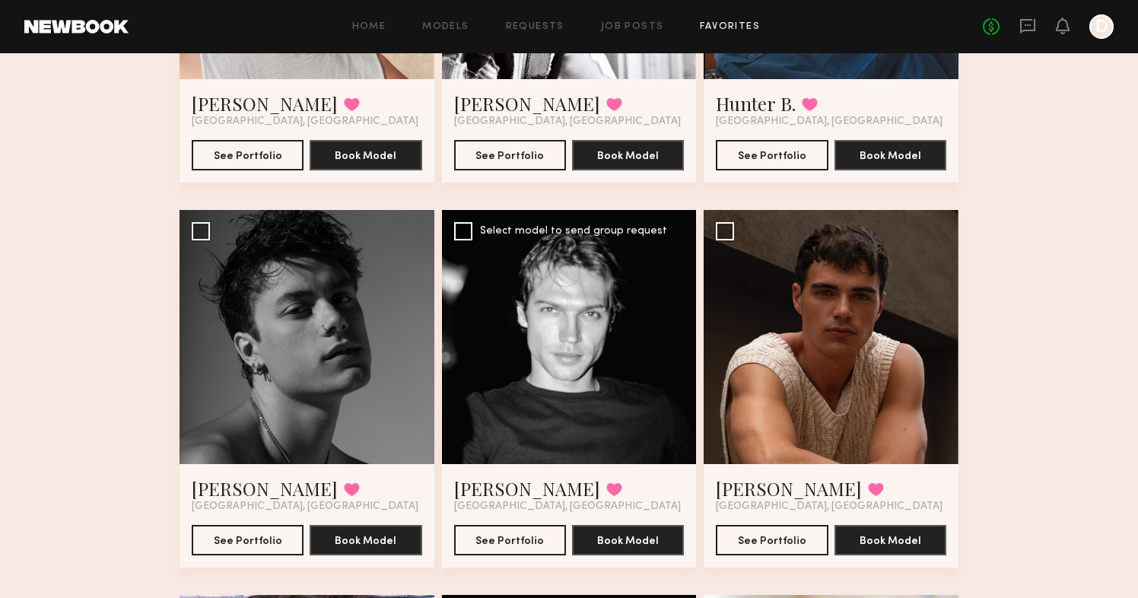
scroll to position [339, 0]
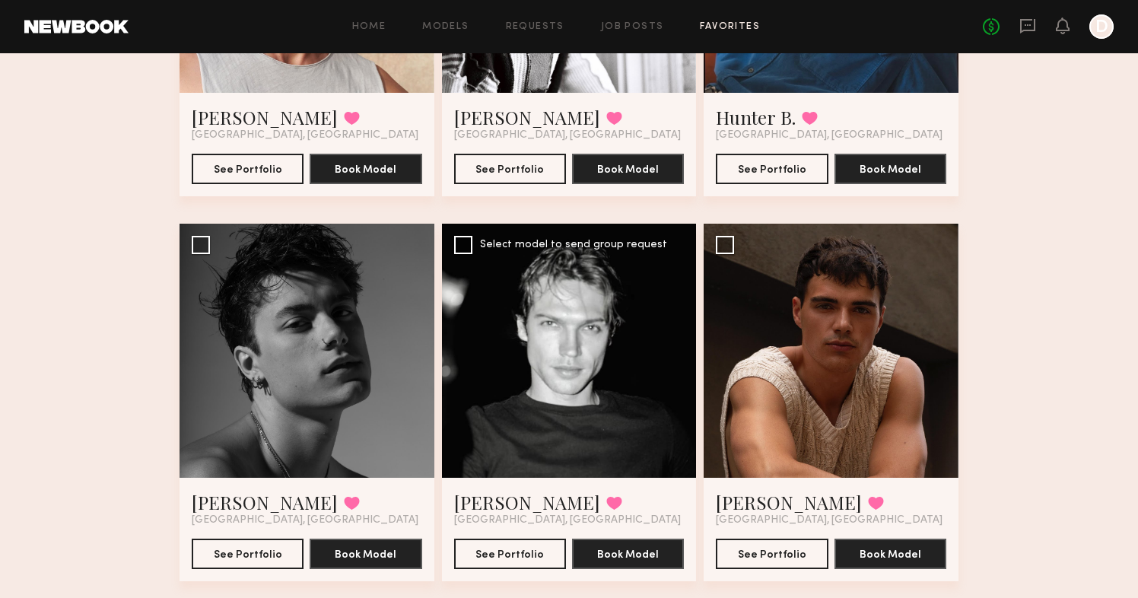
click at [642, 404] on div at bounding box center [569, 351] width 255 height 255
click at [481, 509] on link "Sasha P." at bounding box center [527, 502] width 146 height 24
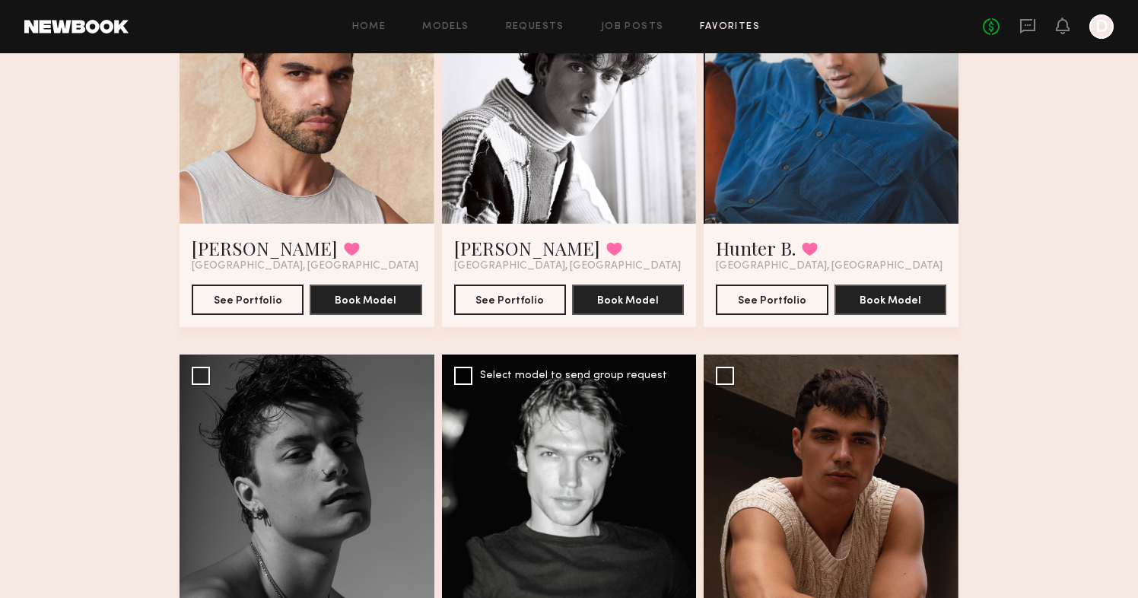
scroll to position [4, 0]
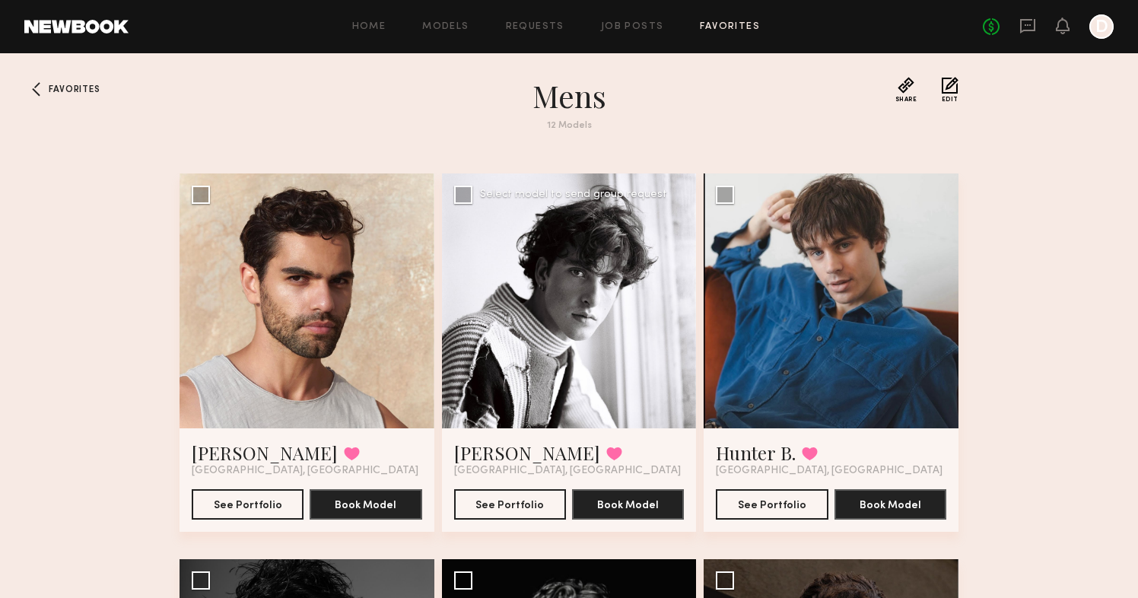
click at [665, 346] on div at bounding box center [569, 300] width 255 height 255
click at [507, 460] on link "Timothy Y." at bounding box center [527, 452] width 146 height 24
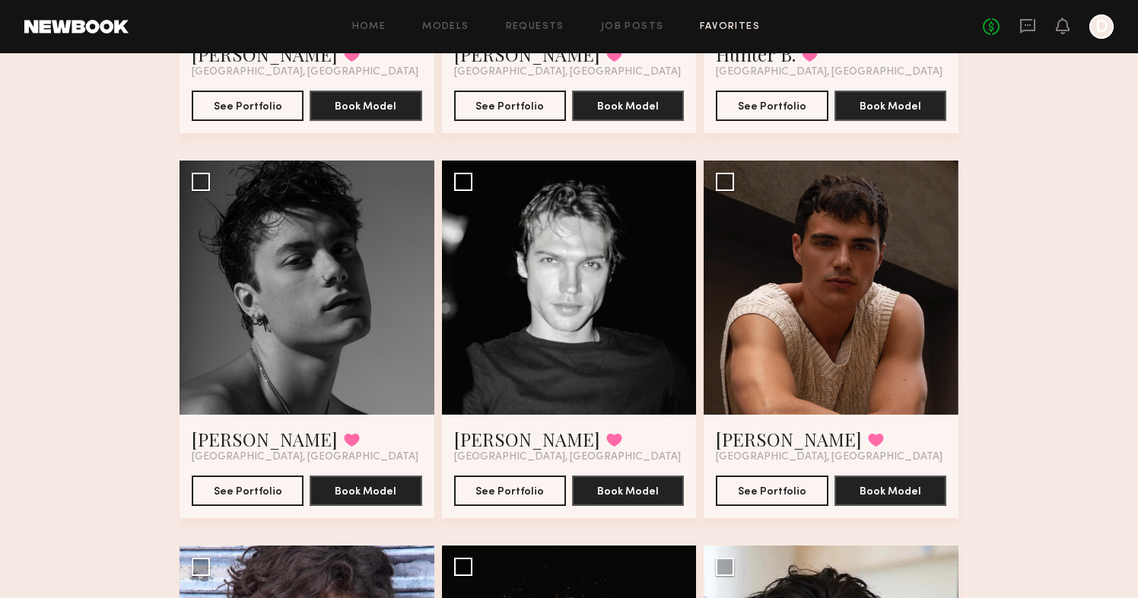
scroll to position [432, 0]
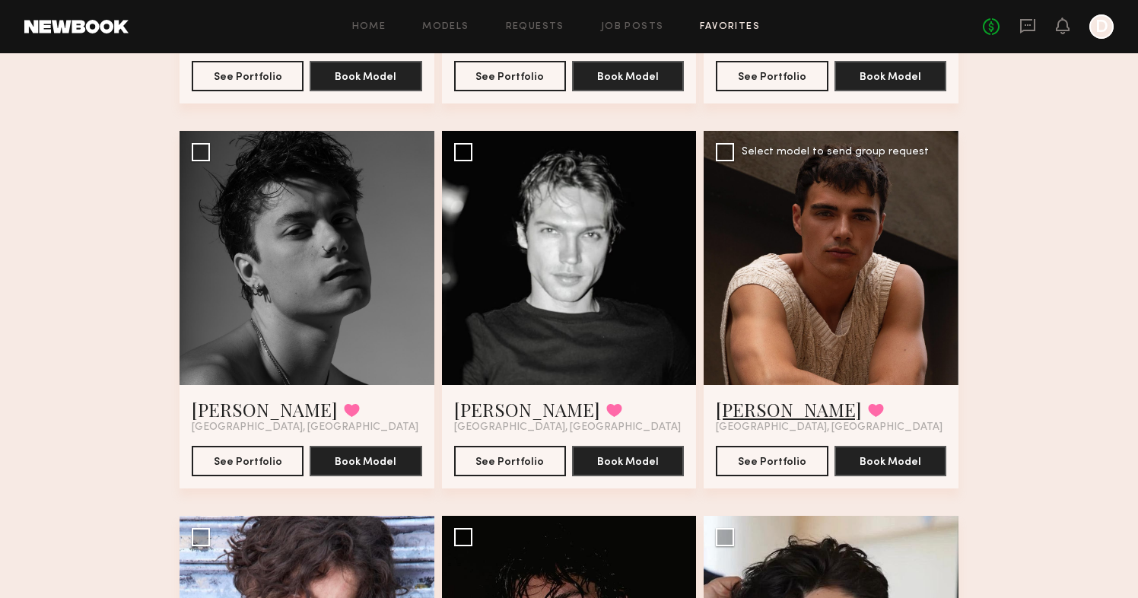
click at [736, 406] on link "Sterling R." at bounding box center [789, 409] width 146 height 24
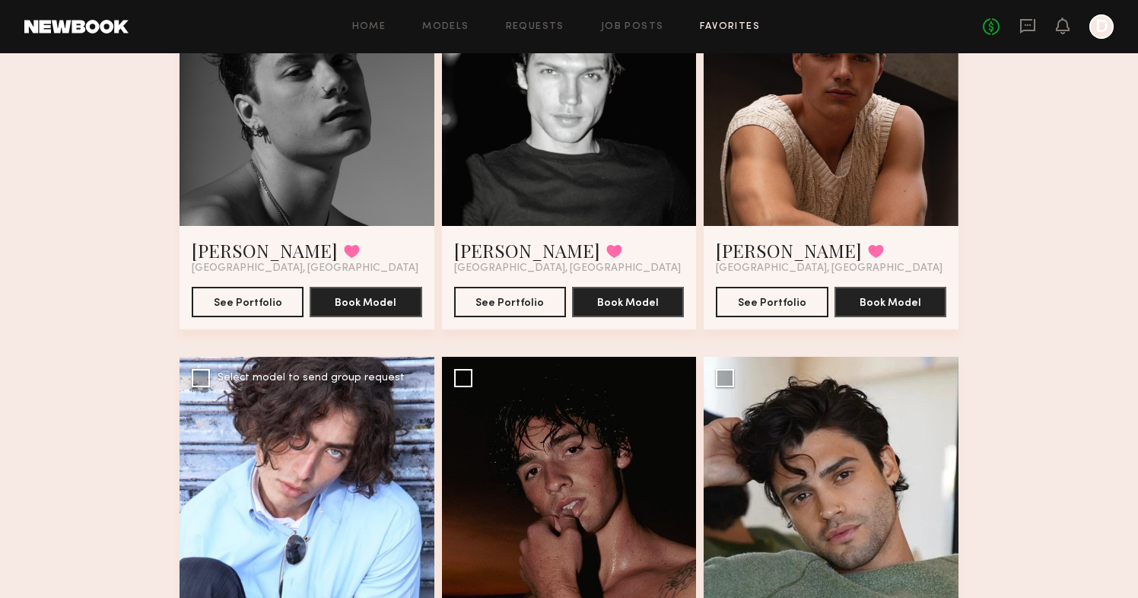
scroll to position [722, 0]
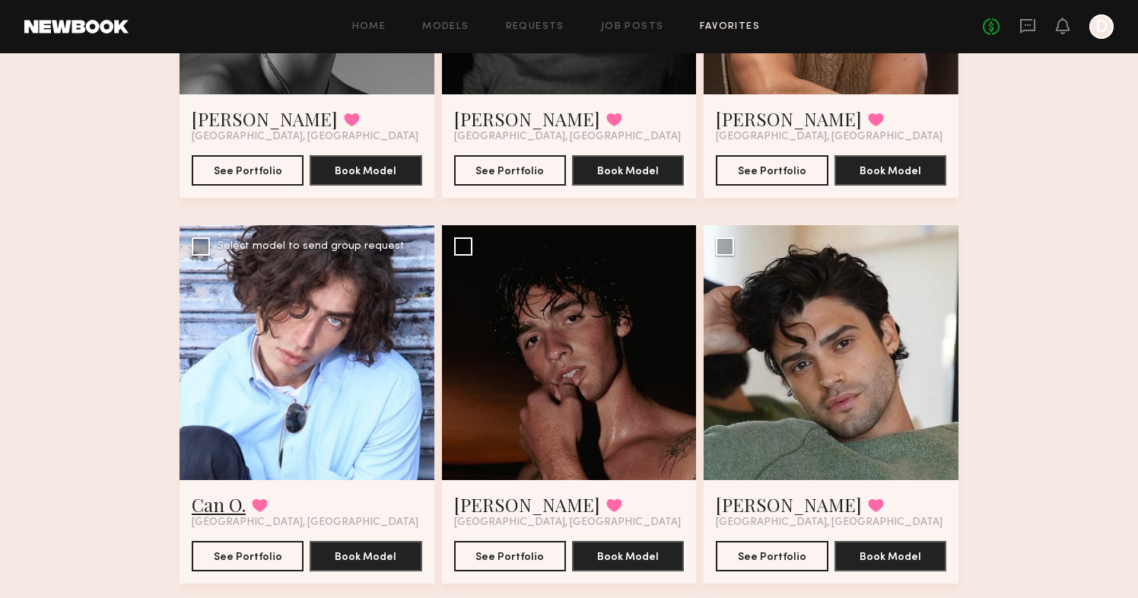
click at [230, 498] on link "Can O." at bounding box center [219, 504] width 54 height 24
click at [130, 231] on div "Favorites mens 12 Models Share Copy Shareable Link Edit Joshua B. Favorited Los…" at bounding box center [569, 189] width 1138 height 1662
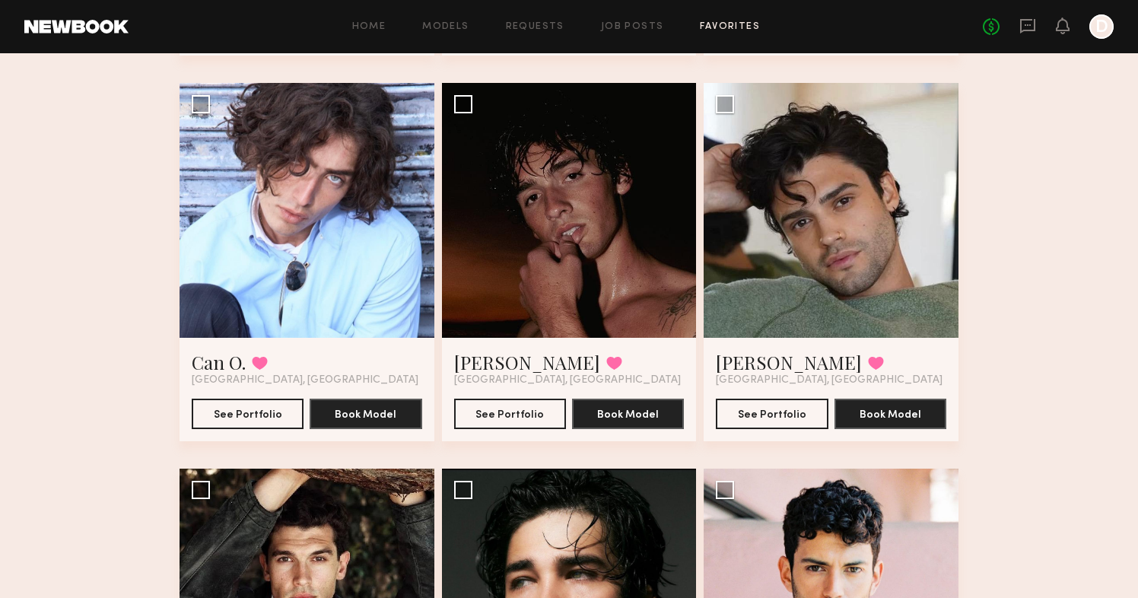
scroll to position [853, 0]
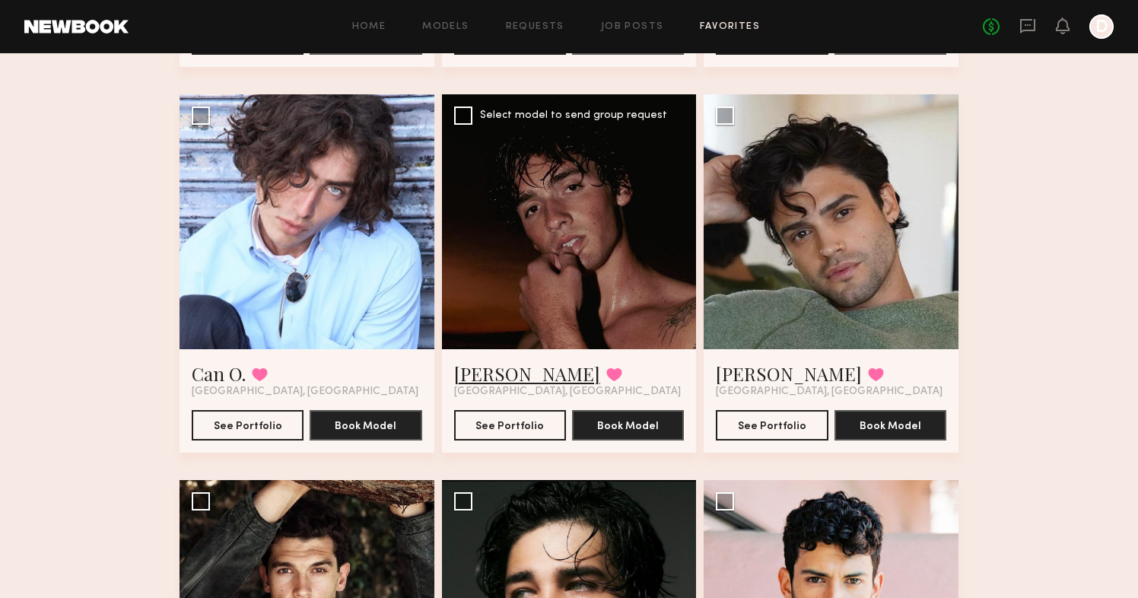
click at [491, 374] on link "Drue F." at bounding box center [527, 373] width 146 height 24
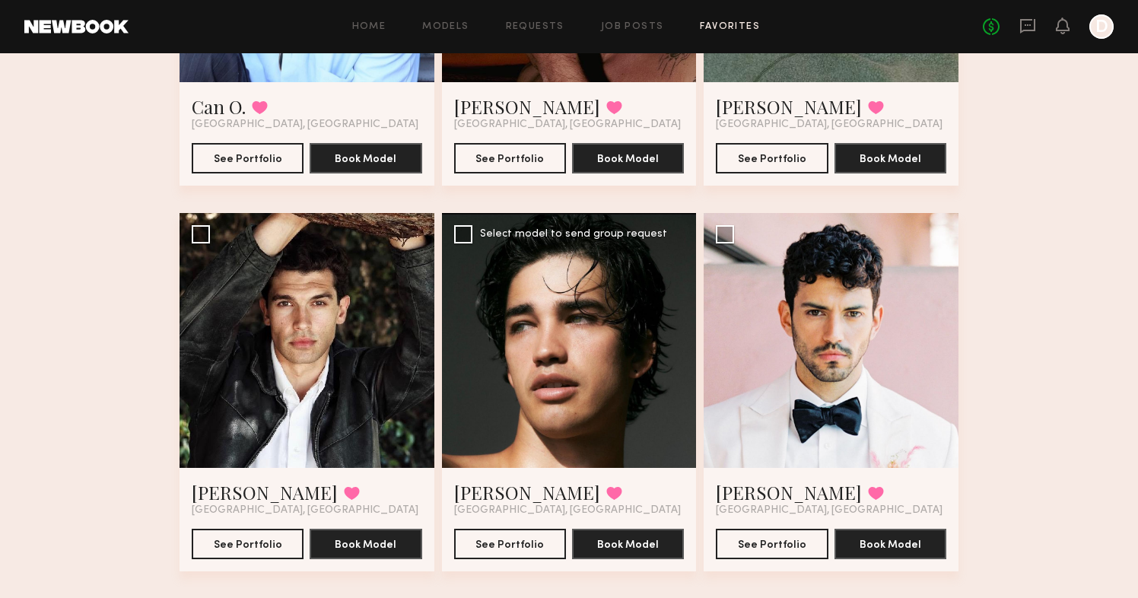
scroll to position [1124, 0]
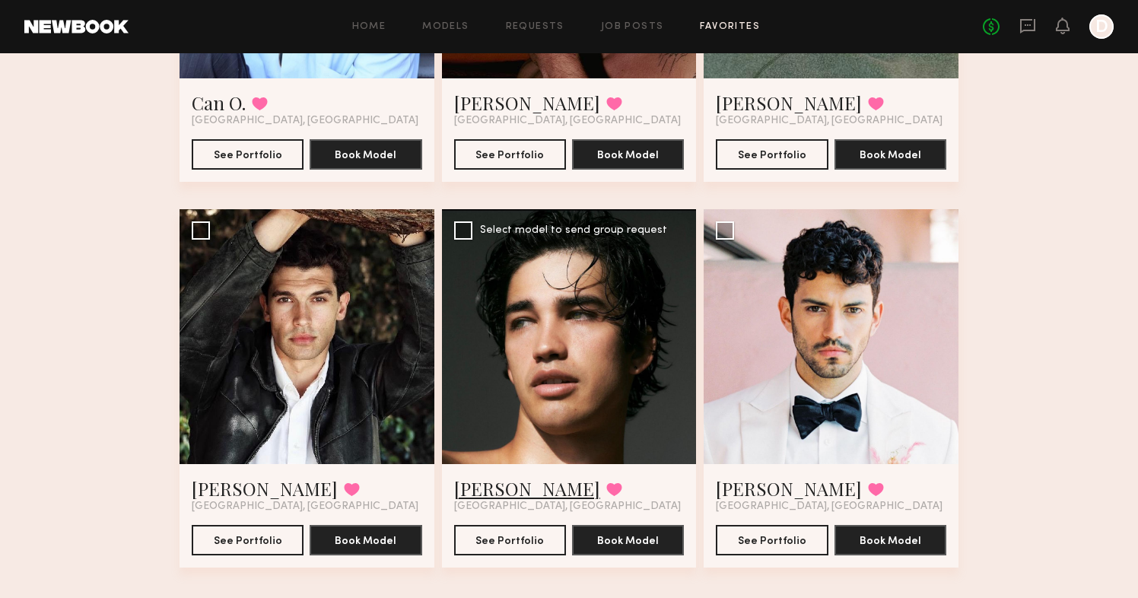
click at [503, 497] on link "Jessey S." at bounding box center [527, 488] width 146 height 24
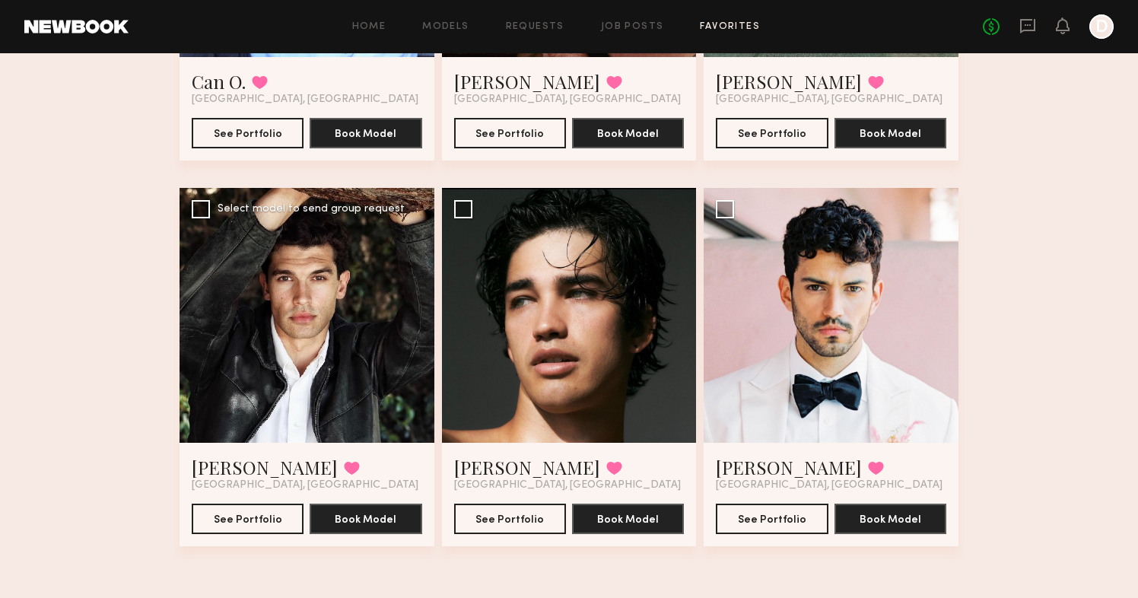
click at [256, 395] on div at bounding box center [306, 315] width 255 height 255
click at [233, 472] on link "[PERSON_NAME]" at bounding box center [265, 467] width 146 height 24
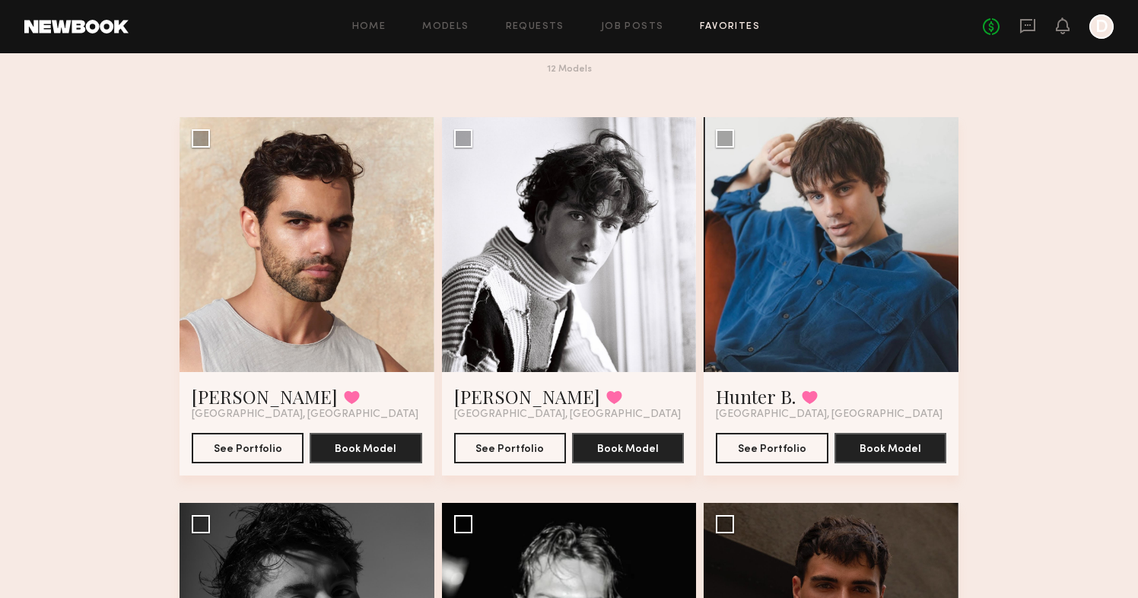
scroll to position [7, 0]
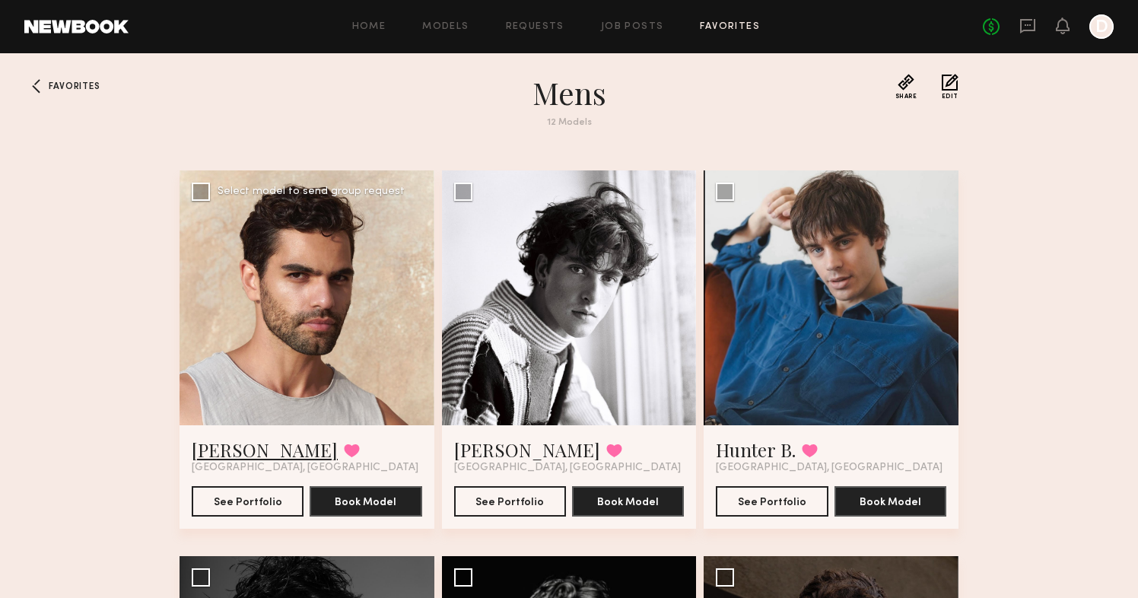
click at [247, 452] on link "Joshua B." at bounding box center [265, 449] width 146 height 24
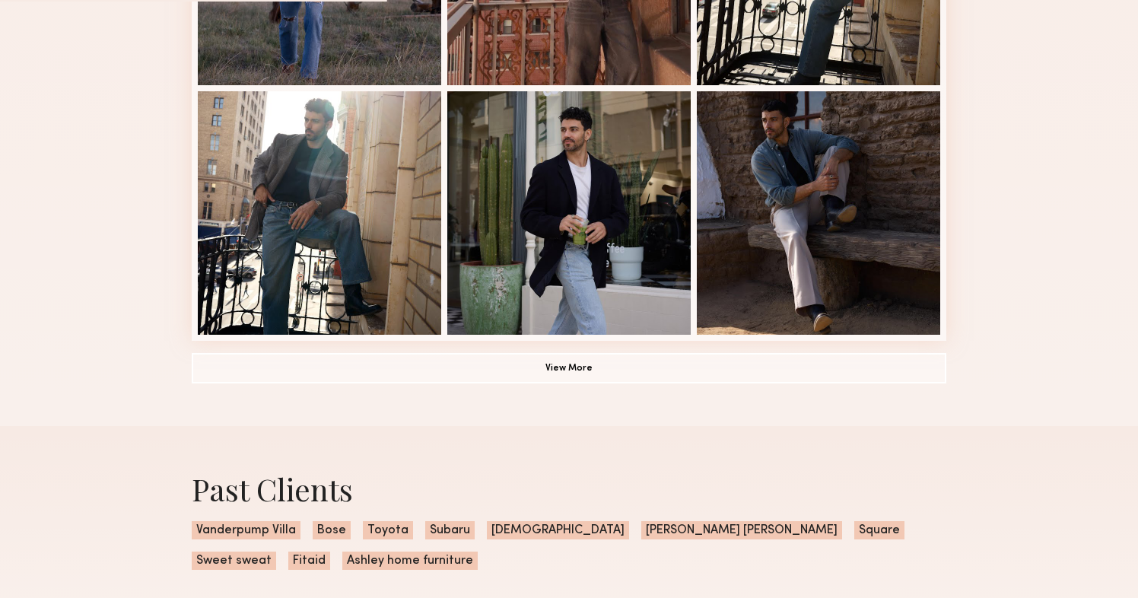
scroll to position [1049, 0]
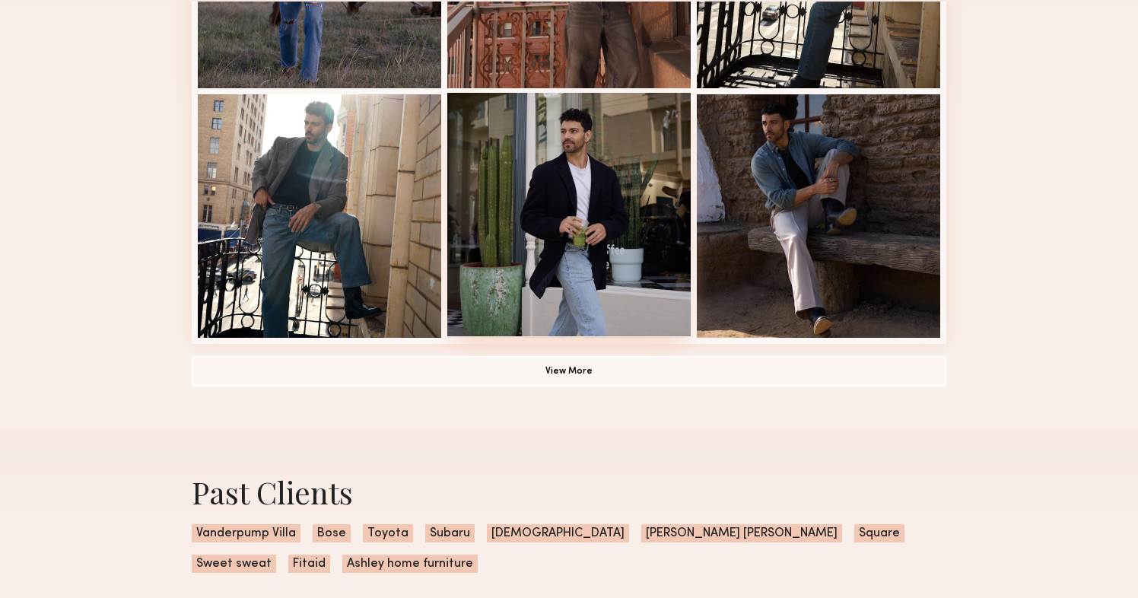
click at [616, 211] on div at bounding box center [568, 214] width 243 height 243
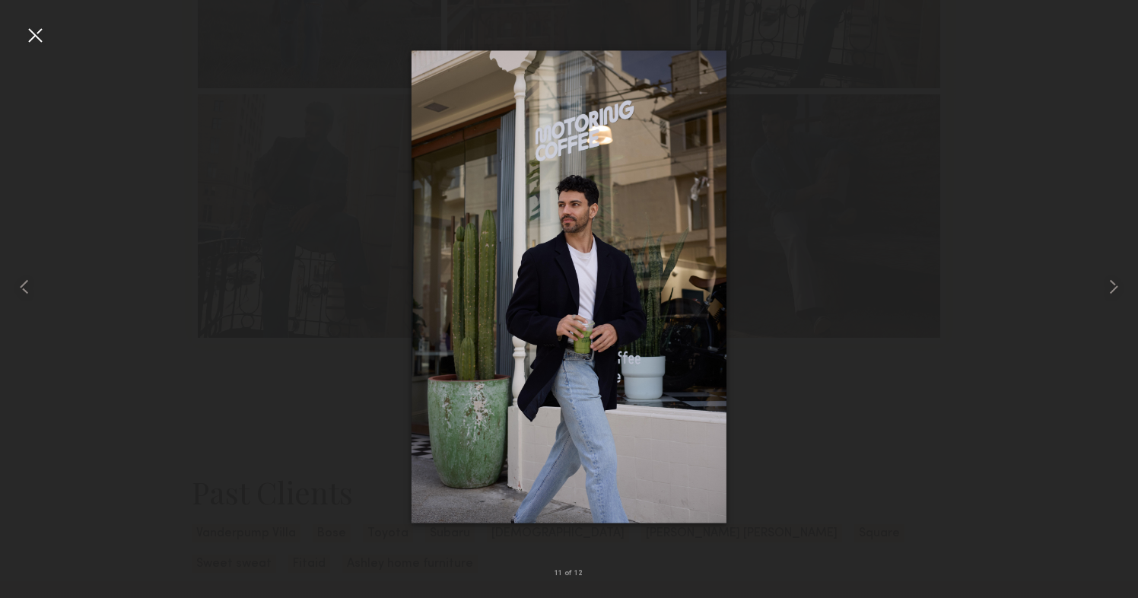
click at [40, 40] on div at bounding box center [35, 35] width 24 height 24
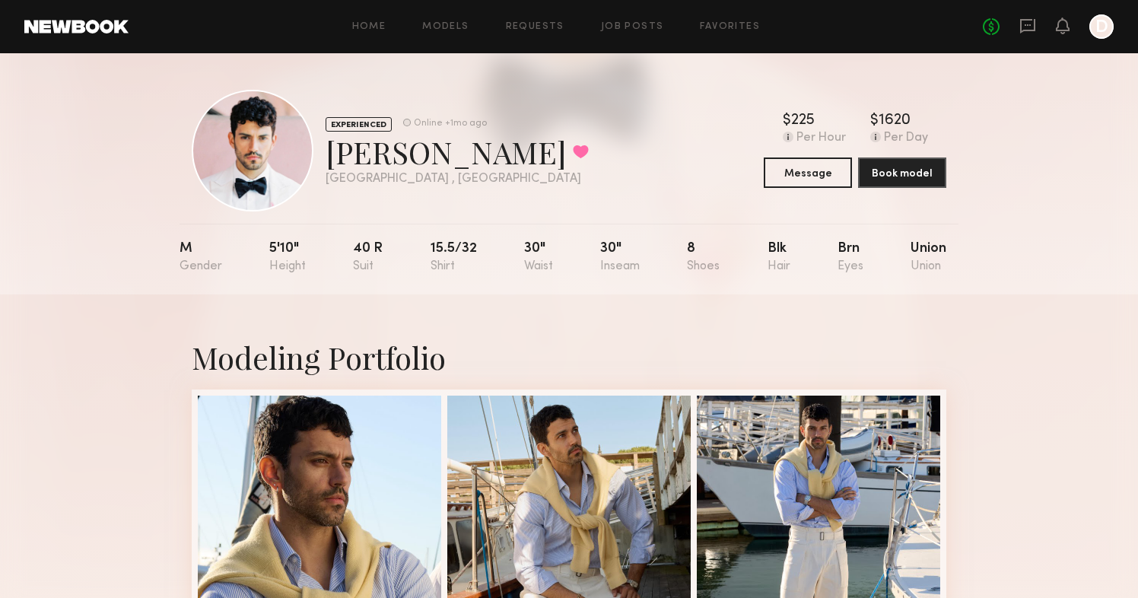
scroll to position [0, 0]
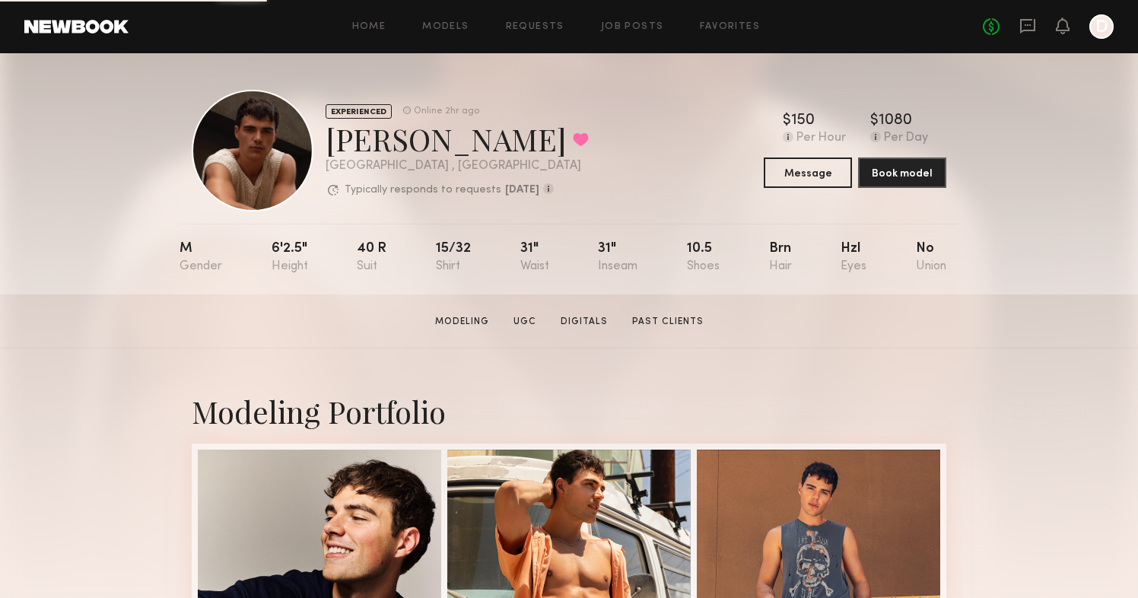
scroll to position [203, 0]
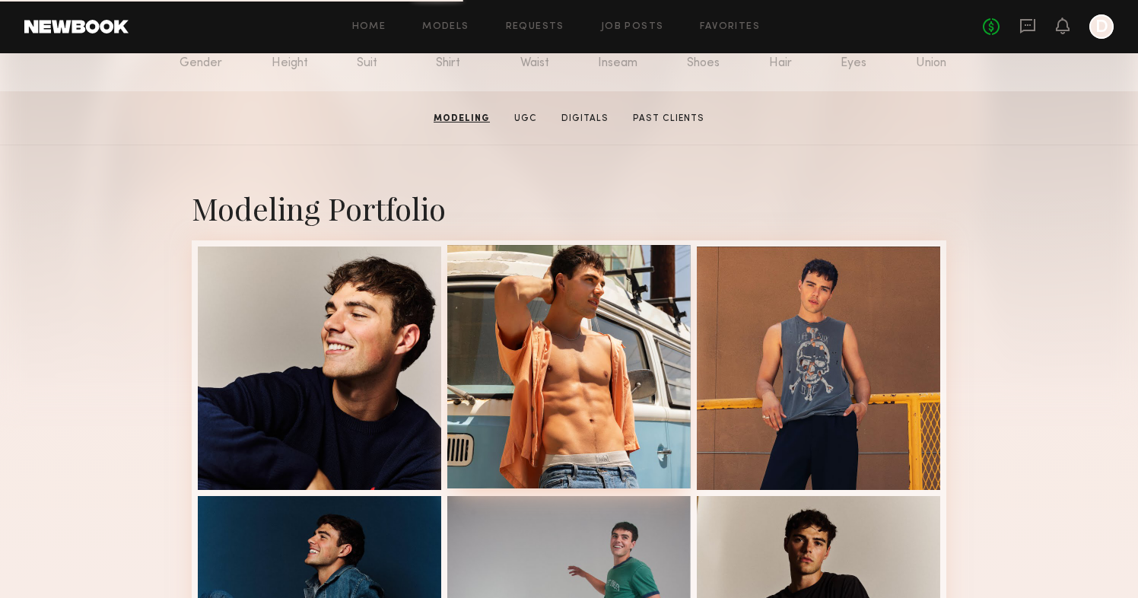
click at [630, 282] on div at bounding box center [568, 366] width 243 height 243
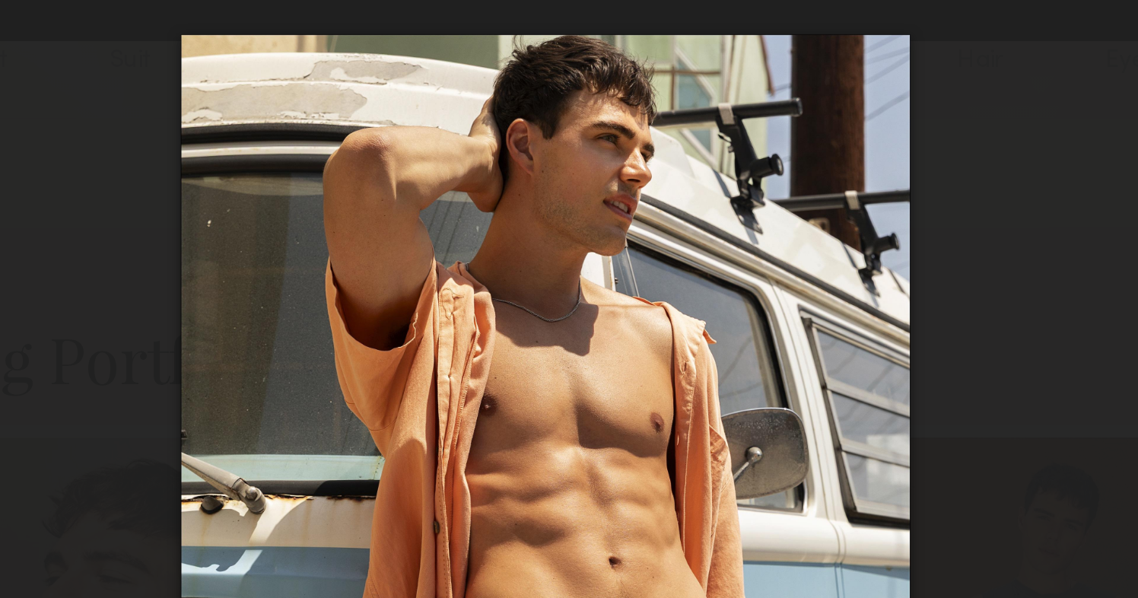
scroll to position [488, 0]
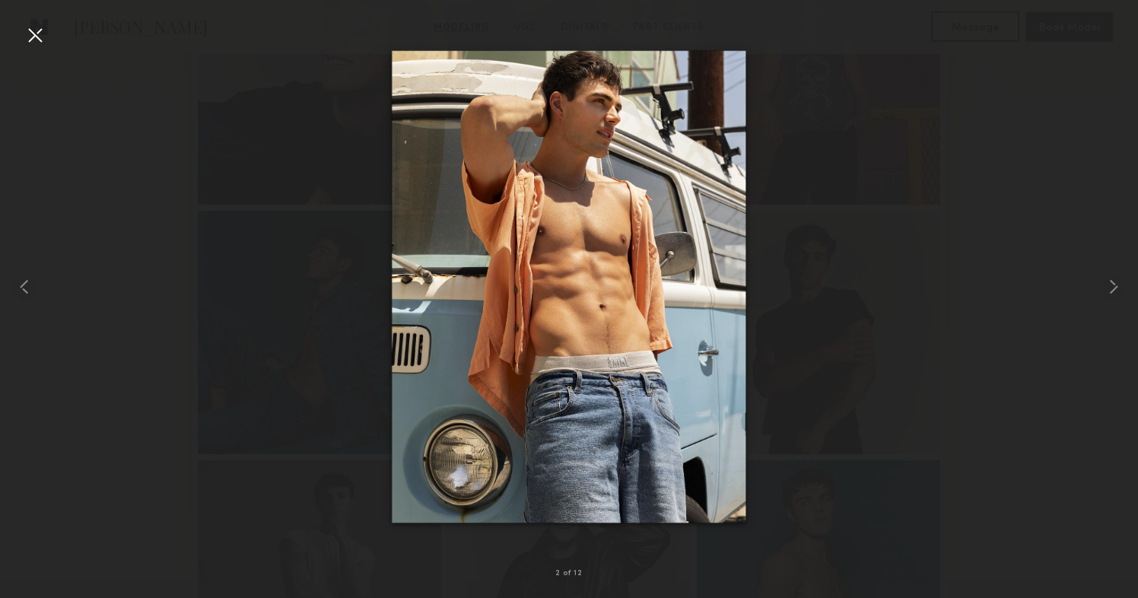
click at [27, 38] on div at bounding box center [35, 35] width 24 height 24
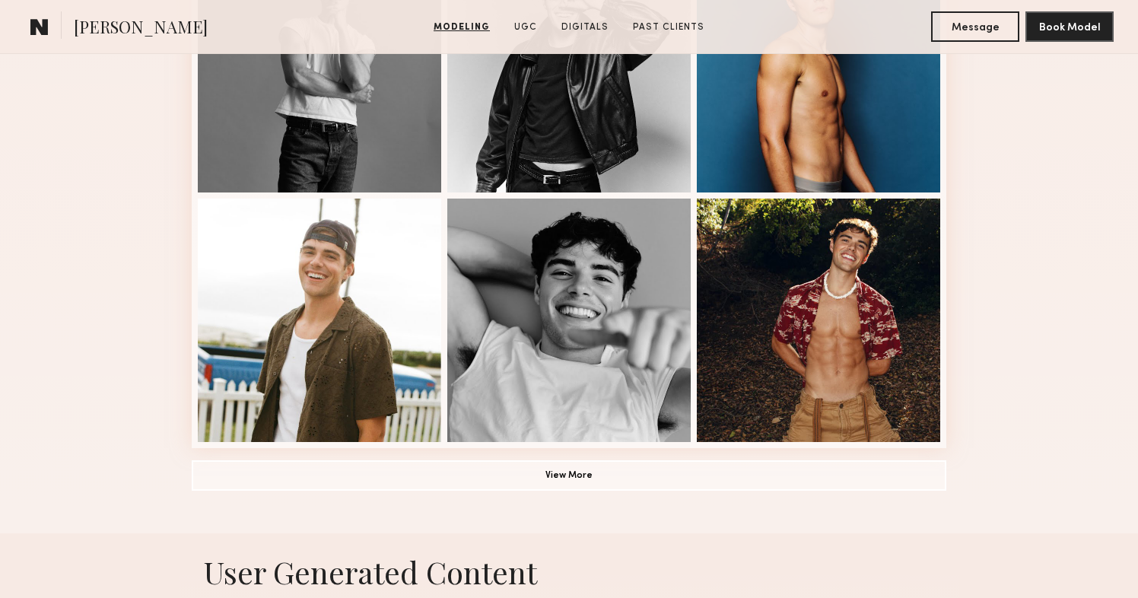
scroll to position [1011, 0]
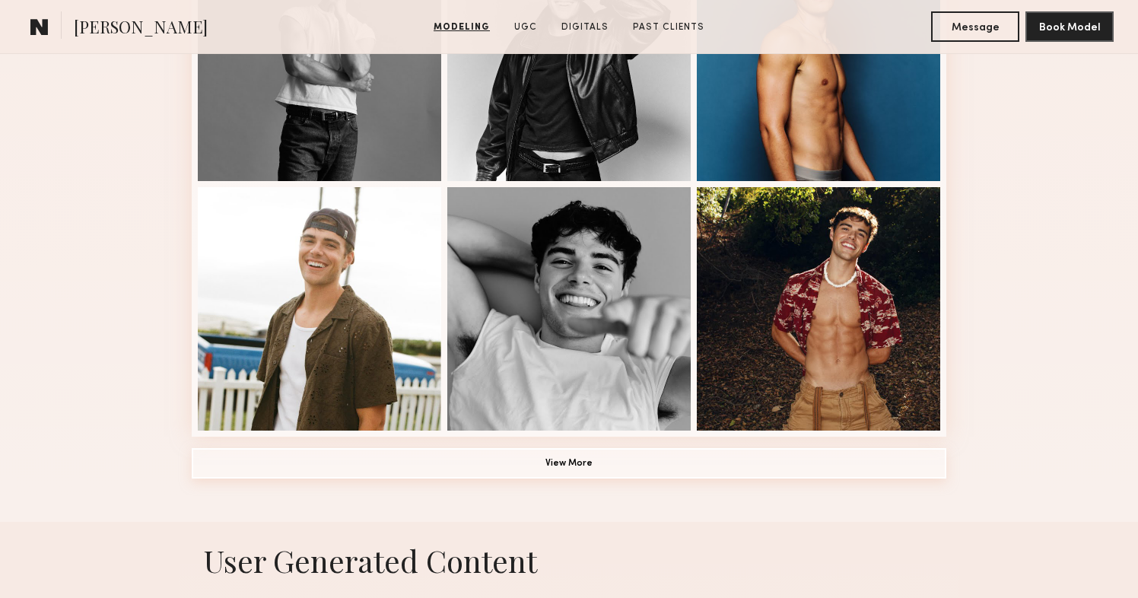
click at [579, 468] on button "View More" at bounding box center [569, 463] width 754 height 30
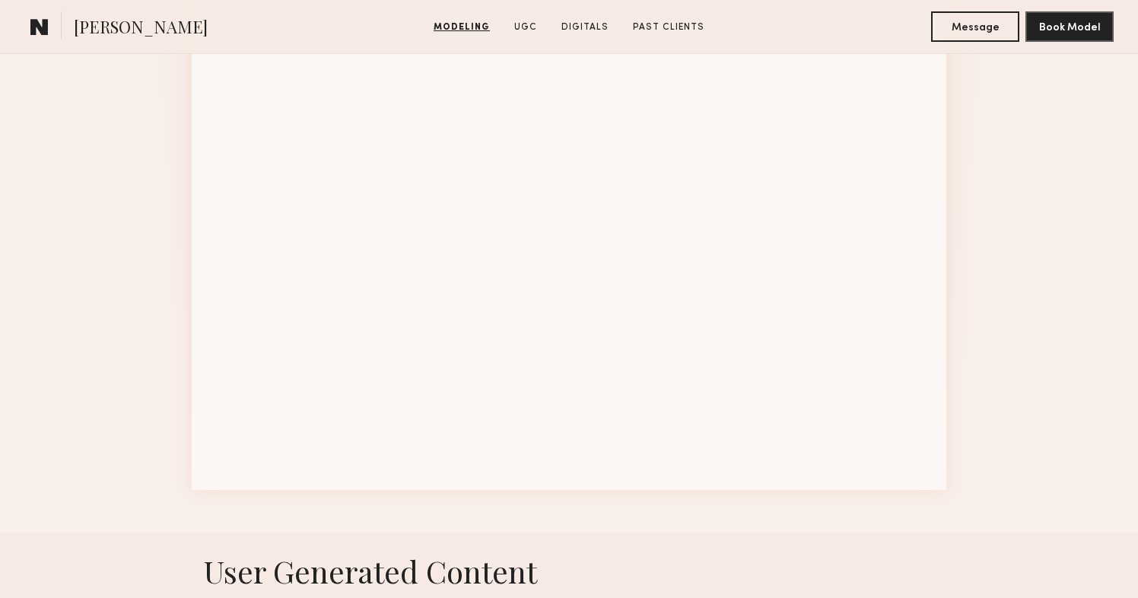
scroll to position [1987, 0]
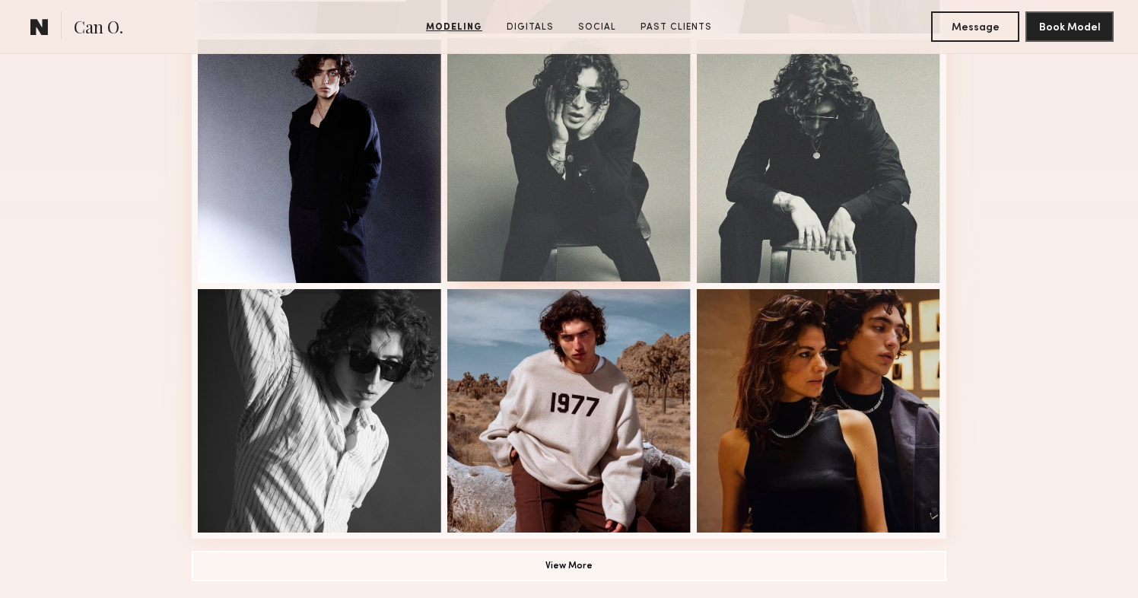
scroll to position [921, 0]
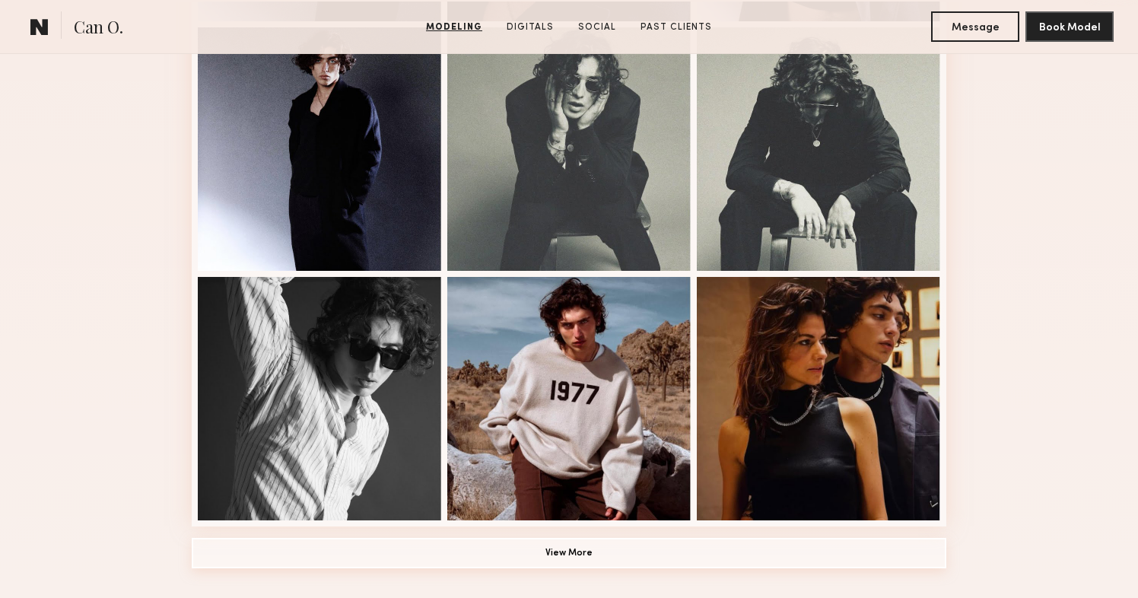
click at [597, 547] on button "View More" at bounding box center [569, 553] width 754 height 30
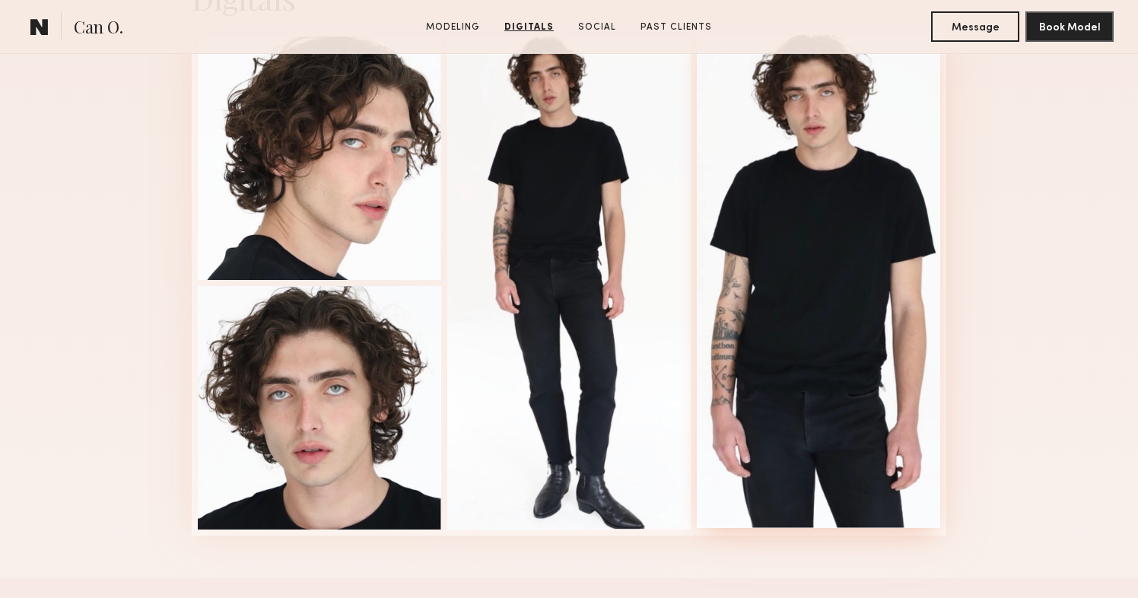
scroll to position [2527, 0]
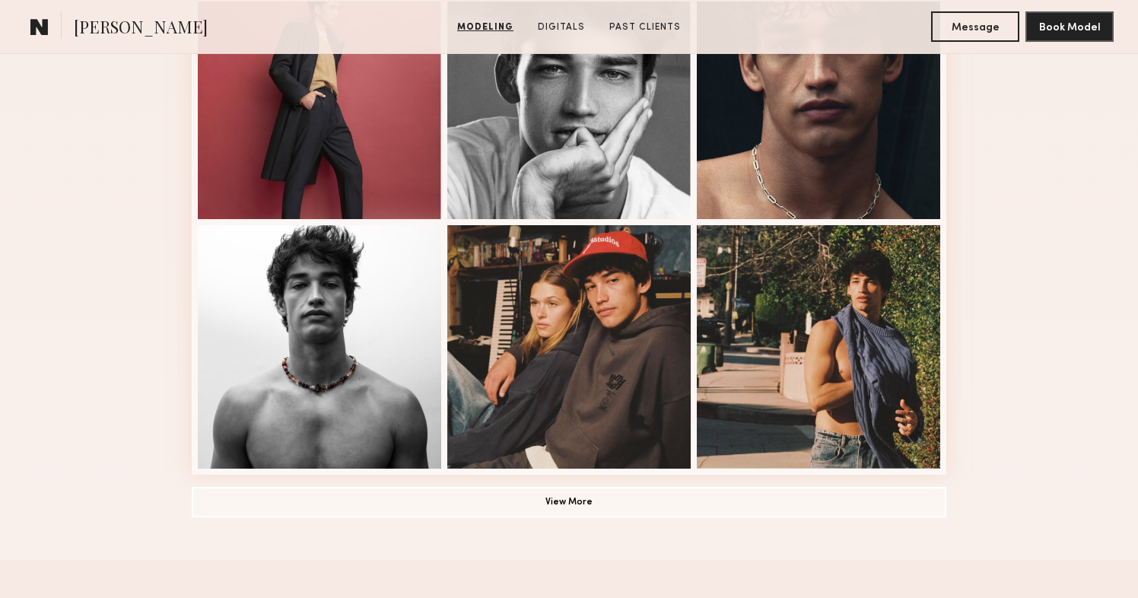
scroll to position [979, 0]
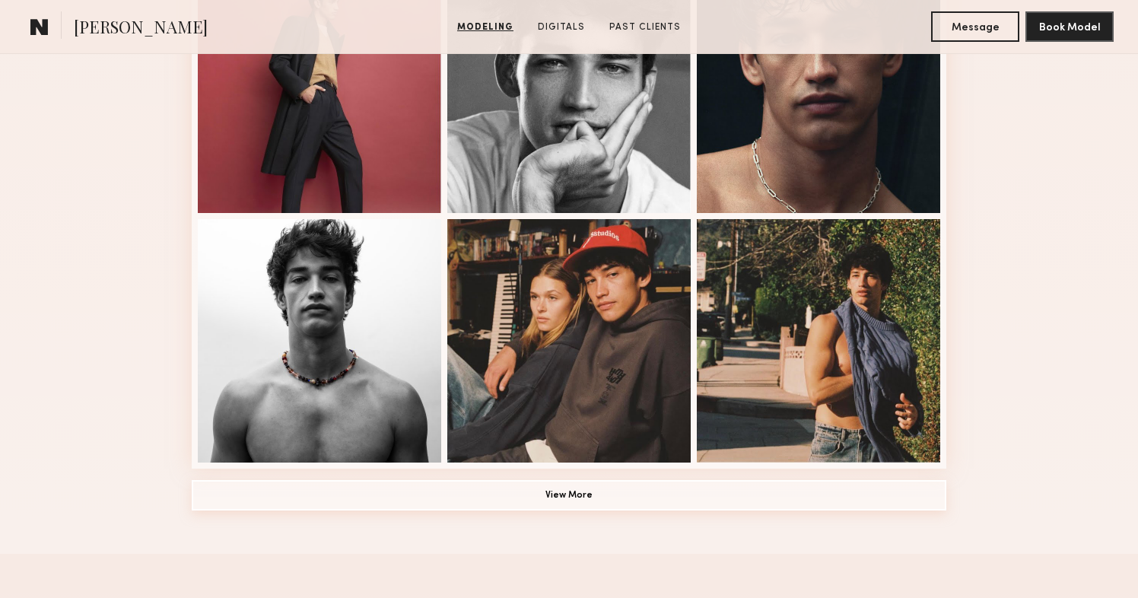
click at [549, 502] on button "View More" at bounding box center [569, 495] width 754 height 30
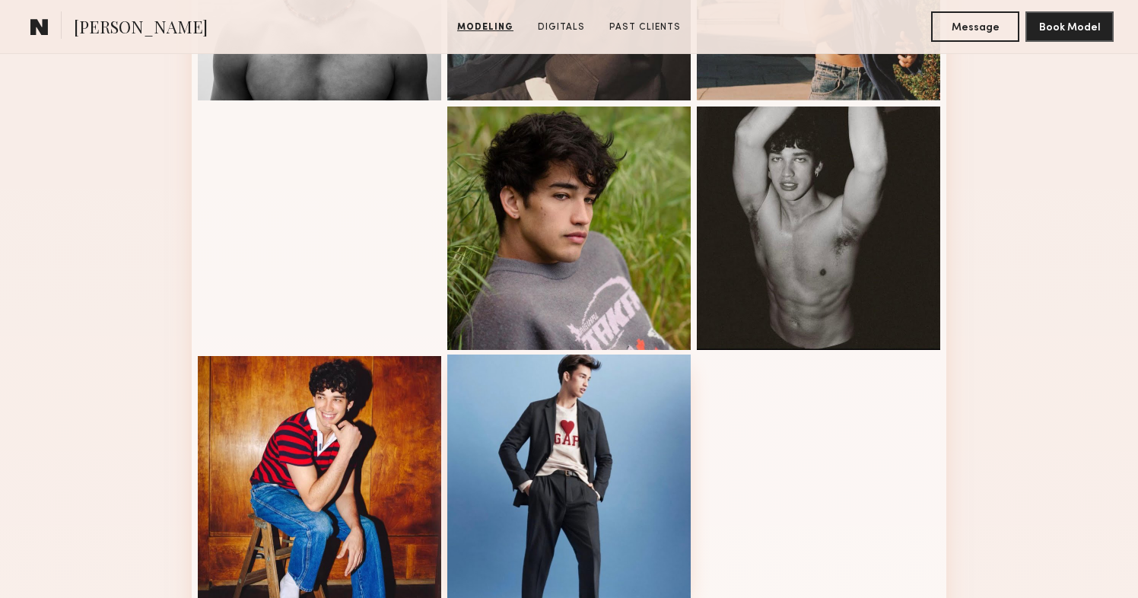
scroll to position [1329, 0]
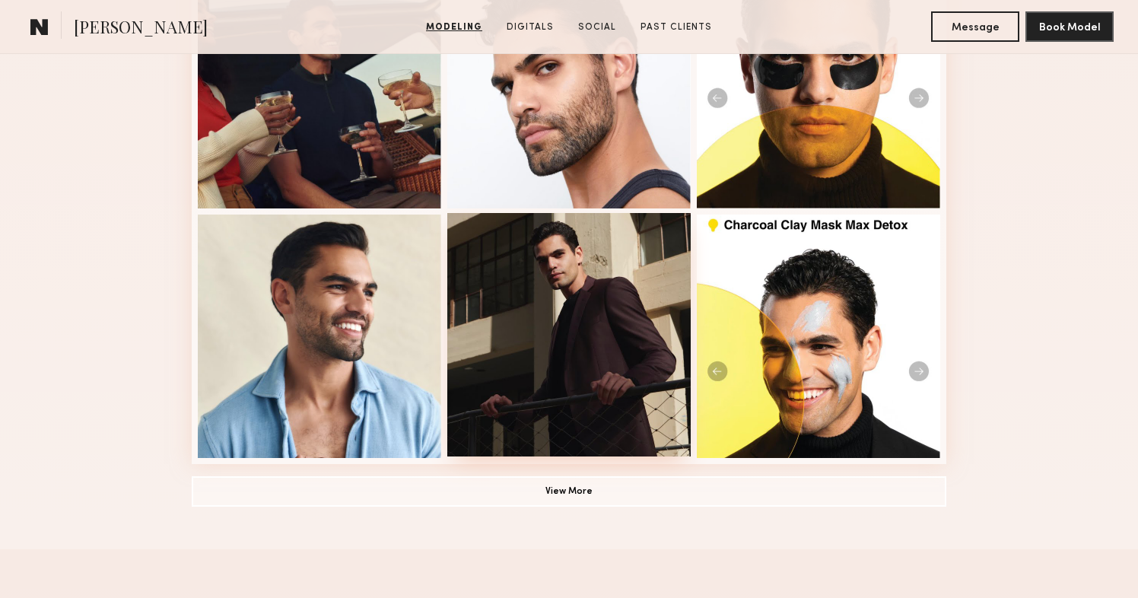
scroll to position [1010, 0]
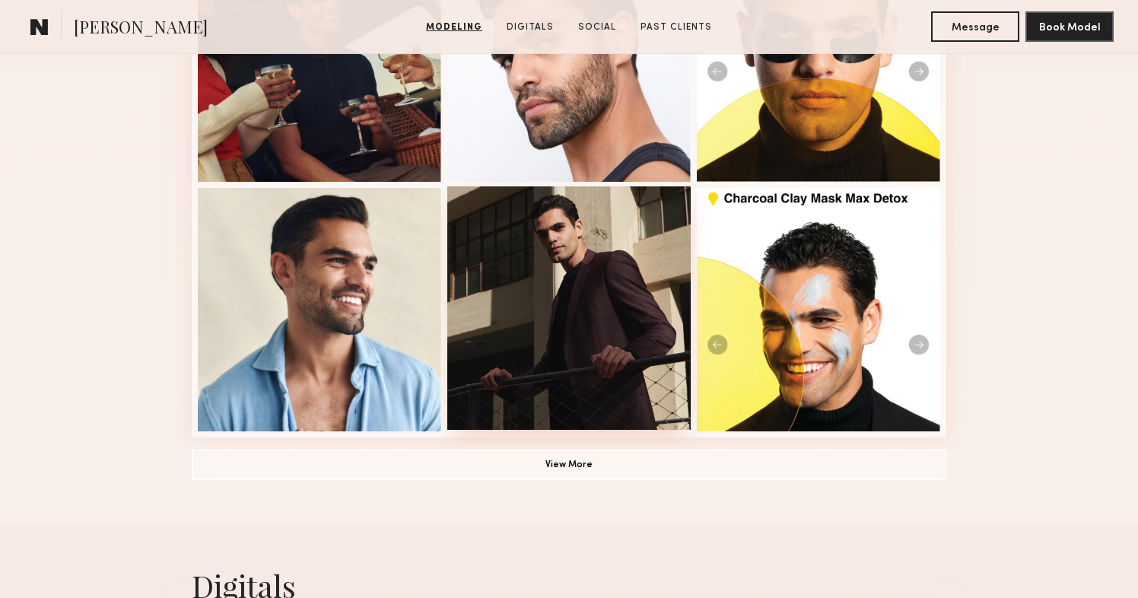
click at [567, 376] on div at bounding box center [568, 307] width 243 height 243
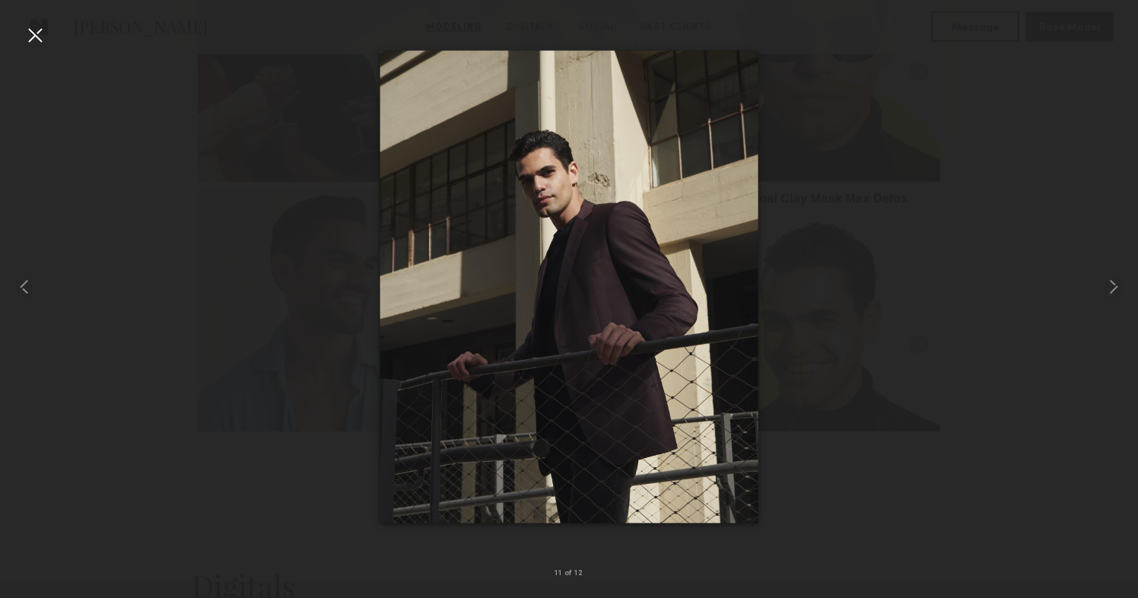
click at [42, 39] on div at bounding box center [35, 35] width 24 height 24
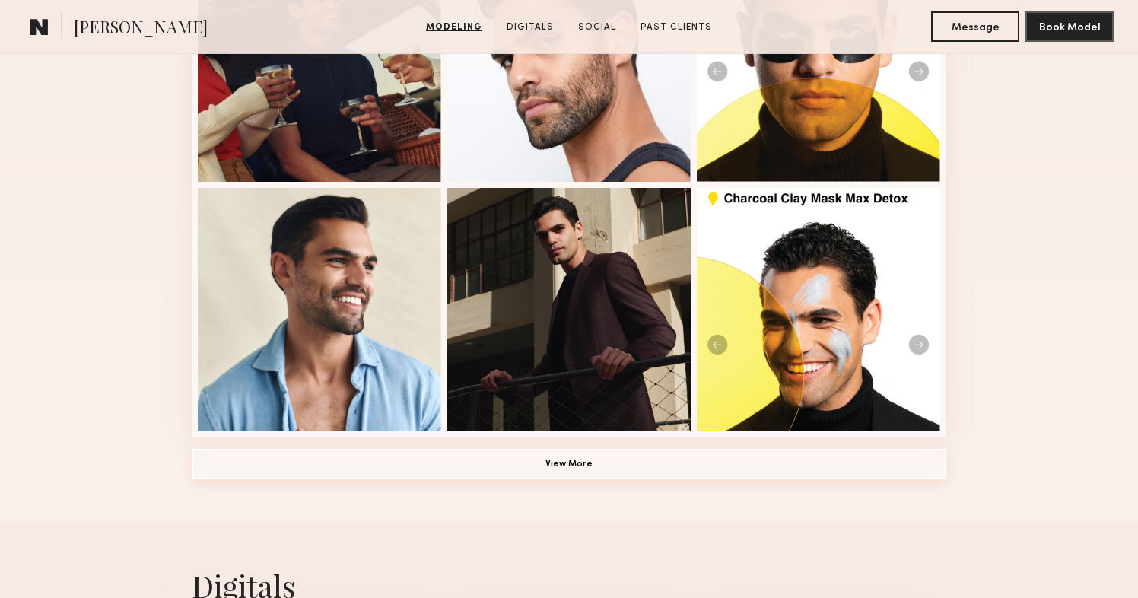
click at [570, 466] on button "View More" at bounding box center [569, 464] width 754 height 30
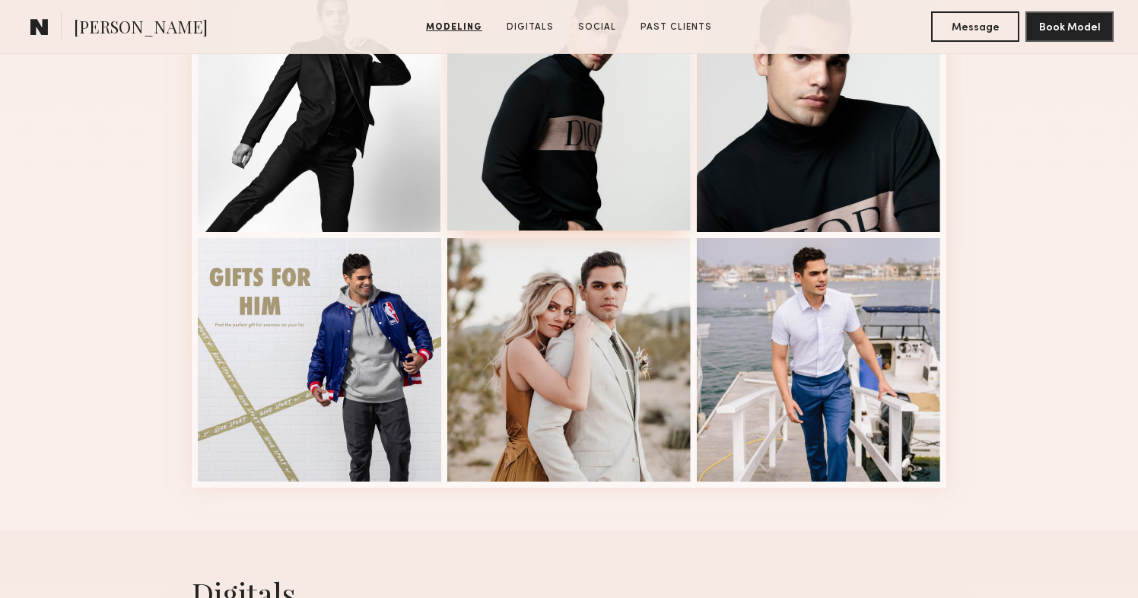
scroll to position [1957, 0]
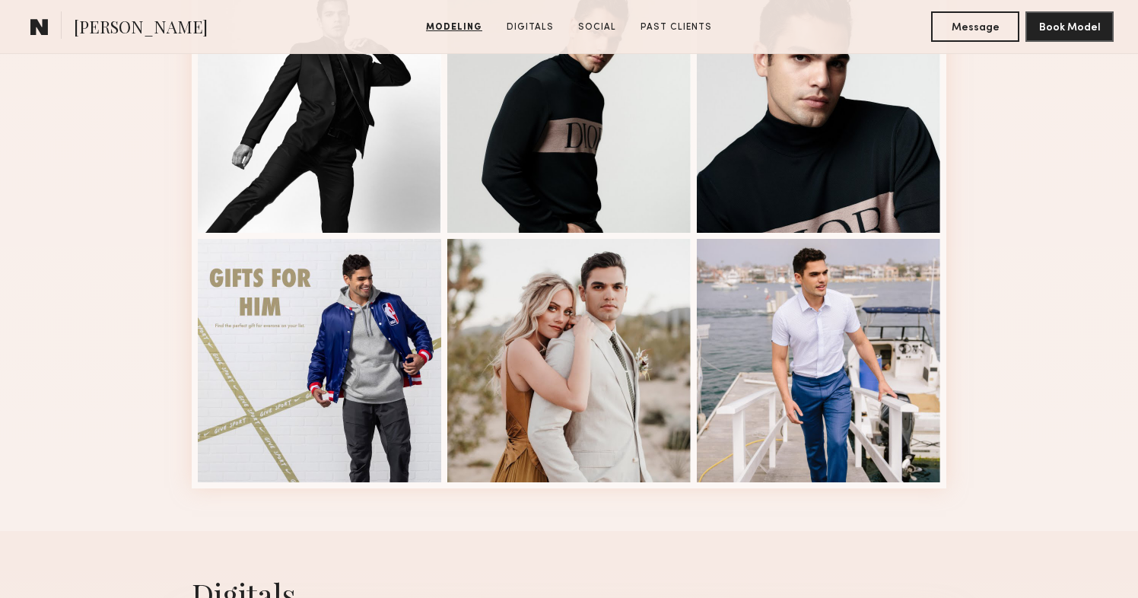
click at [598, 340] on div at bounding box center [568, 358] width 243 height 243
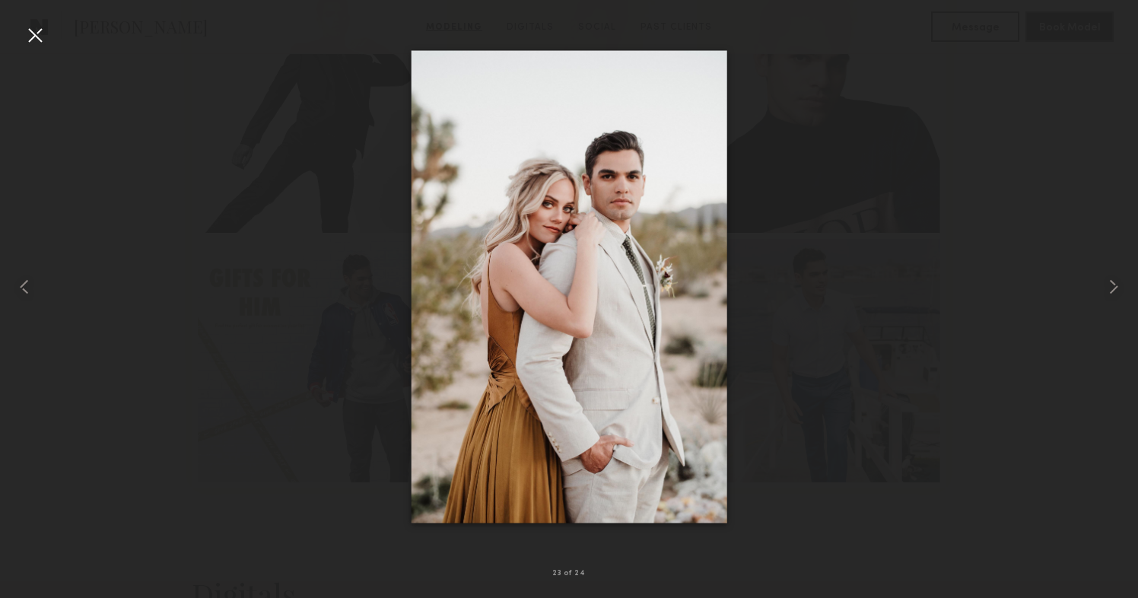
click at [46, 43] on div at bounding box center [35, 35] width 24 height 24
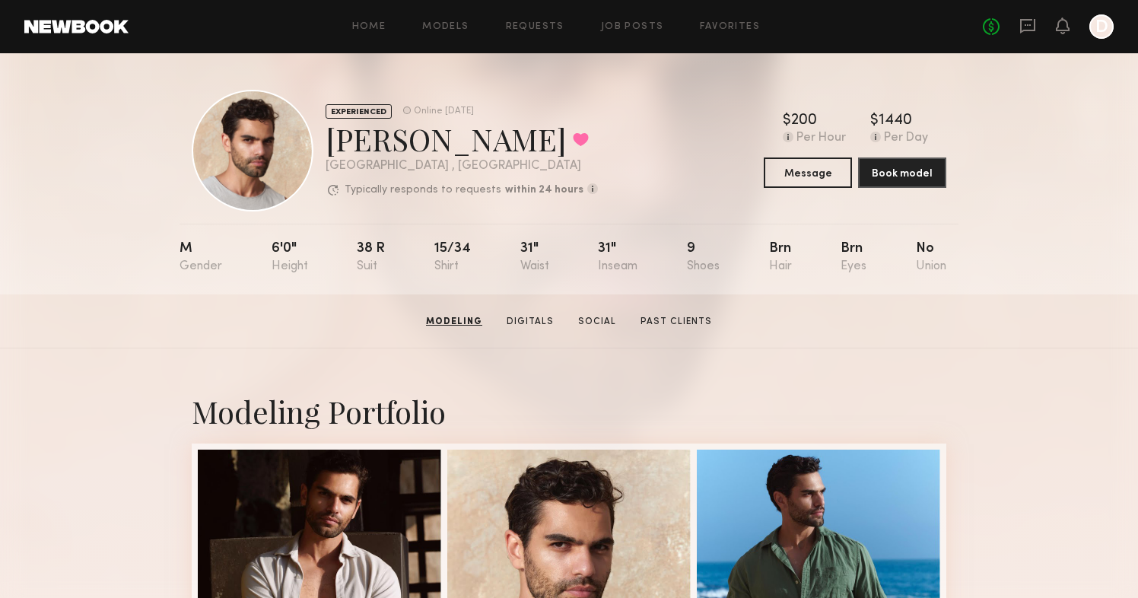
scroll to position [0, 0]
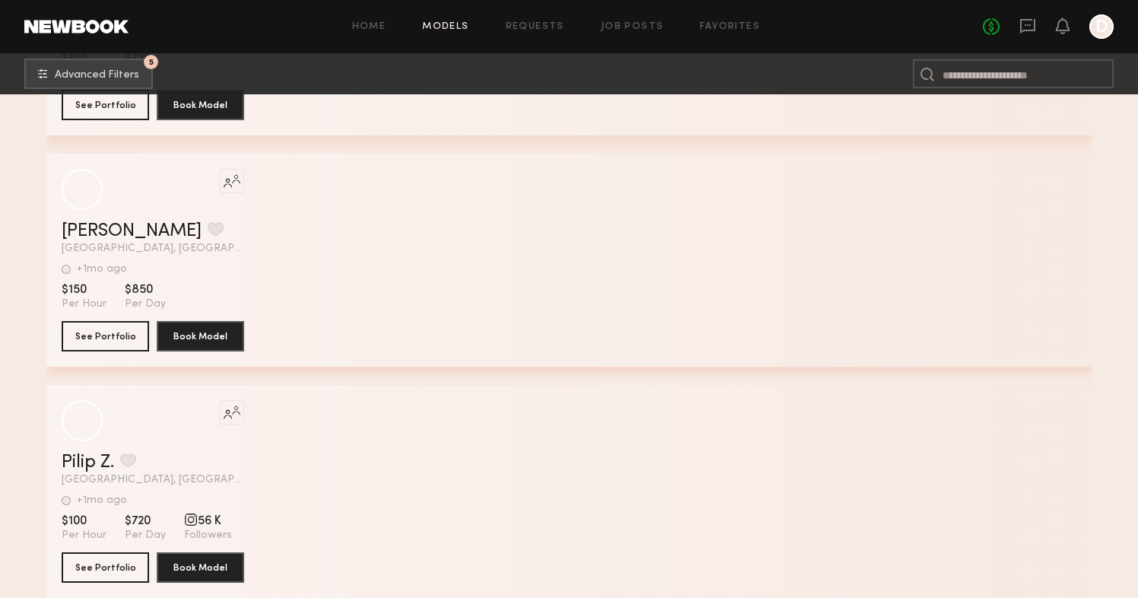
scroll to position [91336, 0]
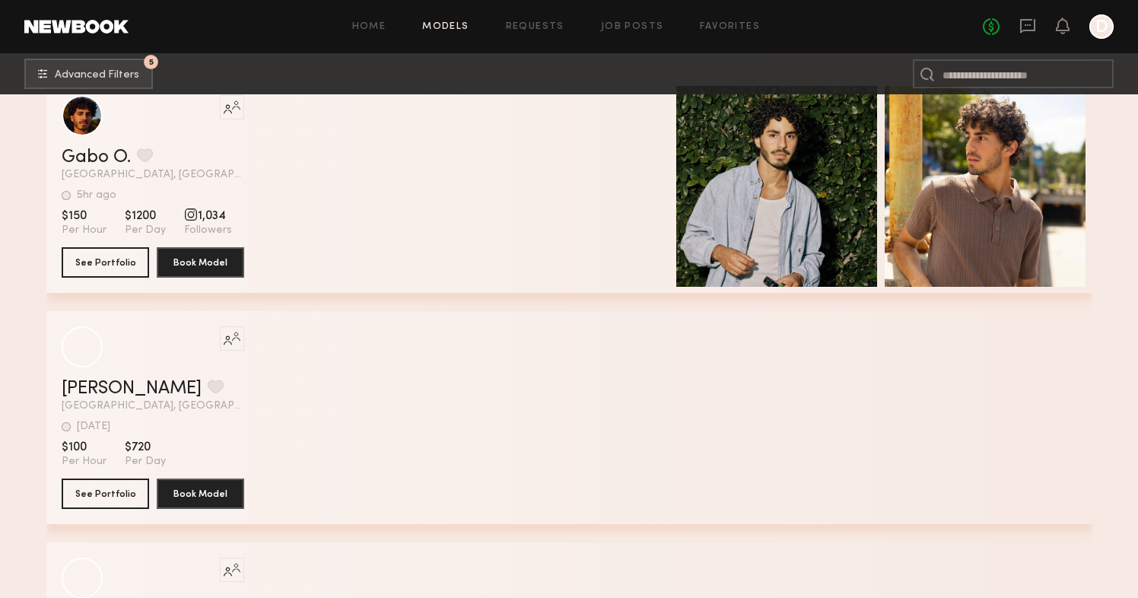
scroll to position [95280, 0]
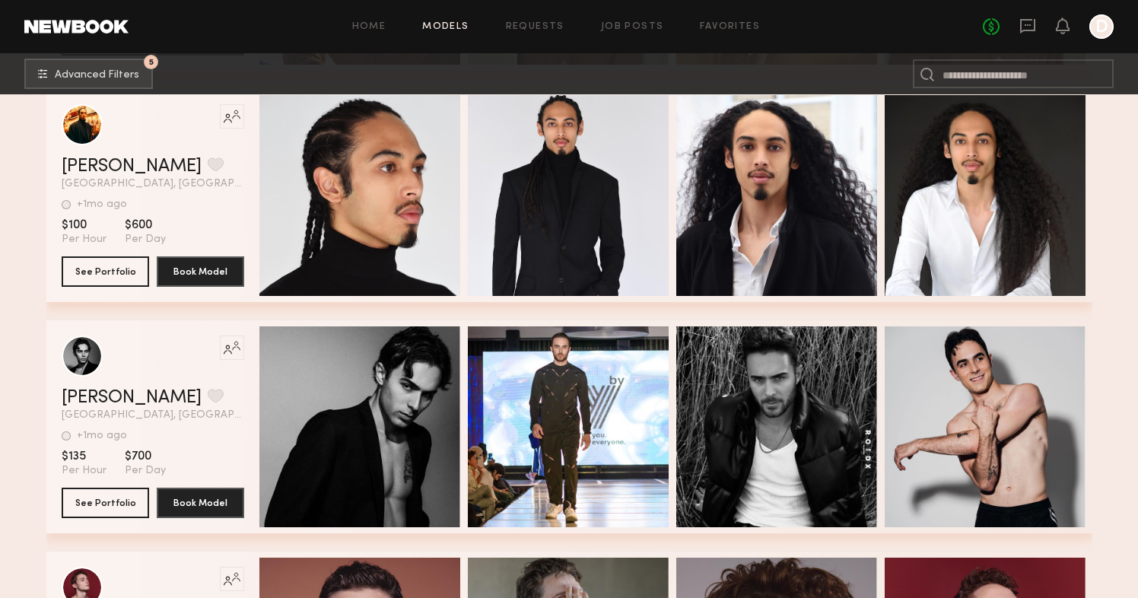
scroll to position [0, 0]
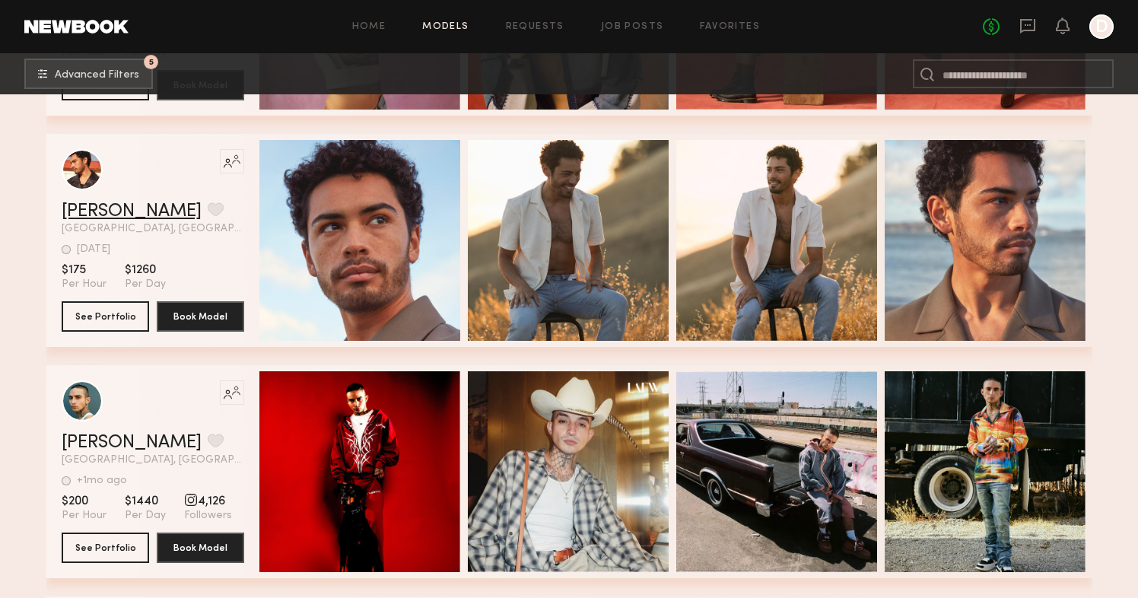
click at [107, 209] on link "Jacob R." at bounding box center [132, 211] width 140 height 18
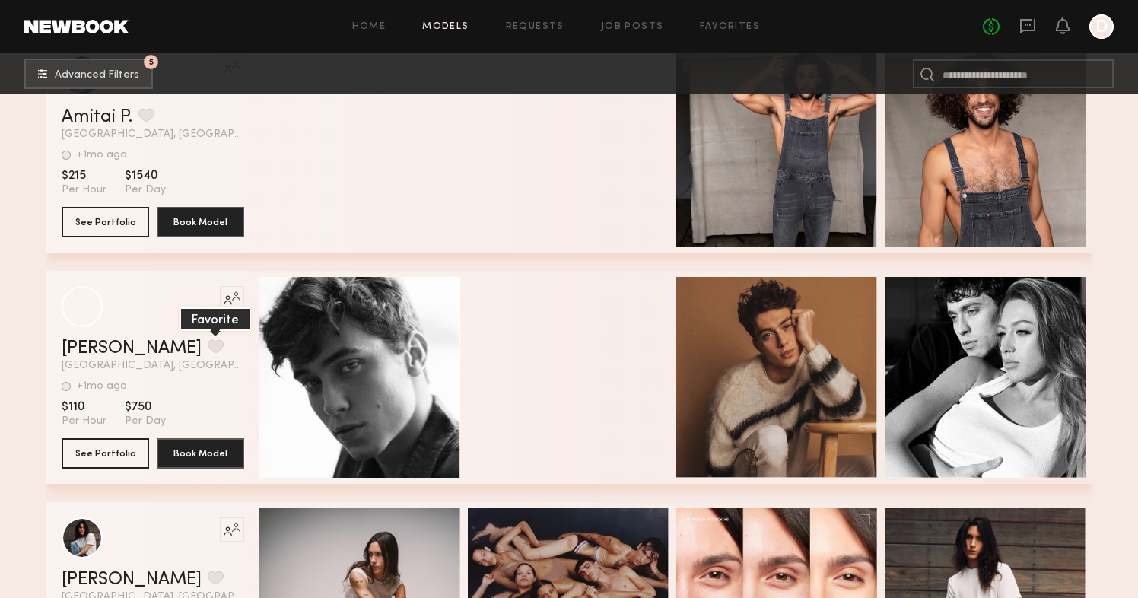
scroll to position [100588, 0]
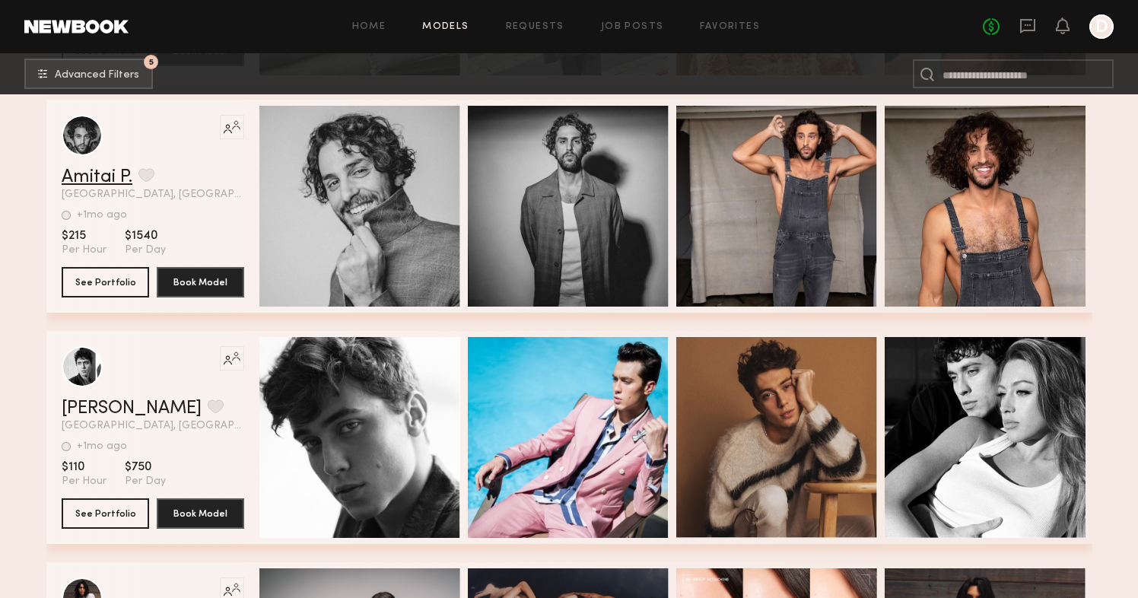
click at [103, 177] on link "Amitai P." at bounding box center [97, 177] width 71 height 18
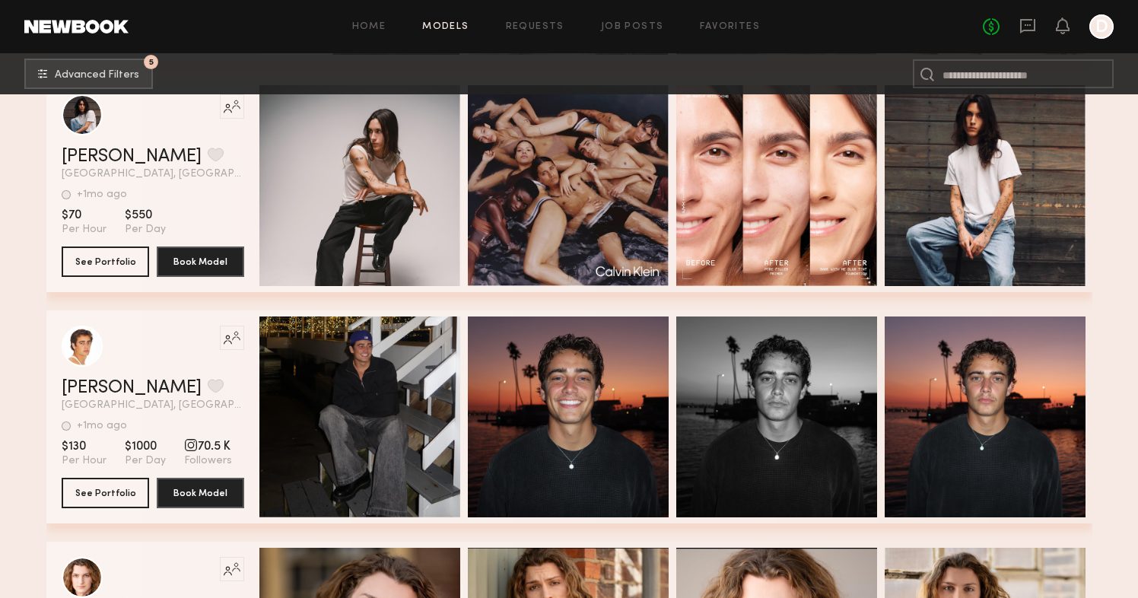
scroll to position [101155, 0]
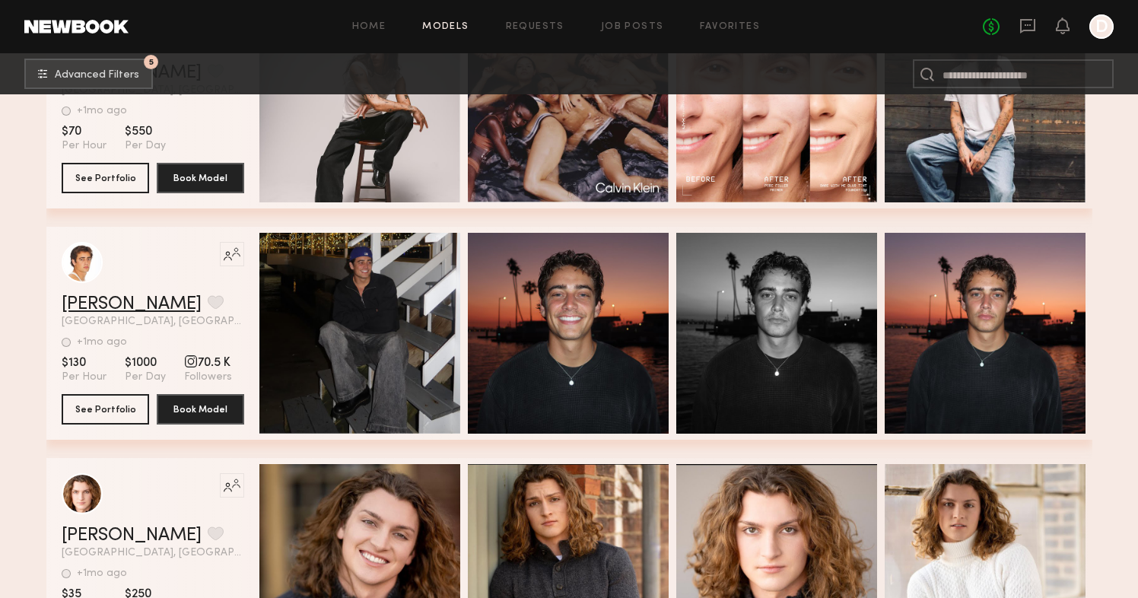
click at [103, 306] on link "Bobby B." at bounding box center [132, 304] width 140 height 18
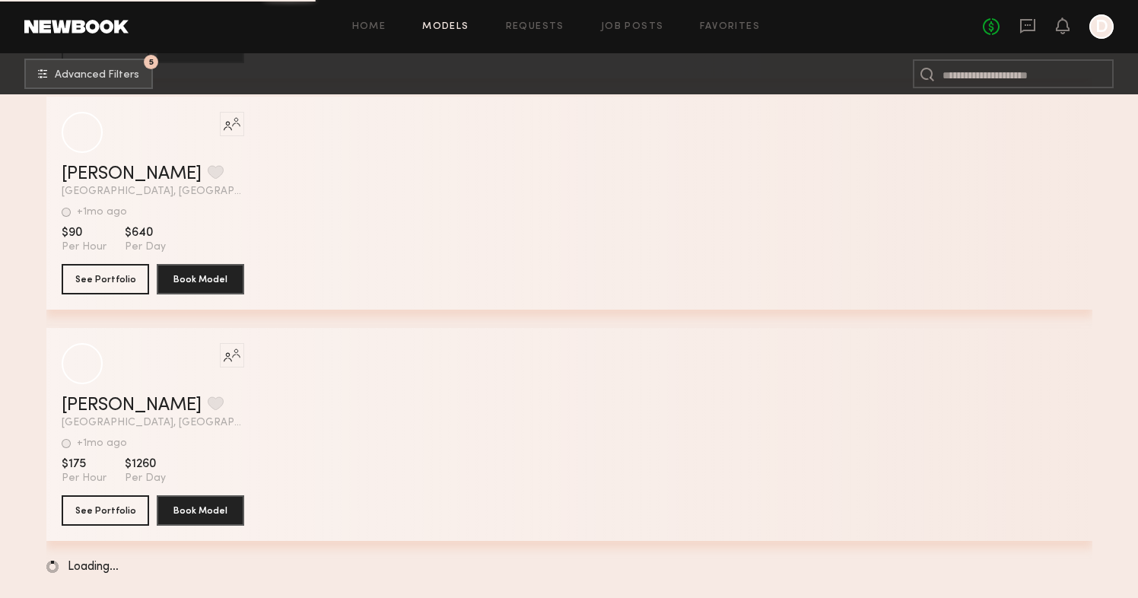
scroll to position [105215, 0]
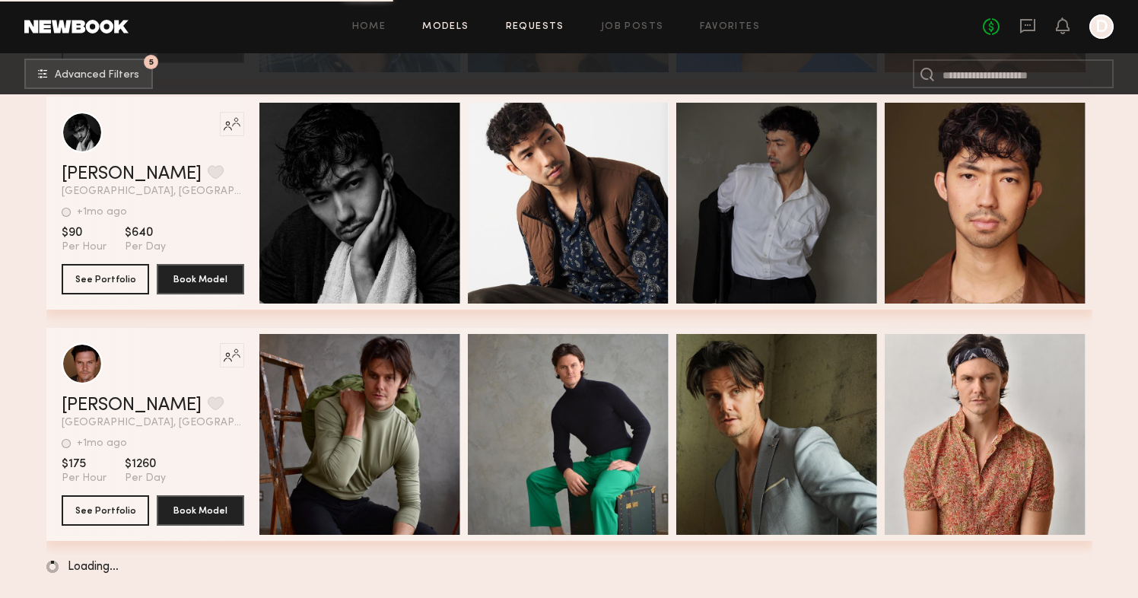
click at [554, 28] on link "Requests" at bounding box center [535, 27] width 59 height 10
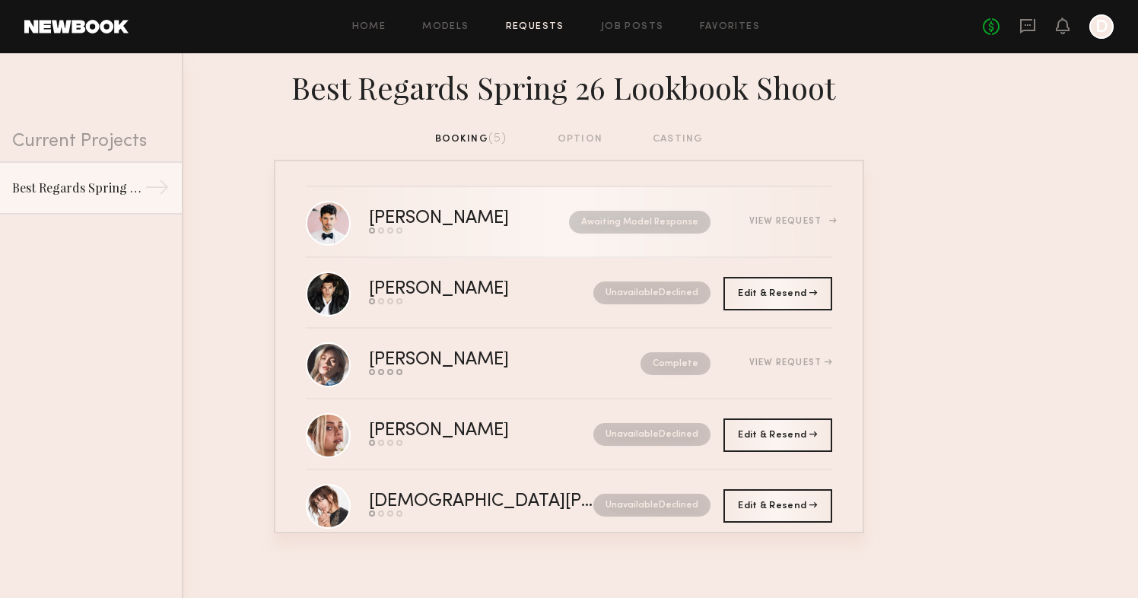
click at [785, 224] on div "View Request" at bounding box center [790, 221] width 83 height 9
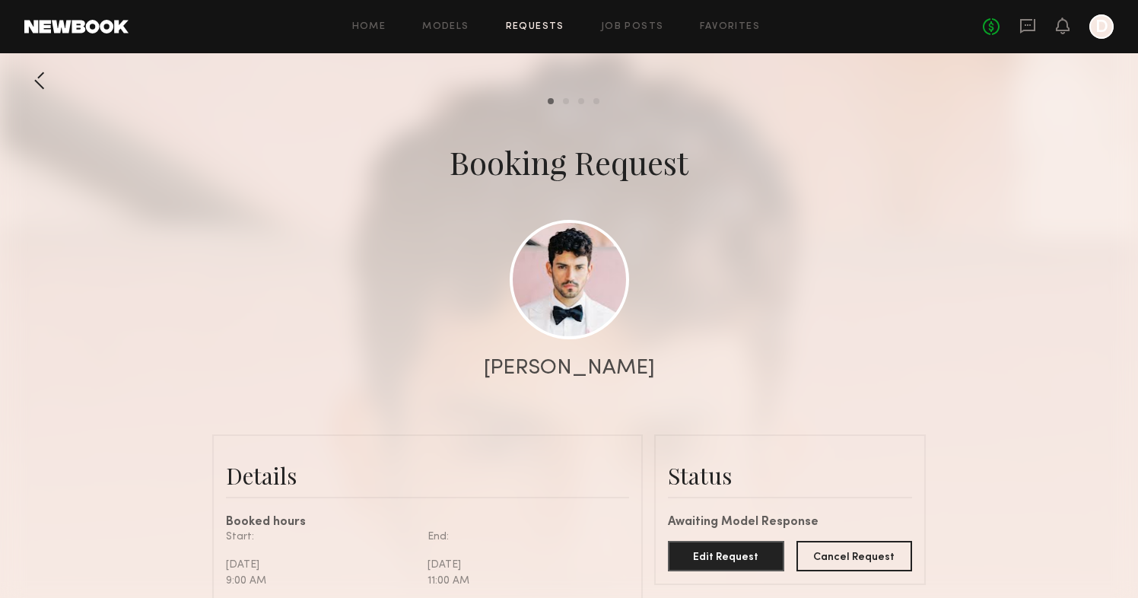
click at [565, 368] on div "[PERSON_NAME]" at bounding box center [569, 367] width 171 height 21
click at [570, 281] on link at bounding box center [569, 278] width 119 height 119
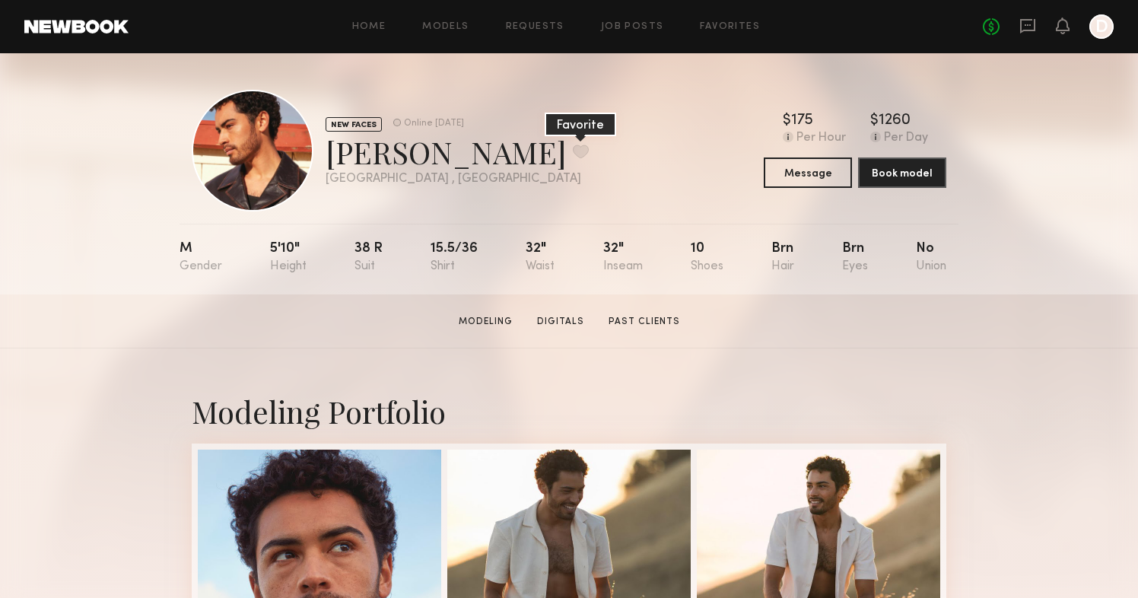
click at [573, 149] on button at bounding box center [581, 151] width 16 height 14
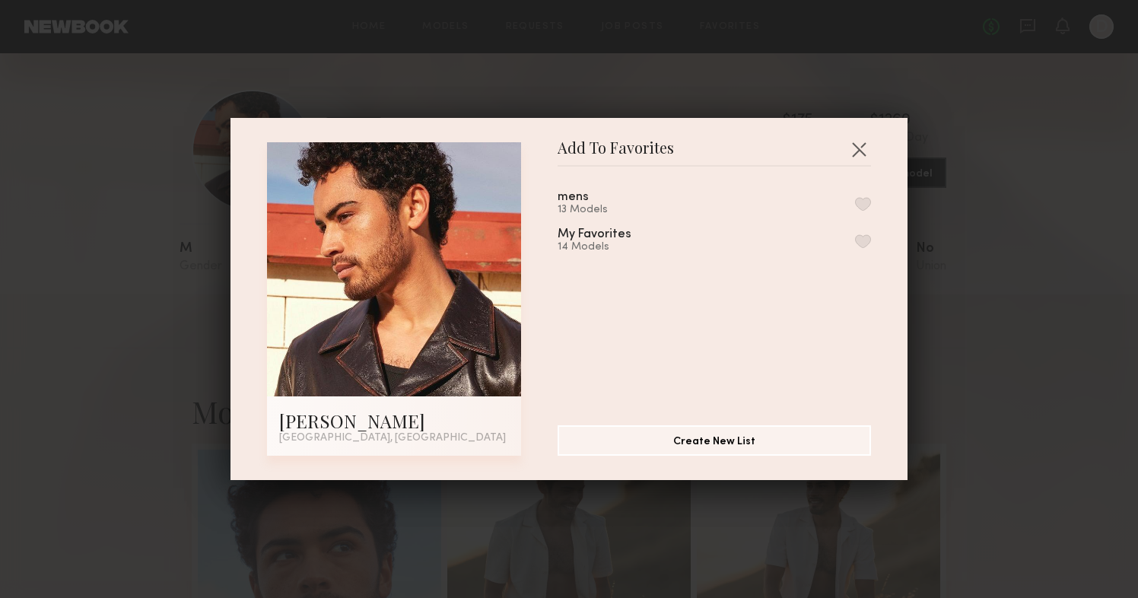
click at [868, 203] on button "button" at bounding box center [863, 204] width 16 height 14
click at [853, 151] on button "button" at bounding box center [858, 149] width 24 height 24
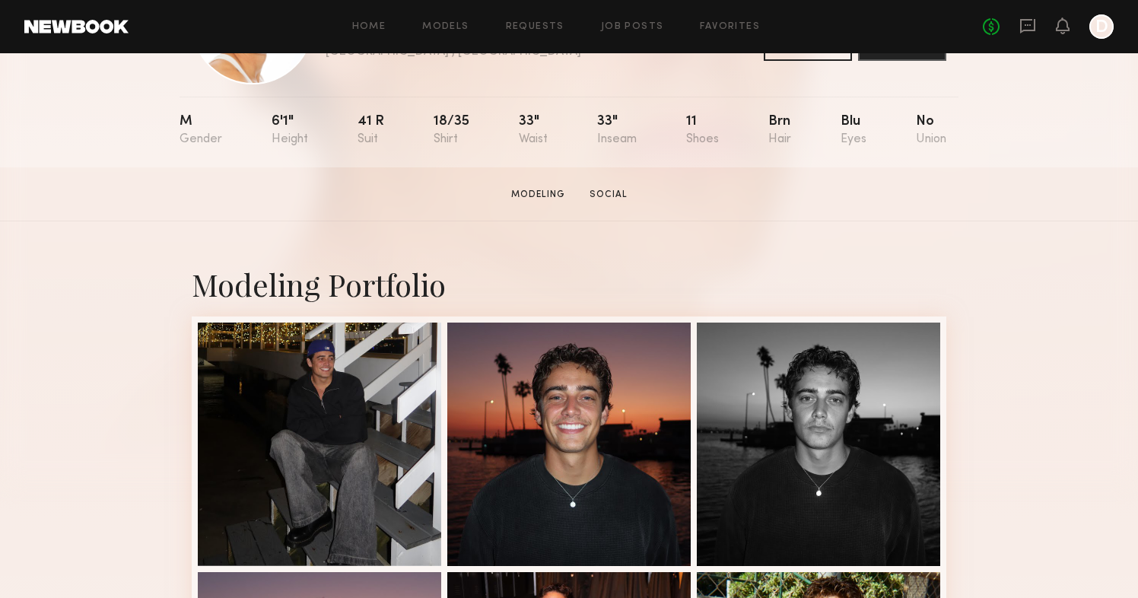
scroll to position [262, 0]
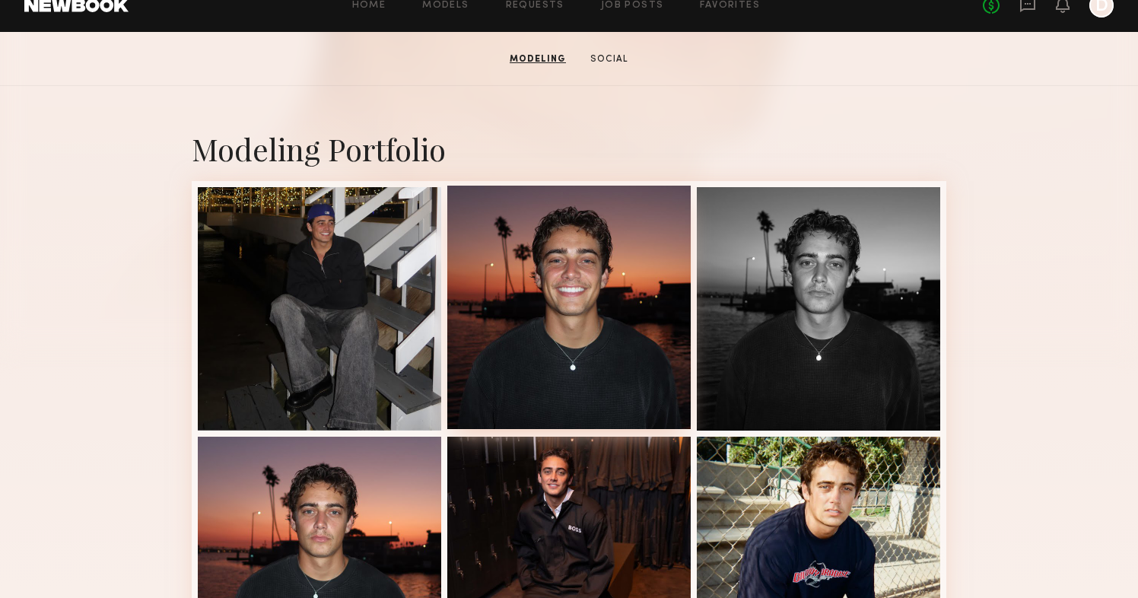
click at [520, 257] on div at bounding box center [568, 307] width 243 height 243
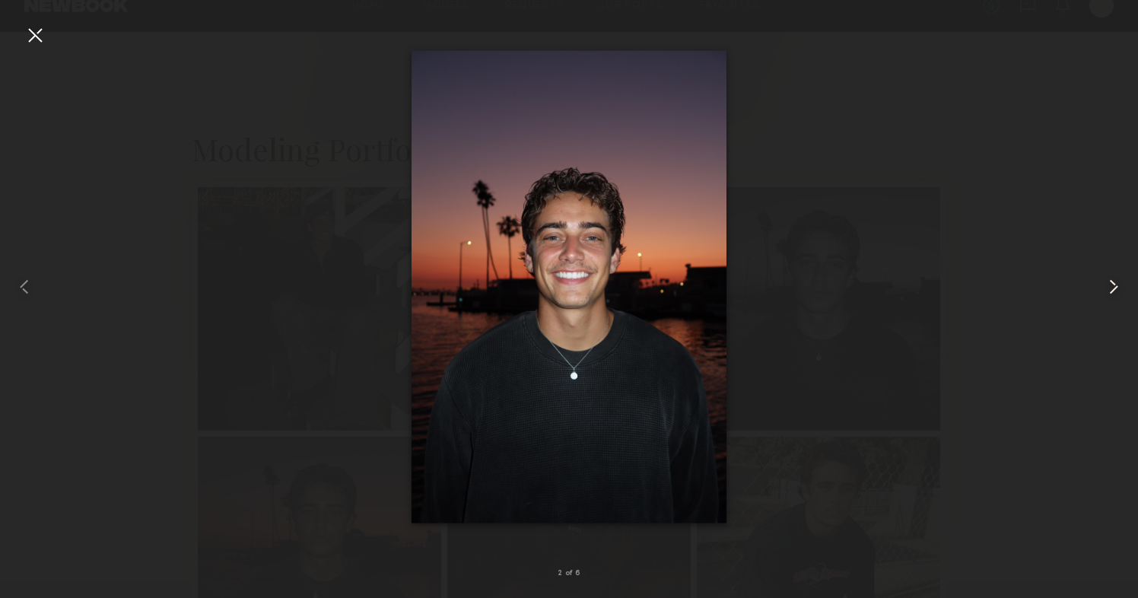
click at [1105, 281] on common-icon at bounding box center [1113, 287] width 24 height 24
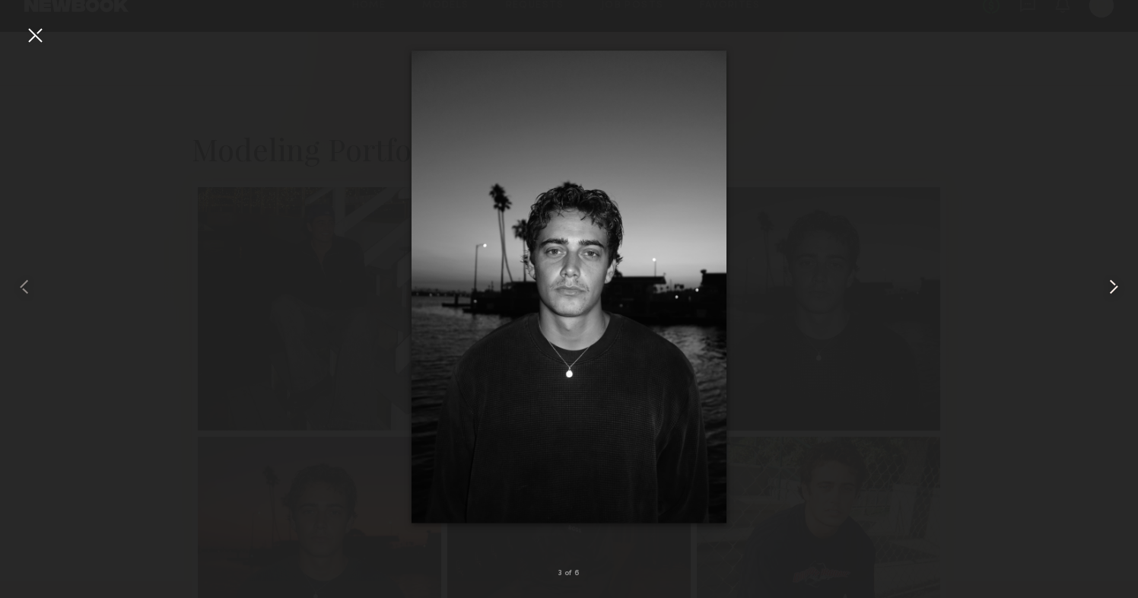
click at [1104, 282] on common-icon at bounding box center [1113, 287] width 24 height 24
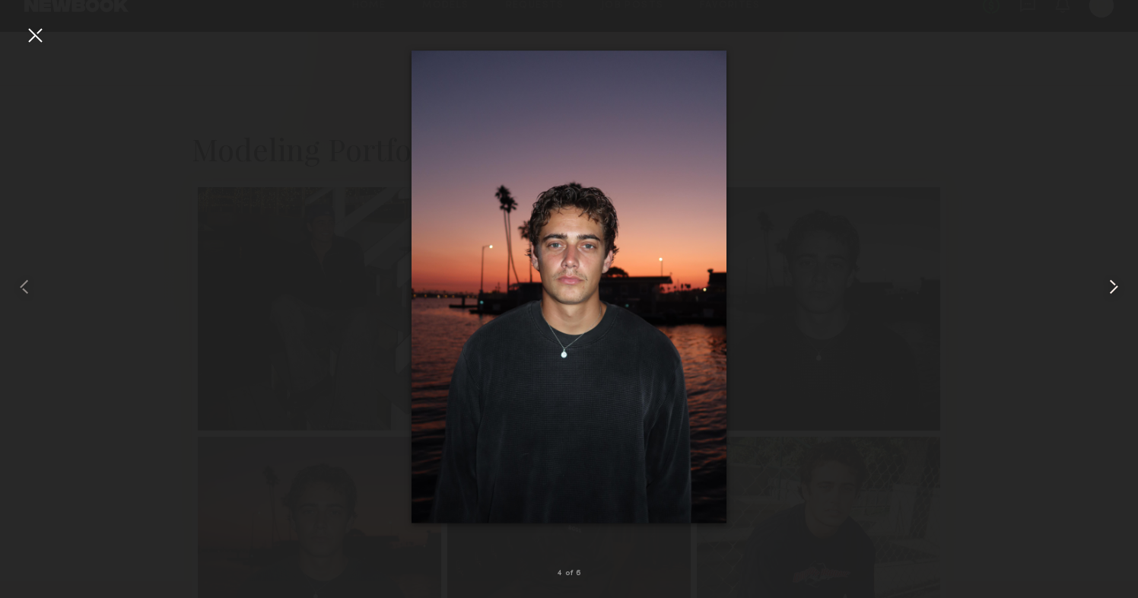
click at [1104, 282] on common-icon at bounding box center [1113, 287] width 24 height 24
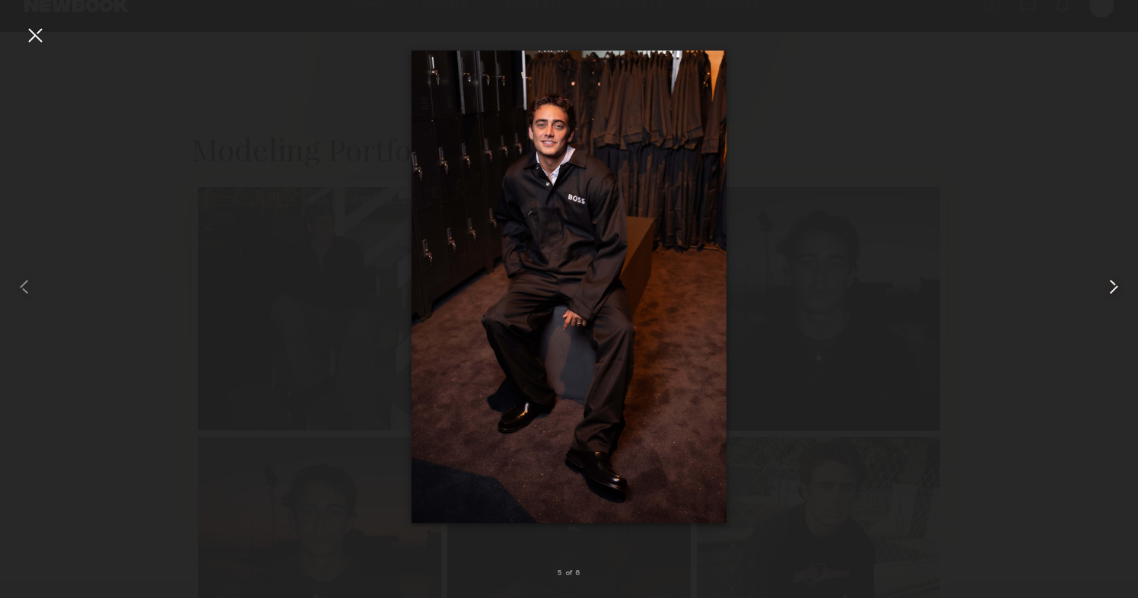
click at [1104, 282] on common-icon at bounding box center [1113, 287] width 24 height 24
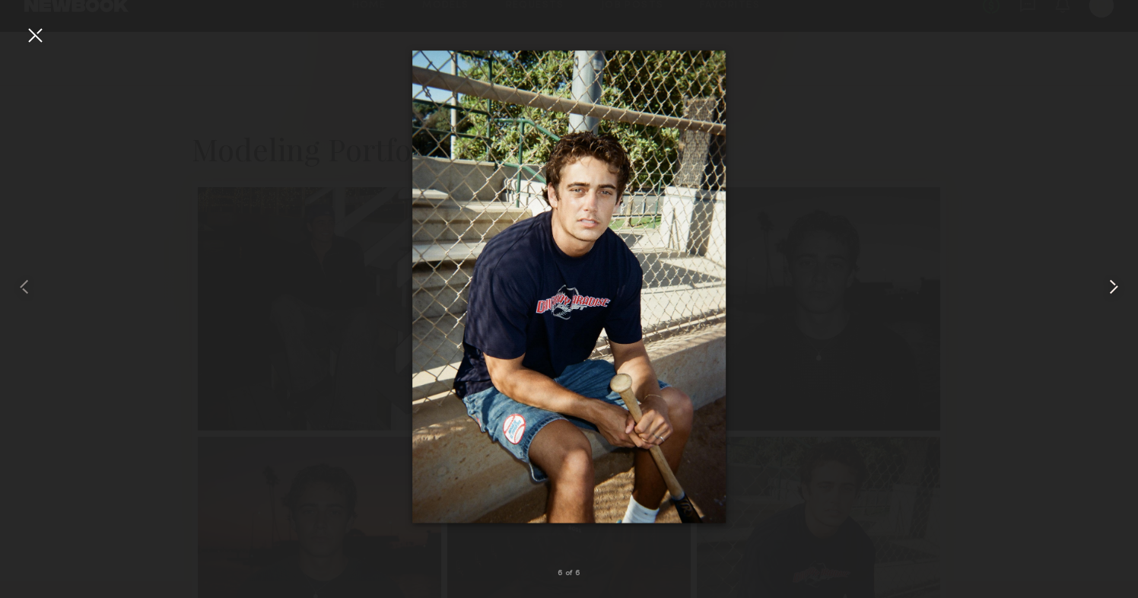
click at [1104, 282] on common-icon at bounding box center [1113, 287] width 24 height 24
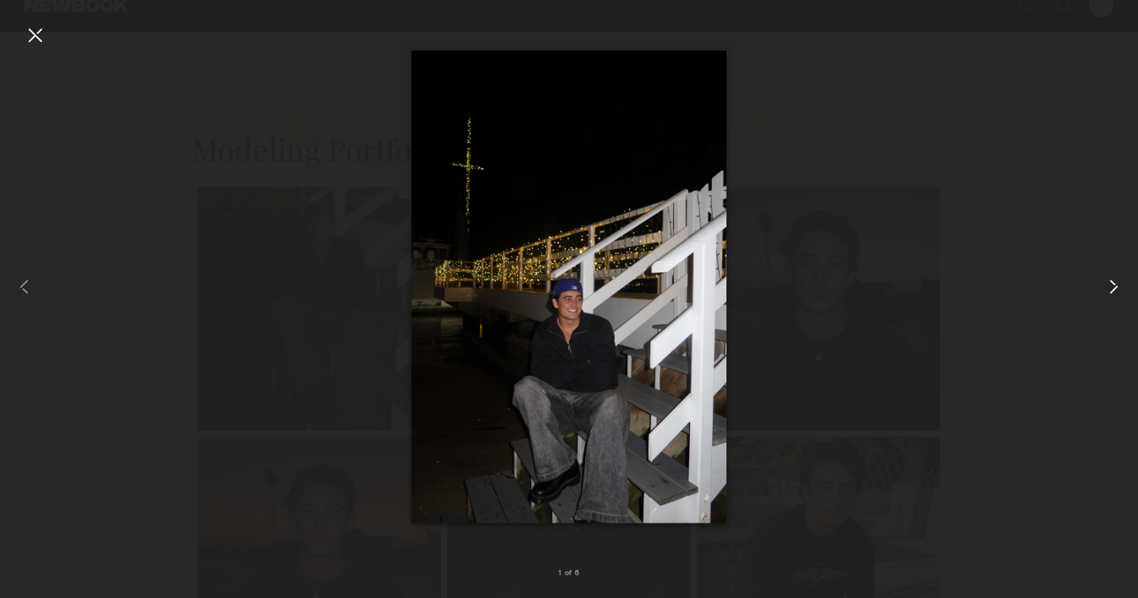
click at [1104, 282] on common-icon at bounding box center [1113, 287] width 24 height 24
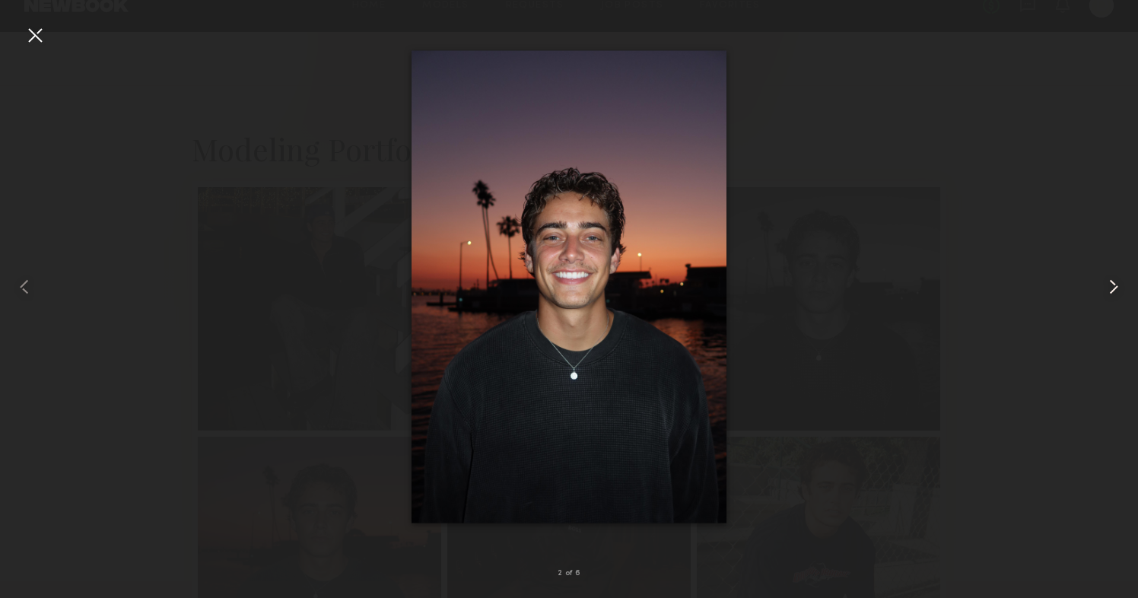
click at [1104, 282] on common-icon at bounding box center [1113, 287] width 24 height 24
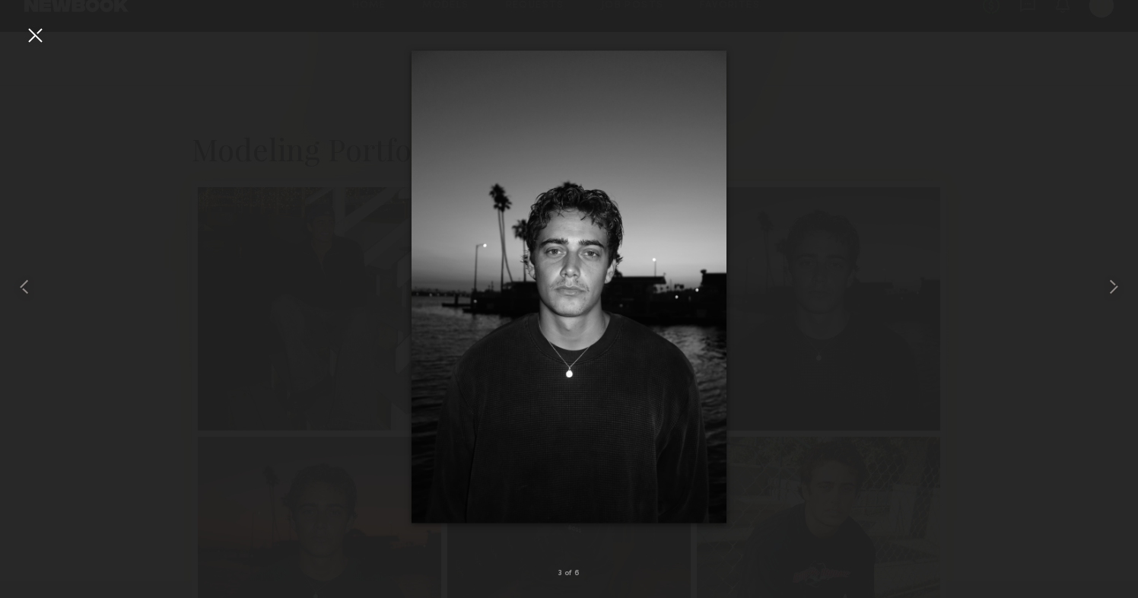
click at [40, 37] on div at bounding box center [35, 35] width 24 height 24
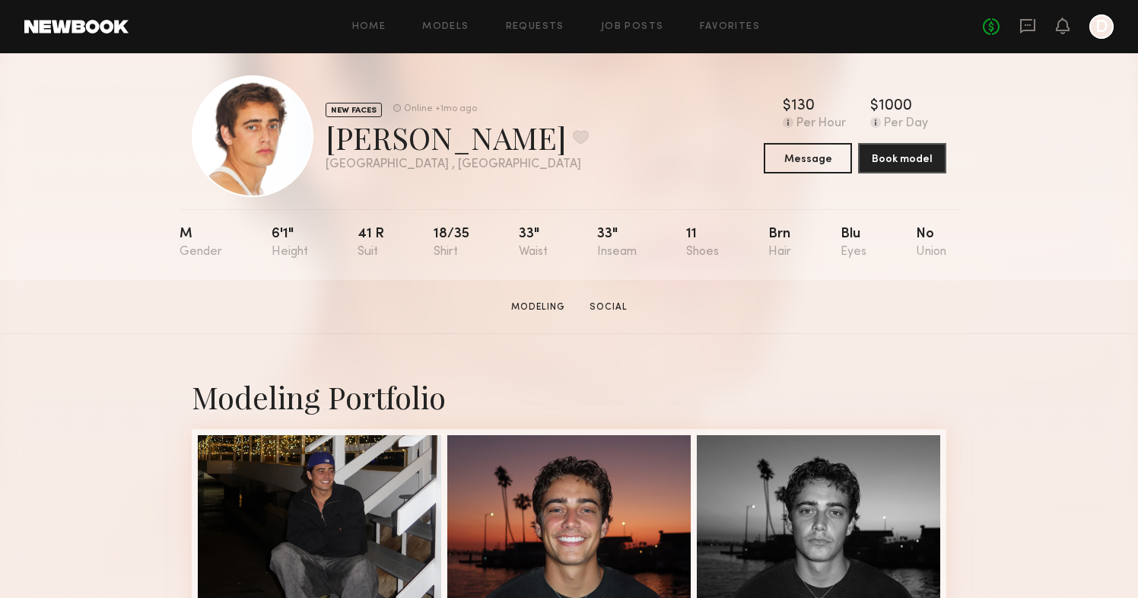
scroll to position [14, 0]
click at [573, 140] on button at bounding box center [581, 137] width 16 height 14
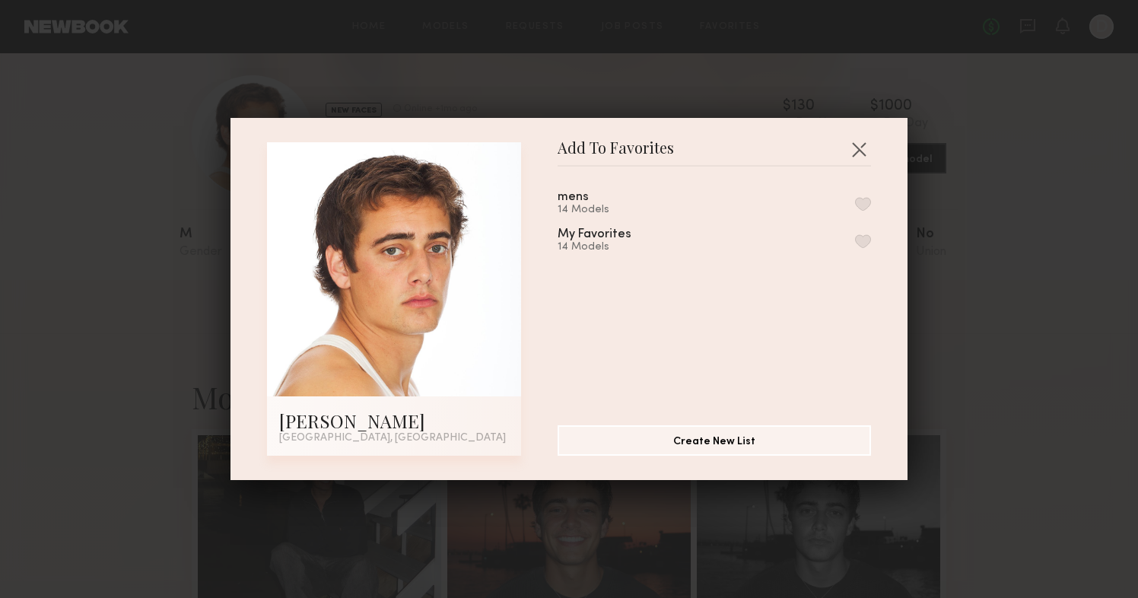
click at [859, 197] on button "button" at bounding box center [863, 204] width 16 height 14
click at [862, 148] on button "button" at bounding box center [858, 149] width 24 height 24
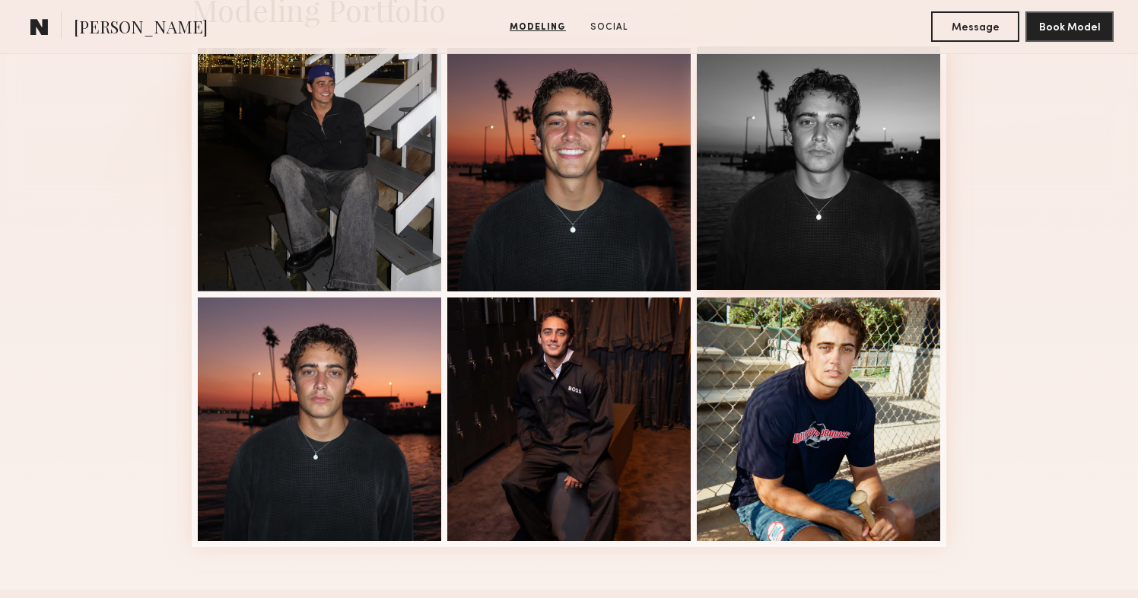
scroll to position [411, 0]
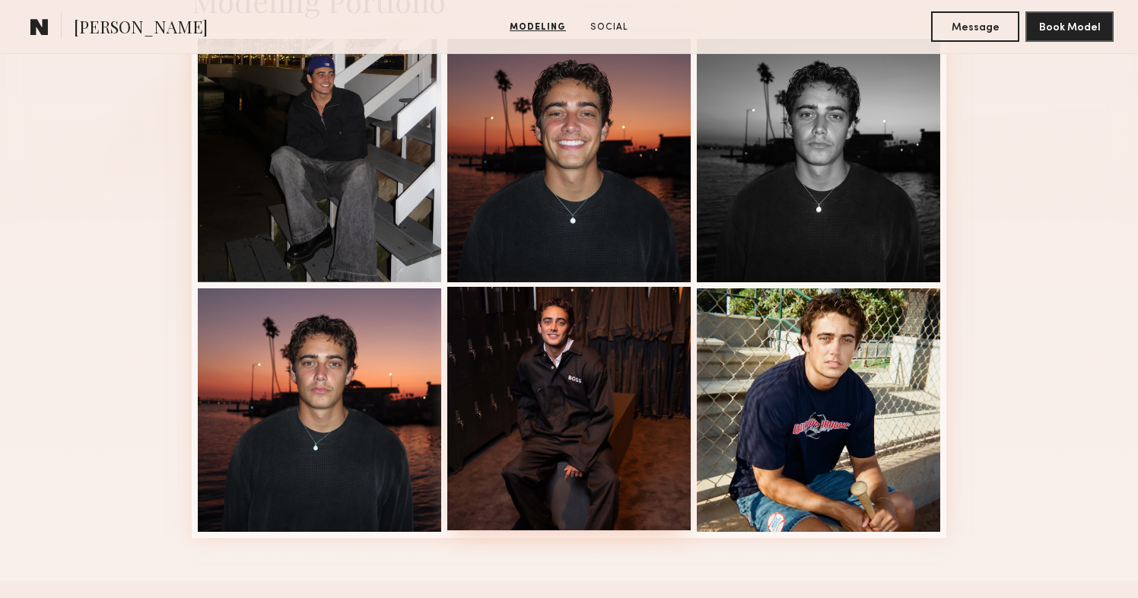
click at [623, 408] on div at bounding box center [568, 408] width 243 height 243
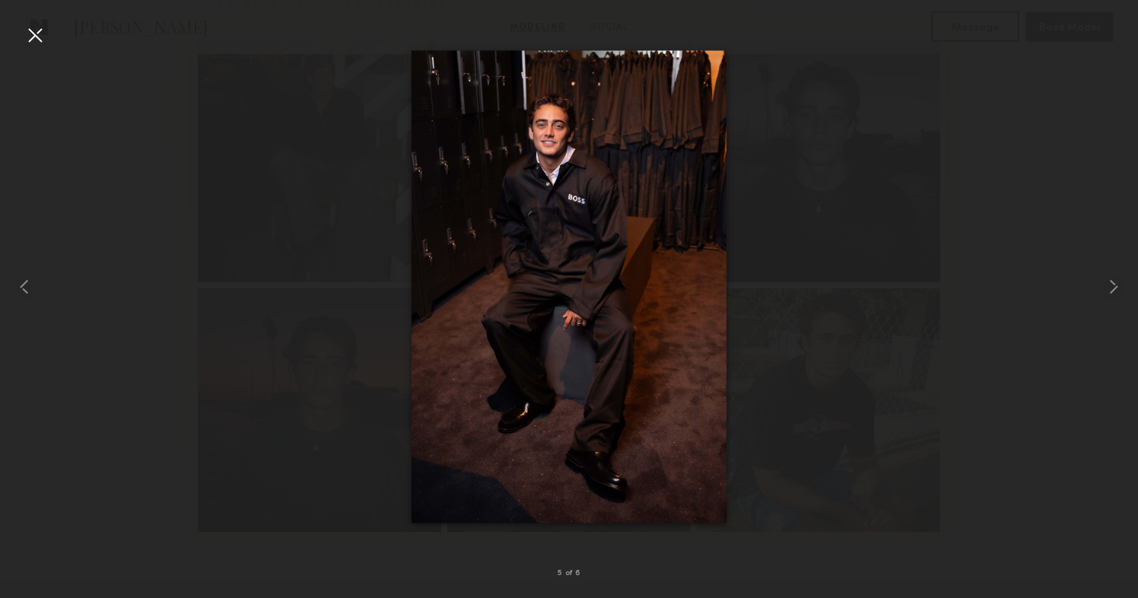
click at [35, 34] on div at bounding box center [35, 35] width 24 height 24
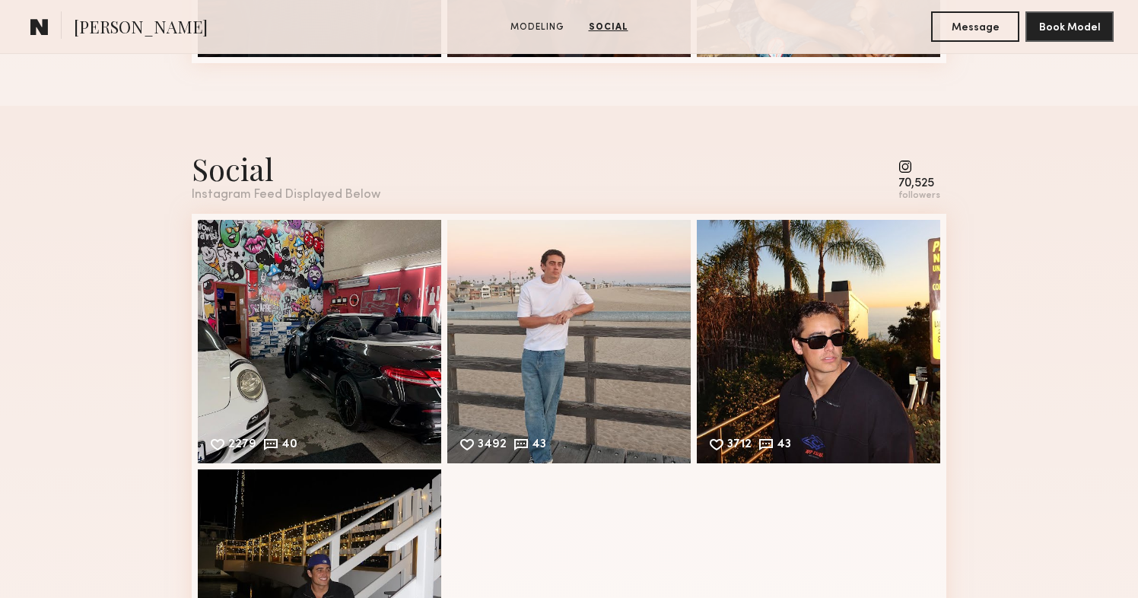
scroll to position [874, 0]
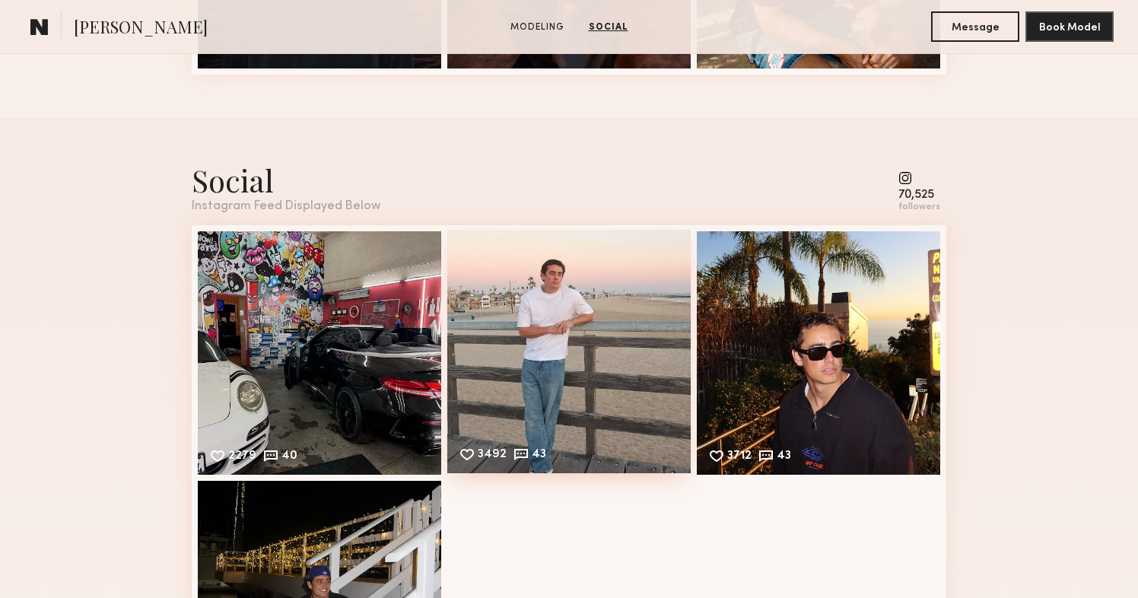
click at [580, 315] on div "3492 43 Likes & comments displayed to show model’s engagement" at bounding box center [568, 351] width 243 height 243
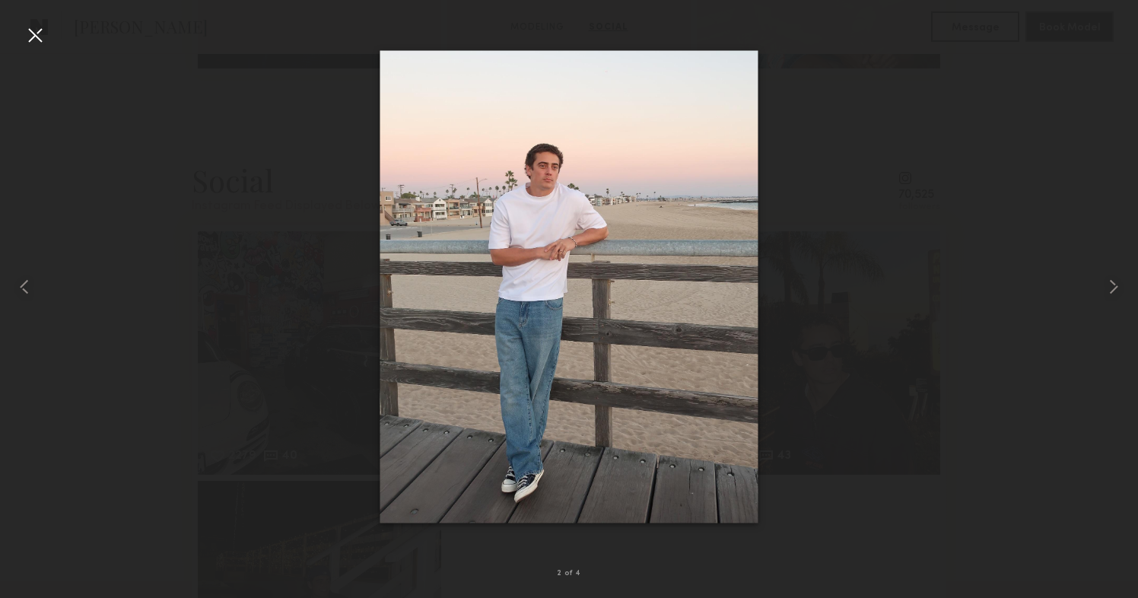
click at [46, 45] on div at bounding box center [35, 35] width 24 height 24
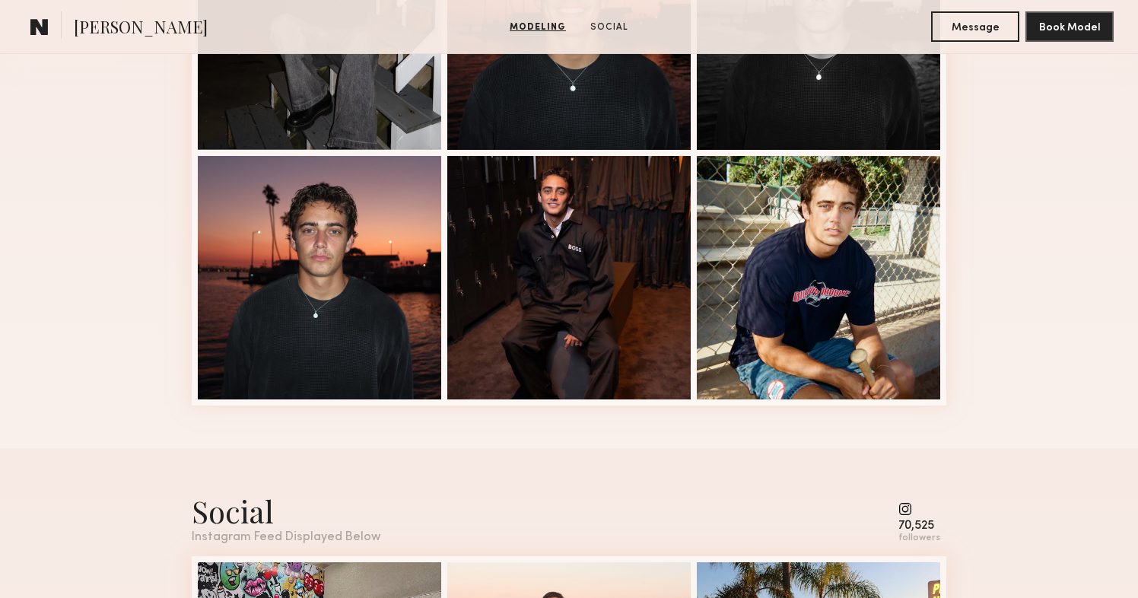
scroll to position [536, 0]
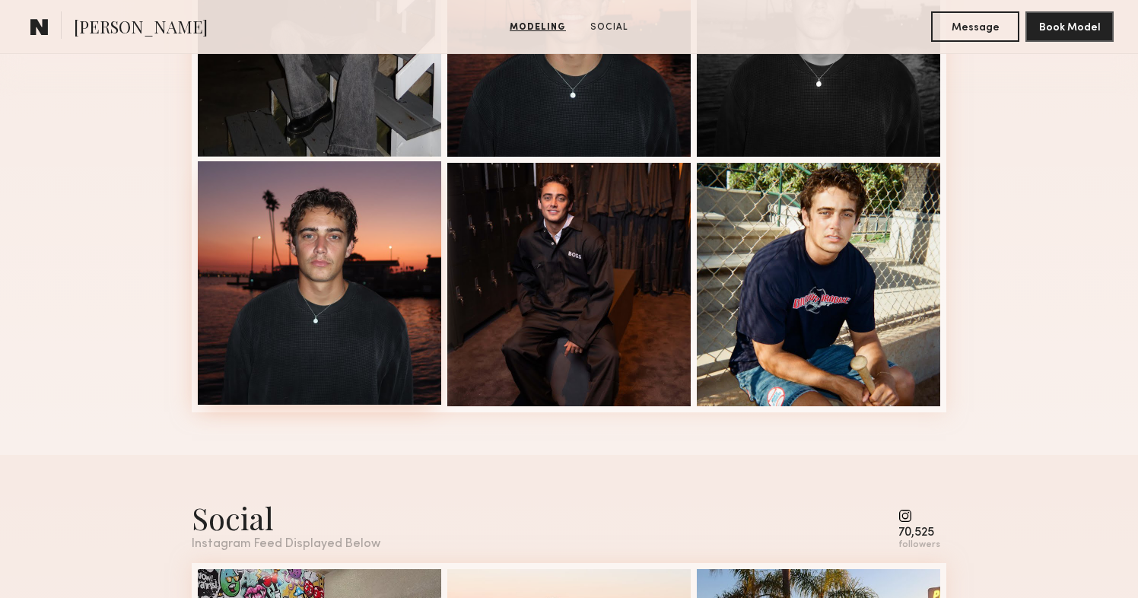
click at [293, 236] on div at bounding box center [319, 282] width 243 height 243
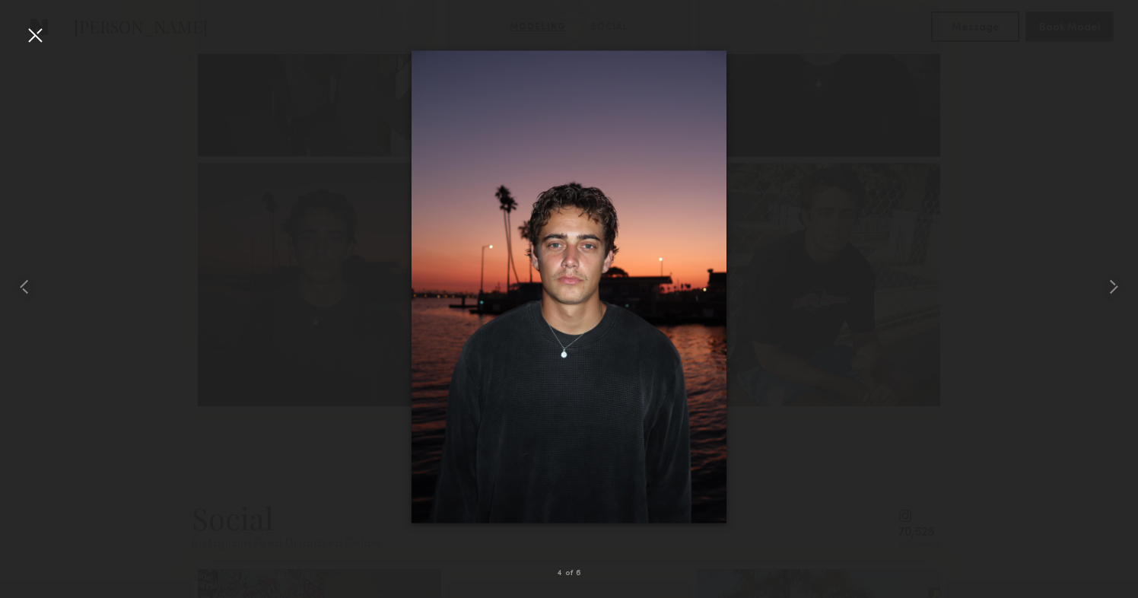
click at [261, 222] on div at bounding box center [569, 286] width 1138 height 525
click at [24, 43] on div at bounding box center [35, 35] width 24 height 24
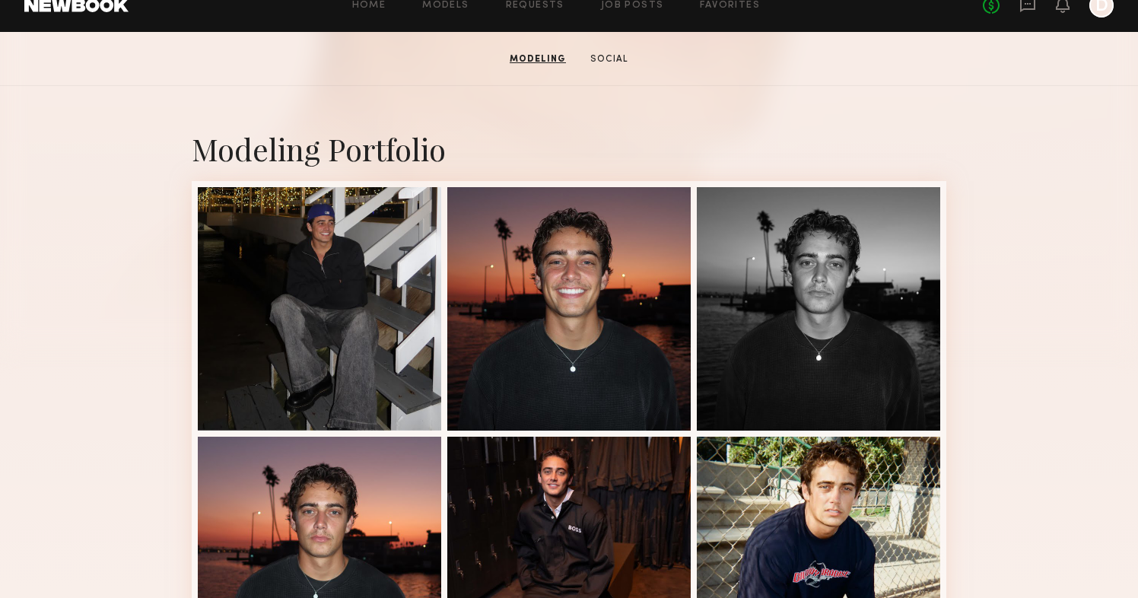
scroll to position [230, 0]
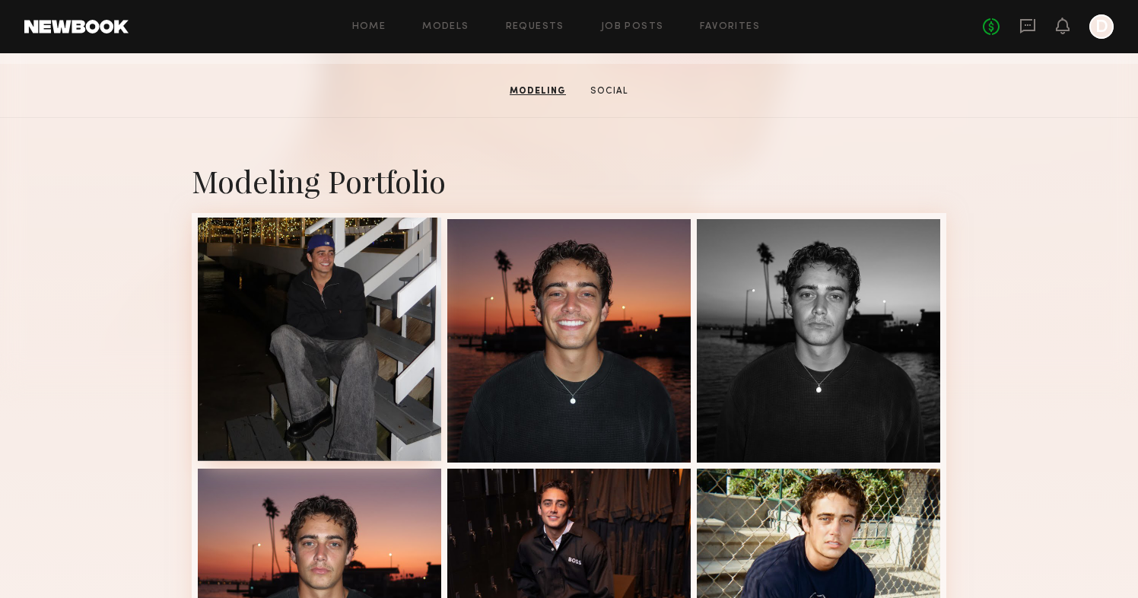
click at [313, 278] on div at bounding box center [319, 338] width 243 height 243
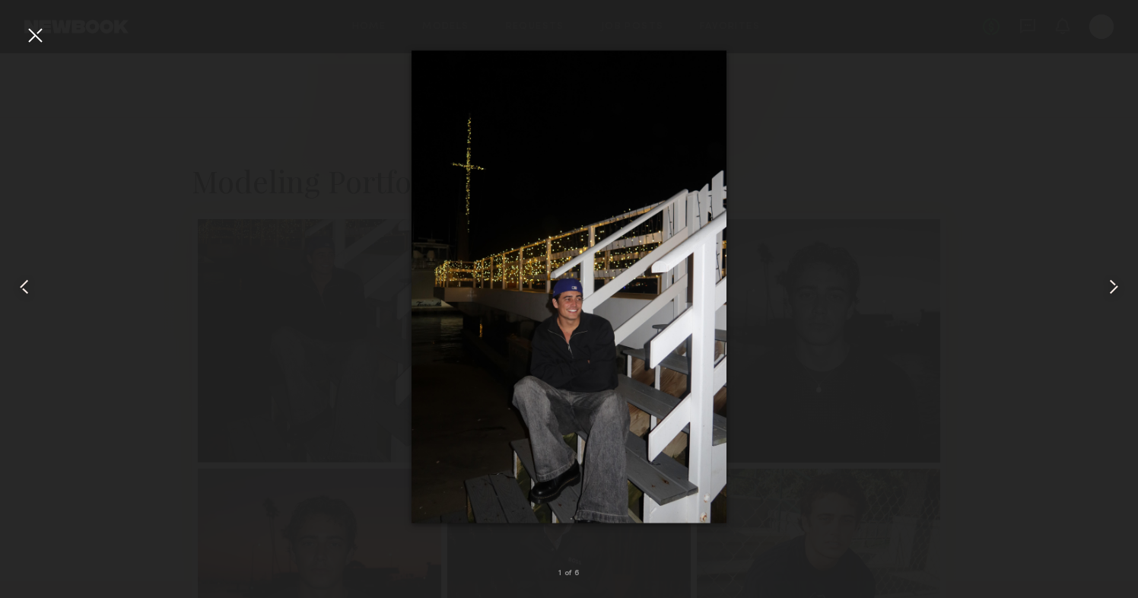
click at [1116, 288] on common-icon at bounding box center [1113, 287] width 24 height 24
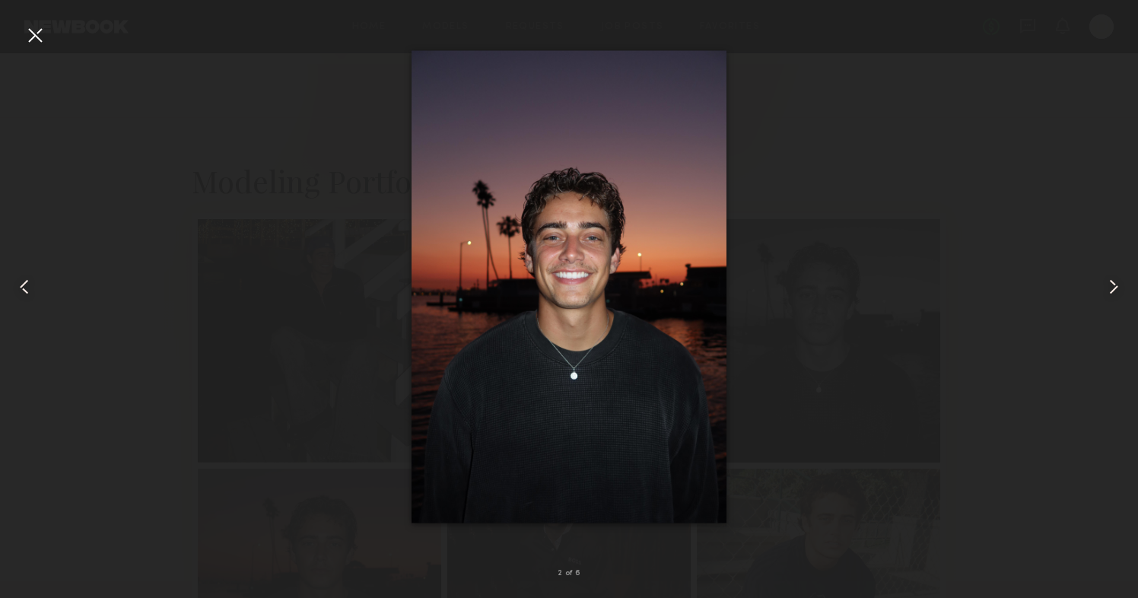
click at [1116, 288] on common-icon at bounding box center [1113, 287] width 24 height 24
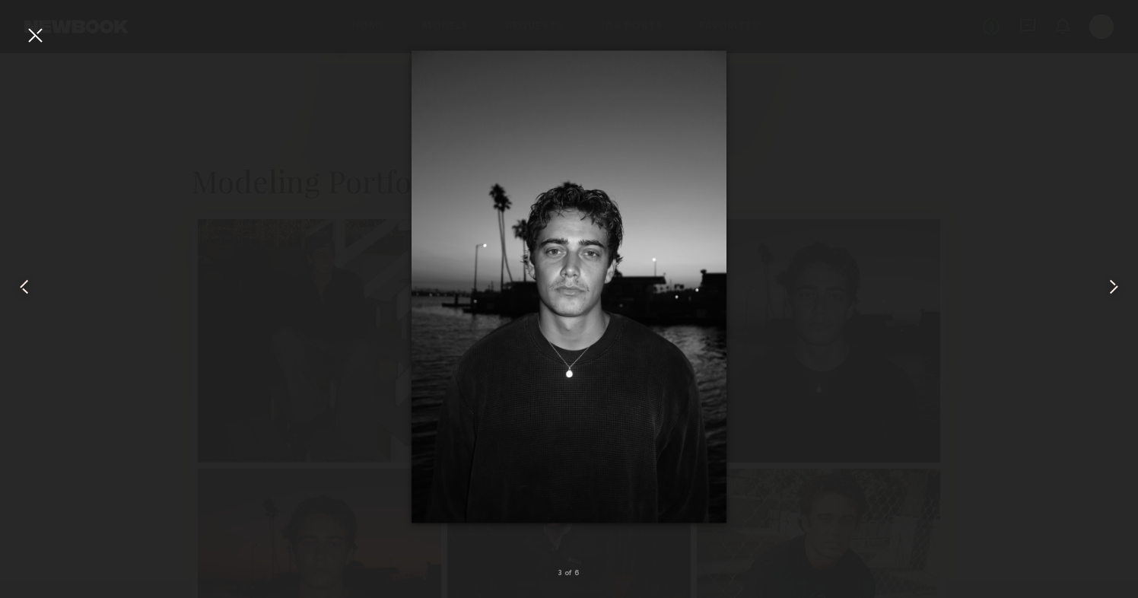
click at [1116, 288] on common-icon at bounding box center [1113, 287] width 24 height 24
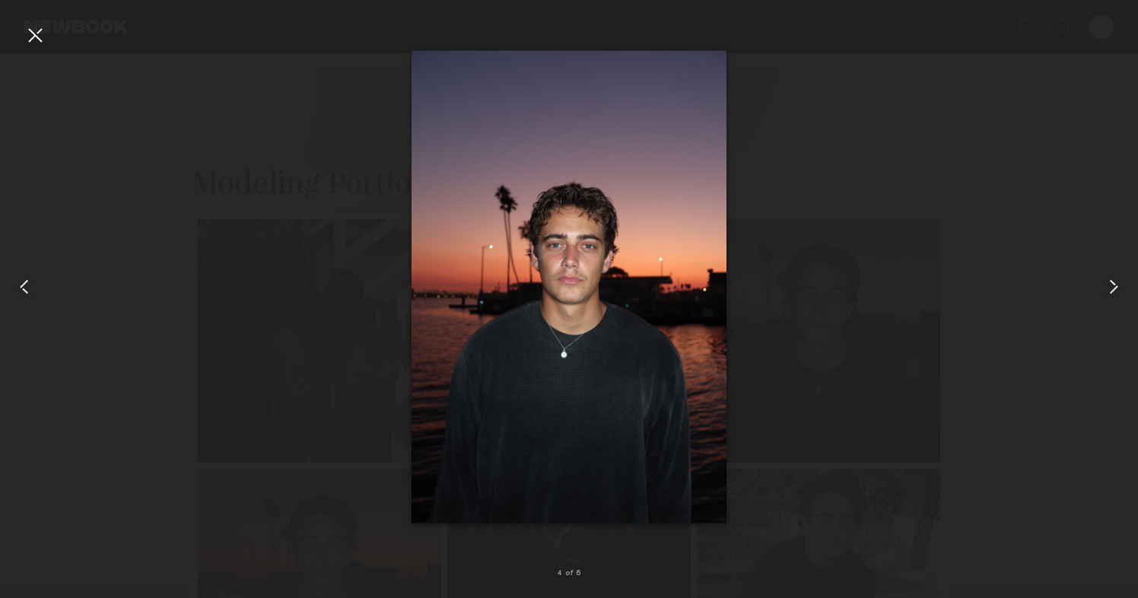
click at [1116, 288] on common-icon at bounding box center [1113, 287] width 24 height 24
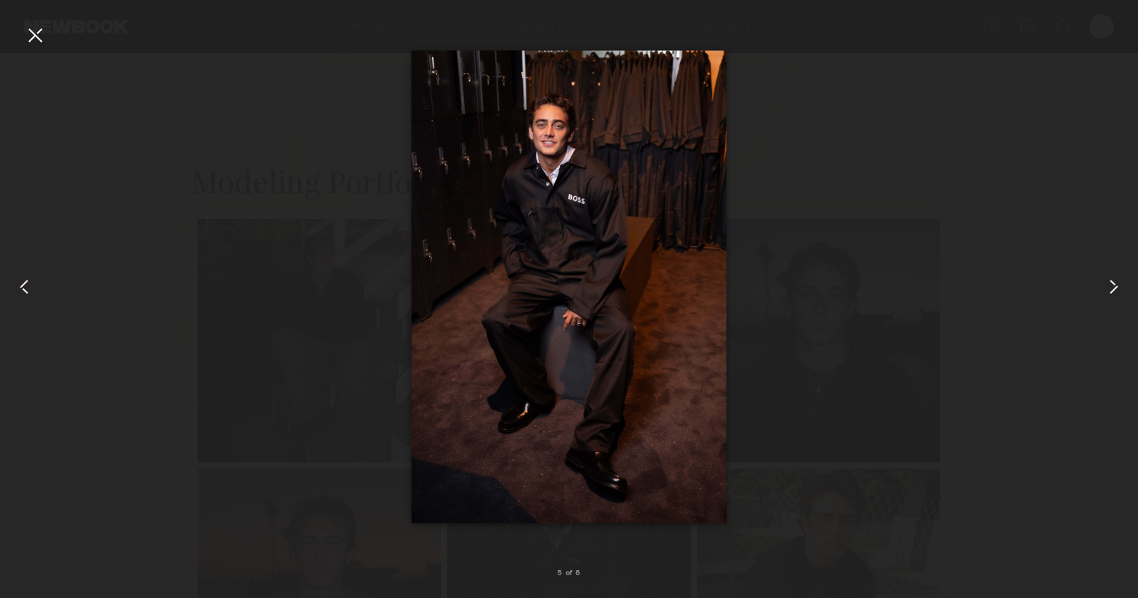
click at [18, 29] on div at bounding box center [23, 286] width 46 height 525
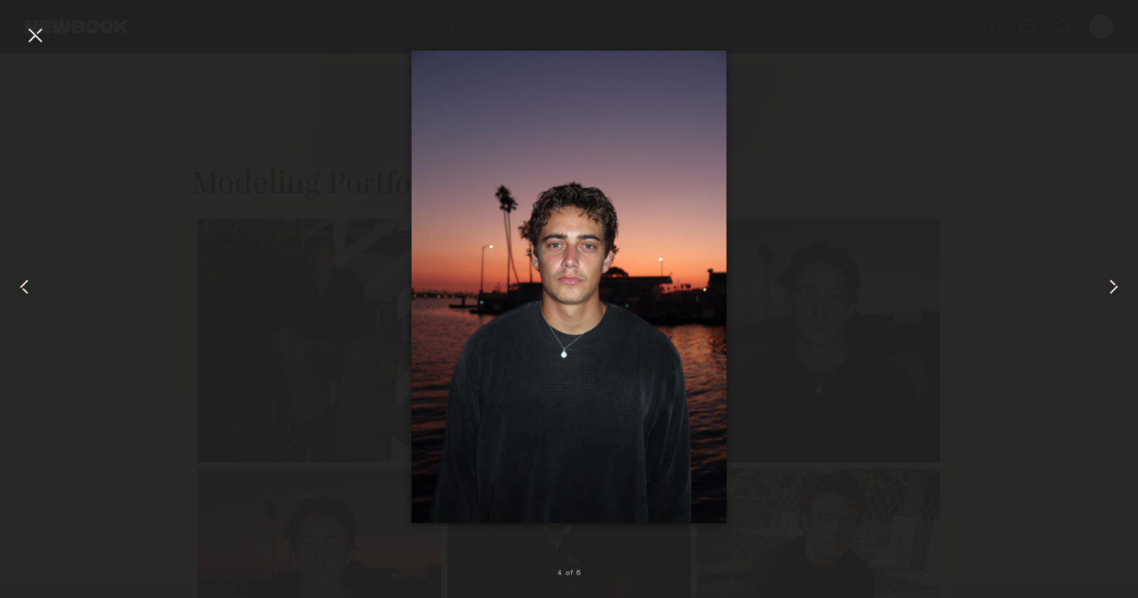
click at [39, 39] on div at bounding box center [35, 35] width 24 height 24
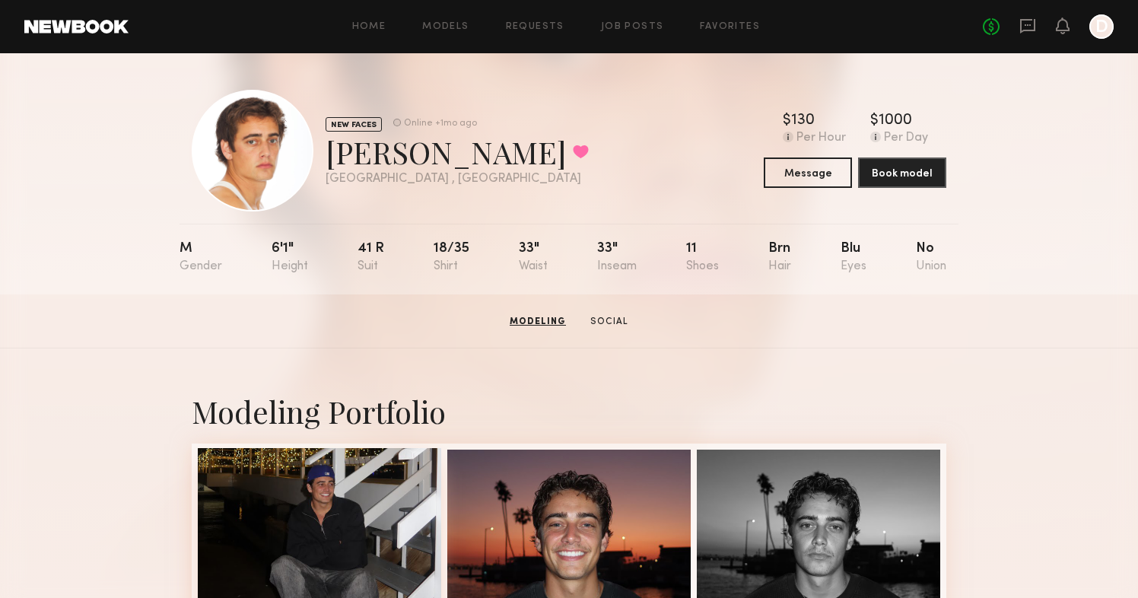
scroll to position [0, 0]
click at [265, 142] on div at bounding box center [253, 151] width 122 height 122
